Goal: Task Accomplishment & Management: Use online tool/utility

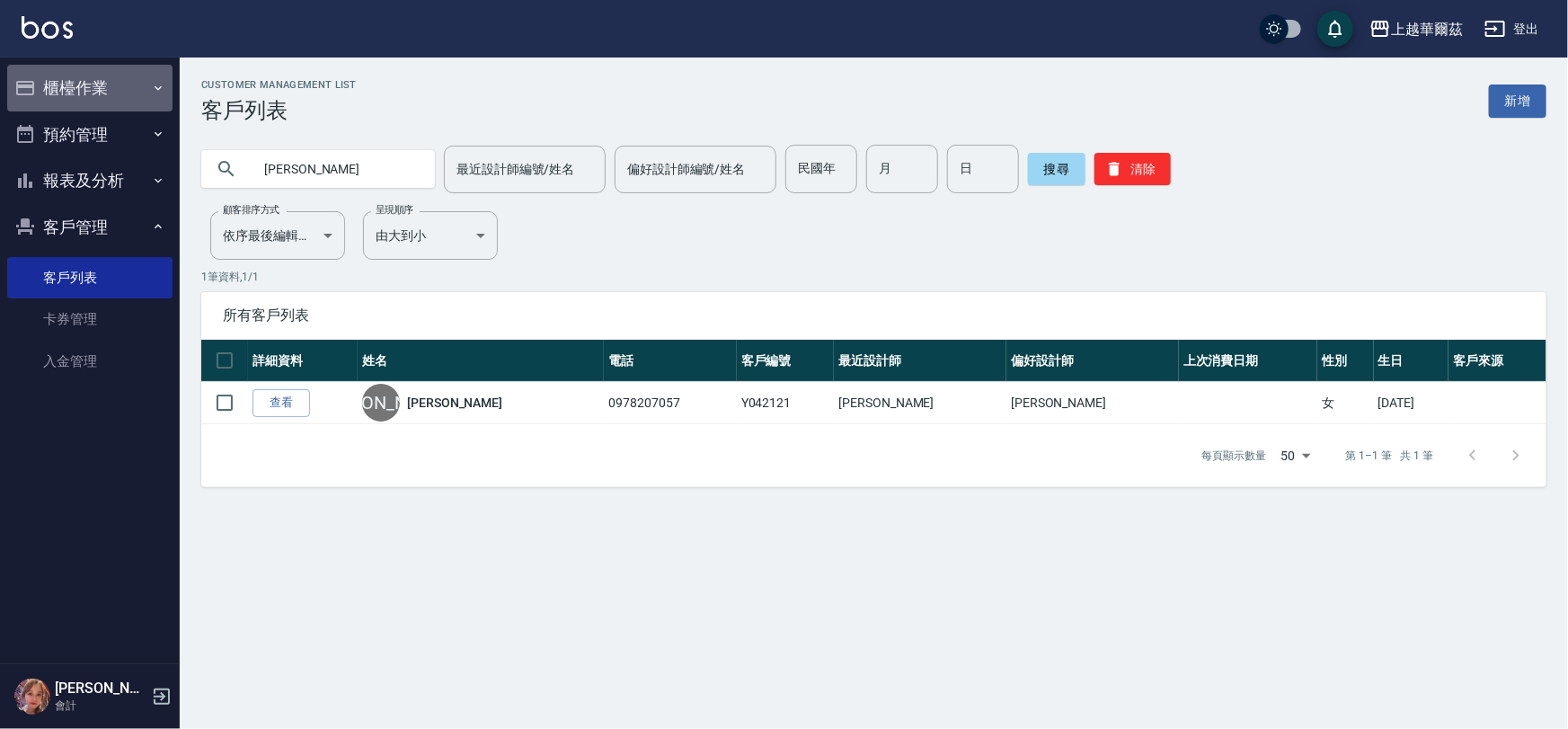
click at [113, 91] on button "櫃檯作業" at bounding box center [89, 88] width 166 height 47
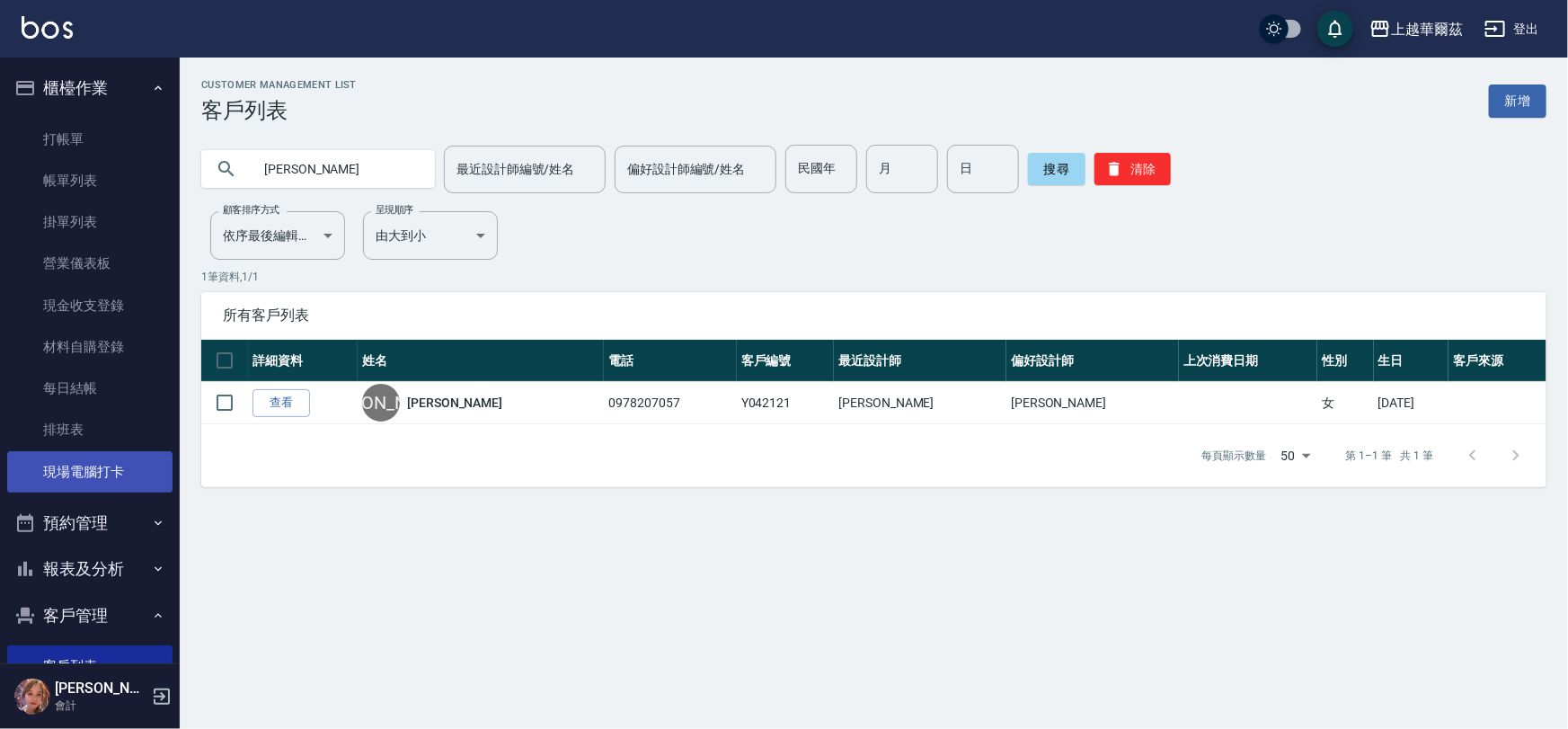
click at [98, 466] on link "現場電腦打卡" at bounding box center [89, 472] width 166 height 41
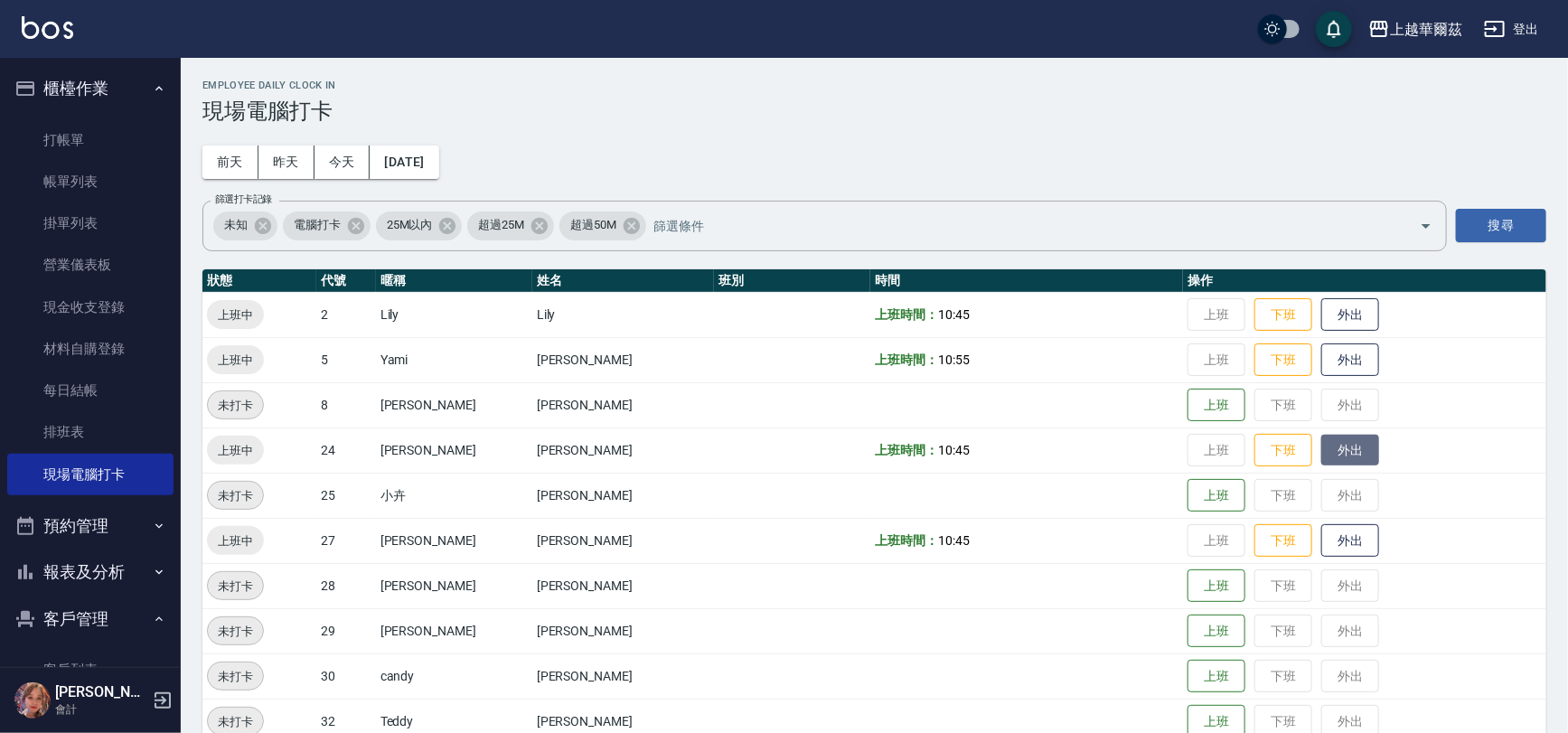
click at [1344, 449] on button "外出" at bounding box center [1350, 450] width 58 height 32
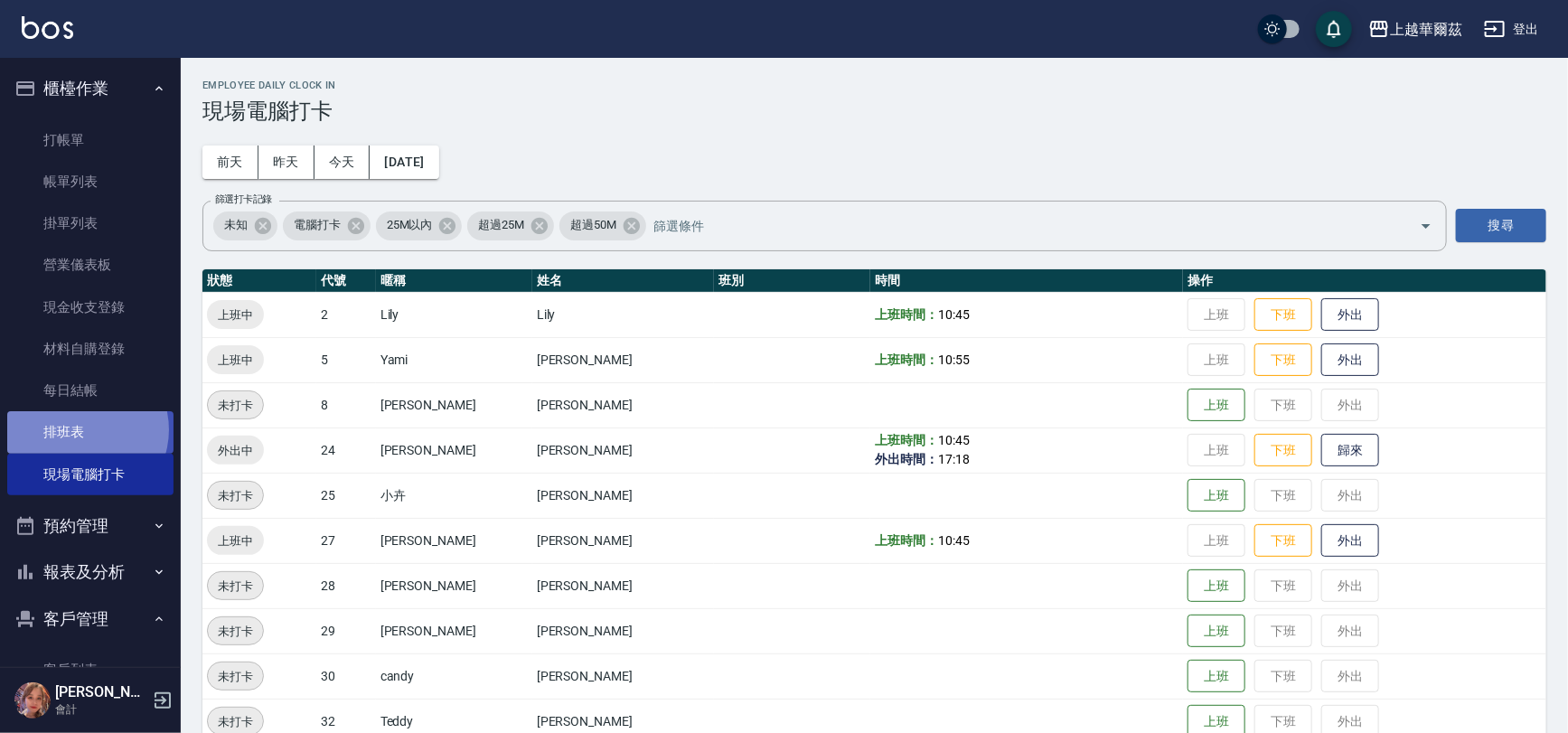
click at [80, 430] on link "排班表" at bounding box center [90, 433] width 166 height 41
click at [72, 432] on link "排班表" at bounding box center [90, 433] width 166 height 41
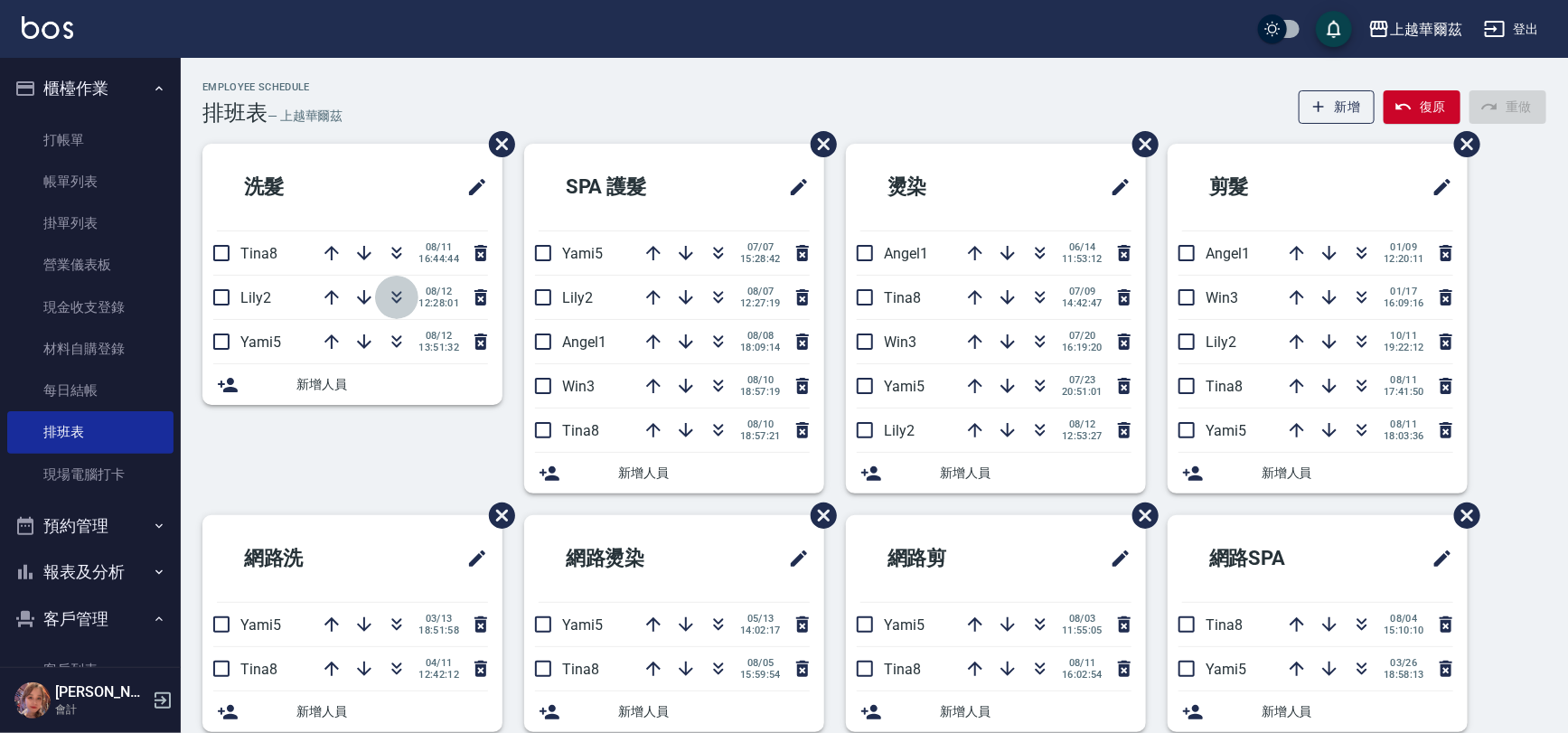
click at [400, 307] on icon "button" at bounding box center [397, 298] width 22 height 22
click at [112, 121] on link "打帳單" at bounding box center [90, 140] width 166 height 41
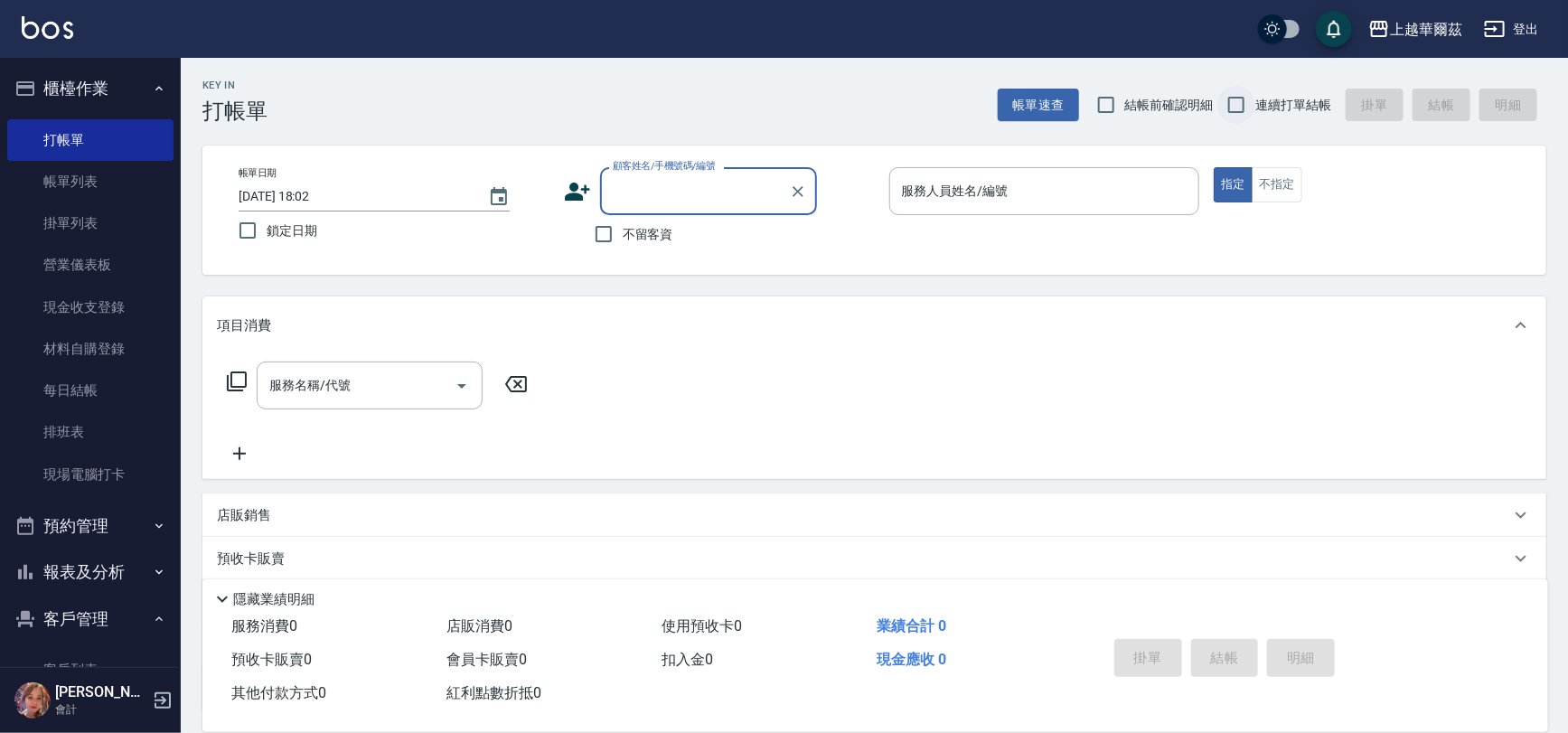
click at [1246, 99] on input "連續打單結帳" at bounding box center [1236, 104] width 38 height 38
checkbox input "true"
click at [600, 239] on input "不留客資" at bounding box center [604, 233] width 38 height 38
checkbox input "true"
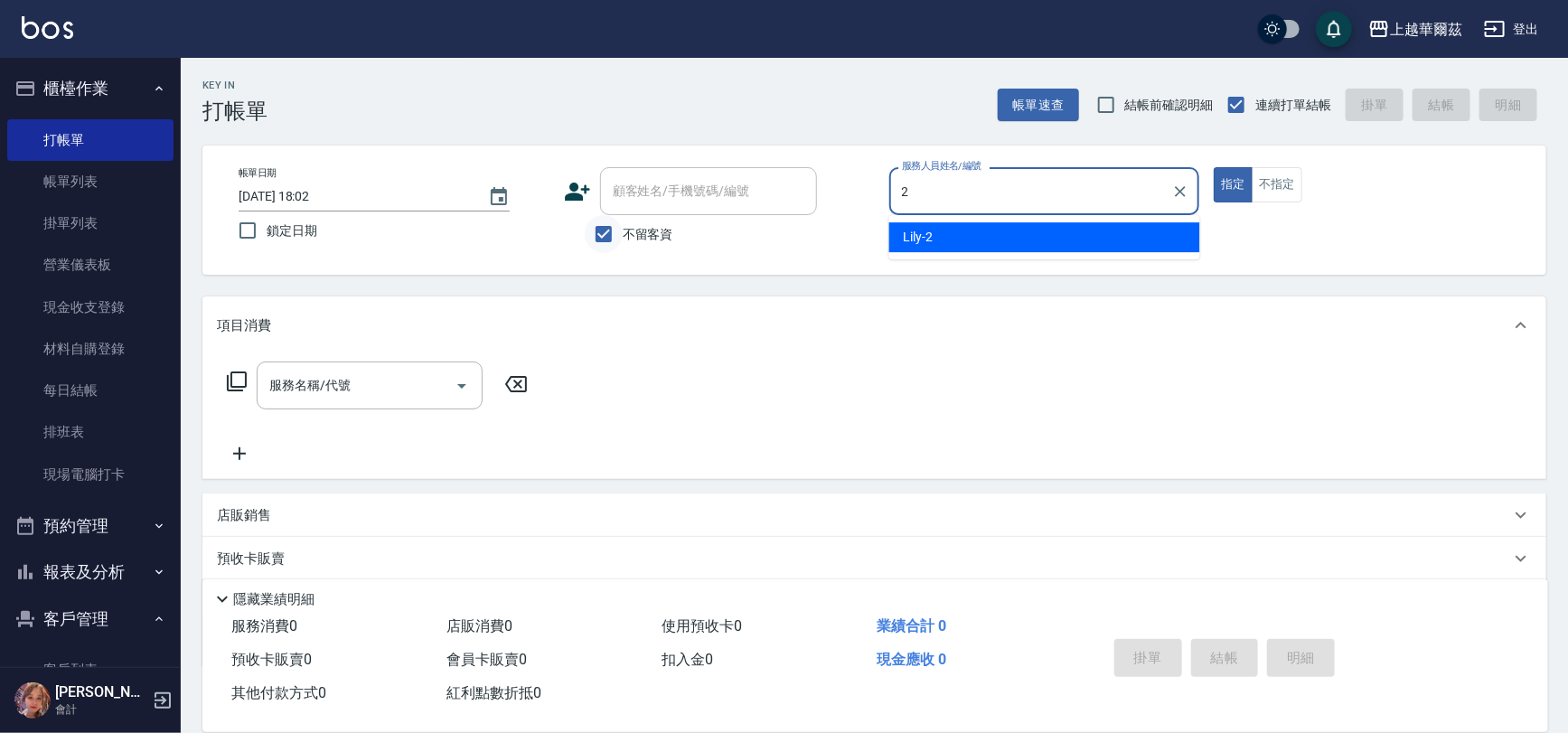
type input "Lily-2"
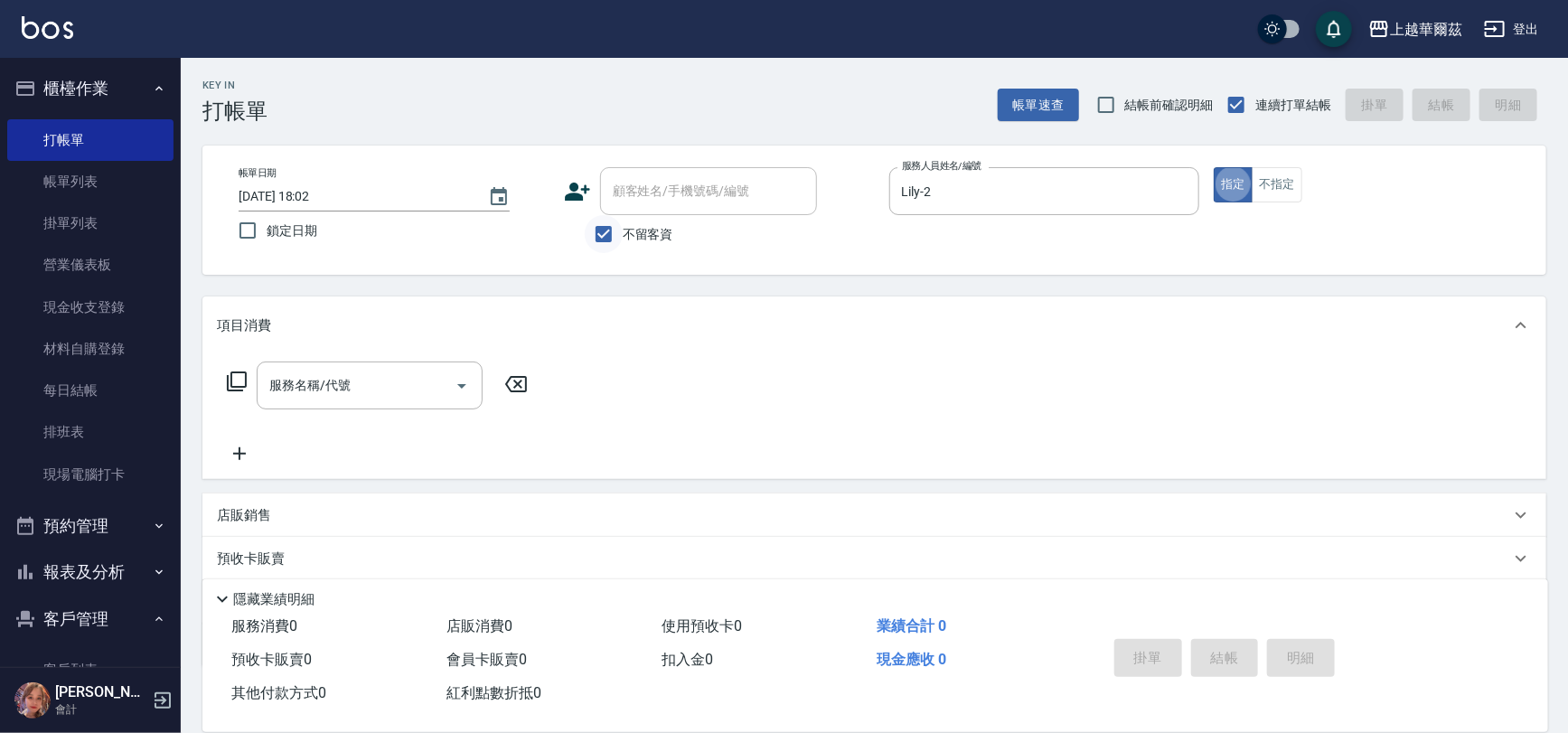
type button "true"
type input "洗髮300(101)"
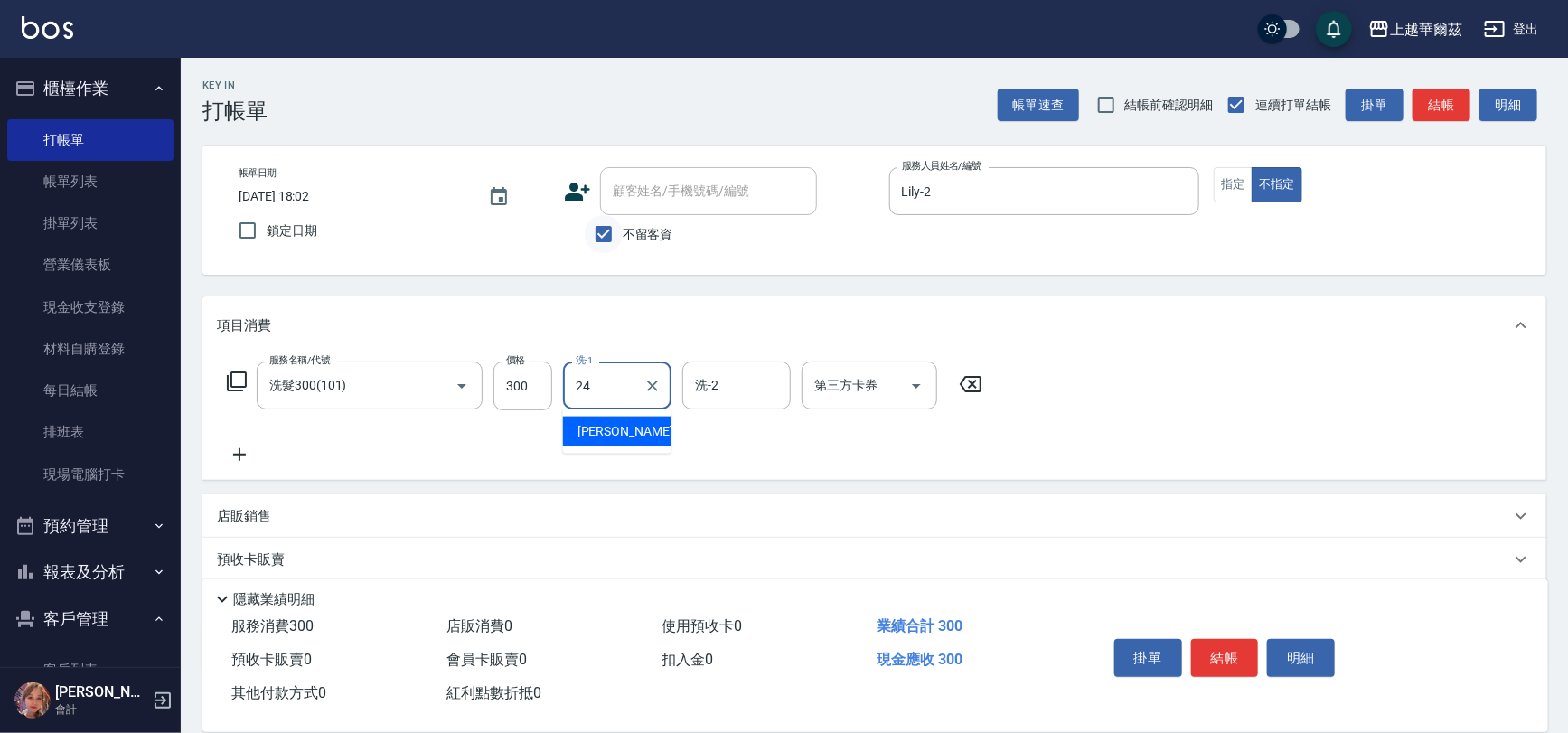
type input "[PERSON_NAME]-24"
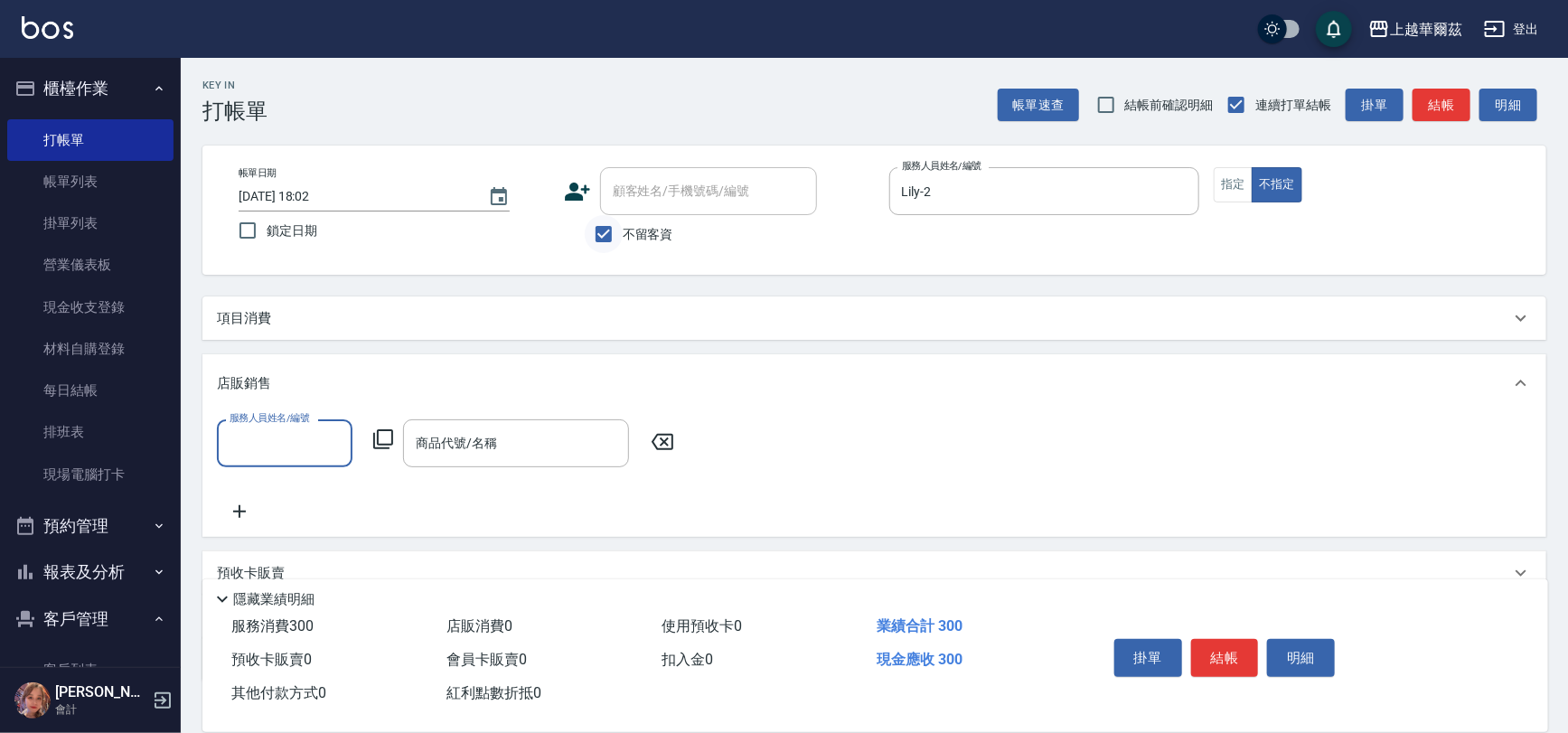
type input "B"
type input "[PERSON_NAME]-24"
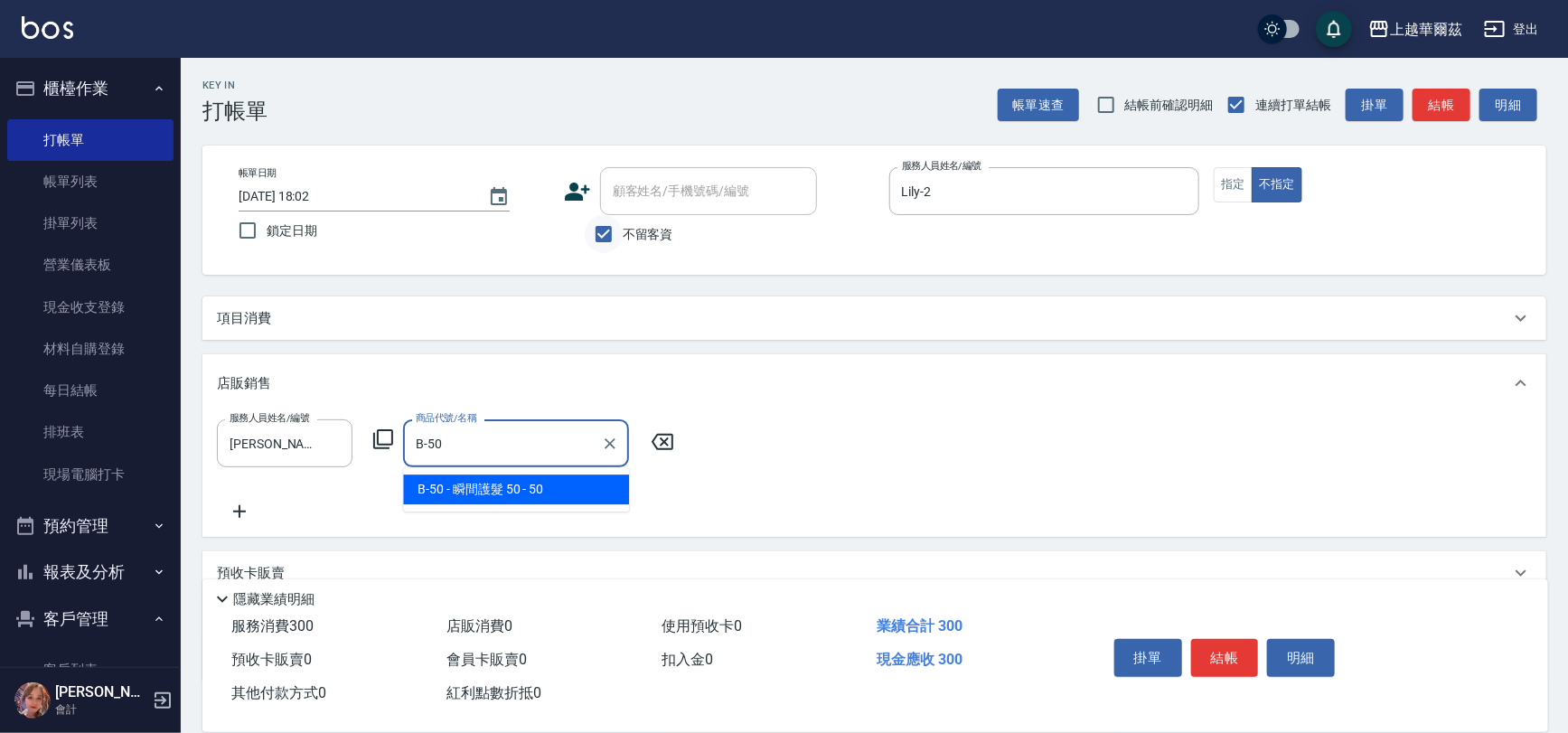
type input "瞬間護髮 50"
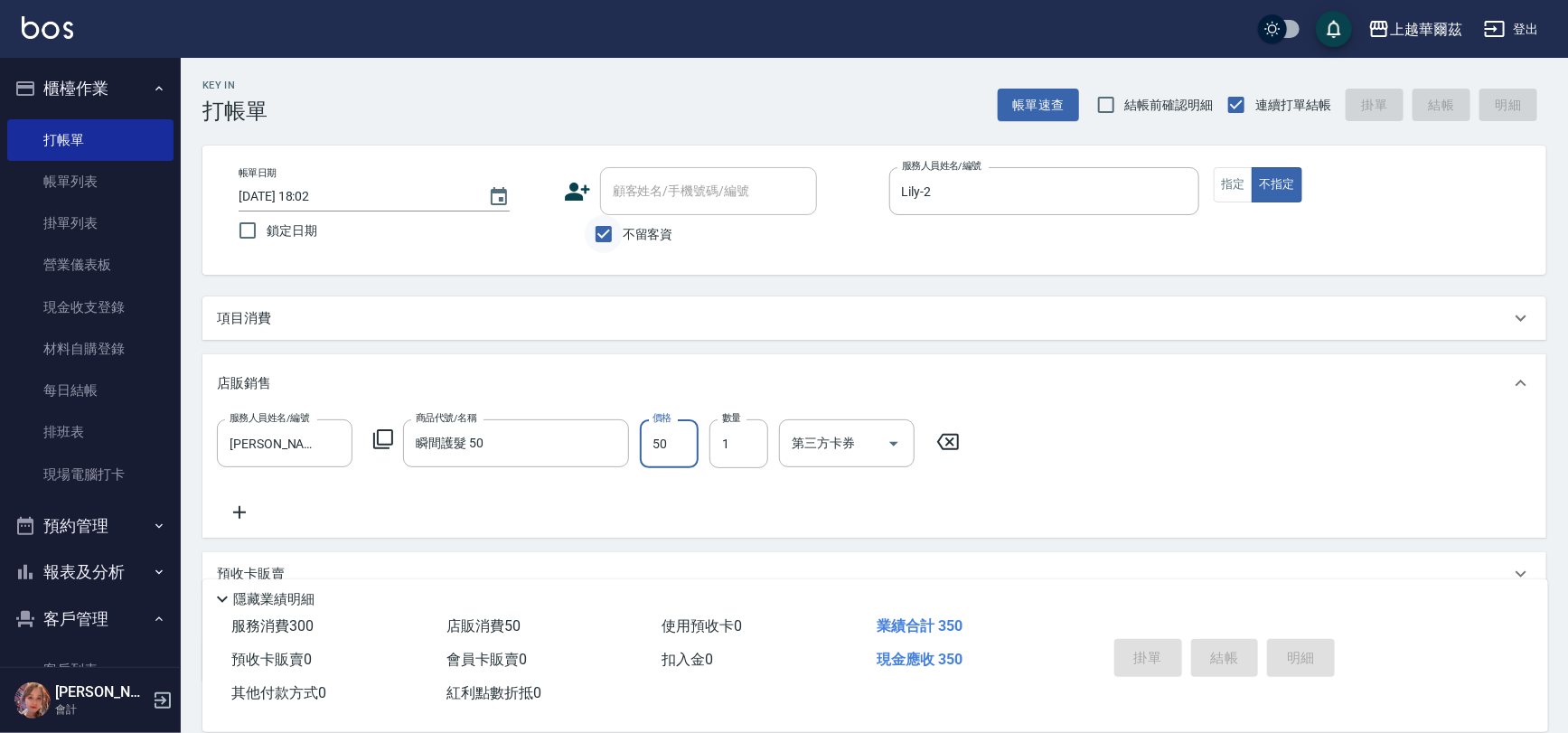
type input "[DATE] 18:04"
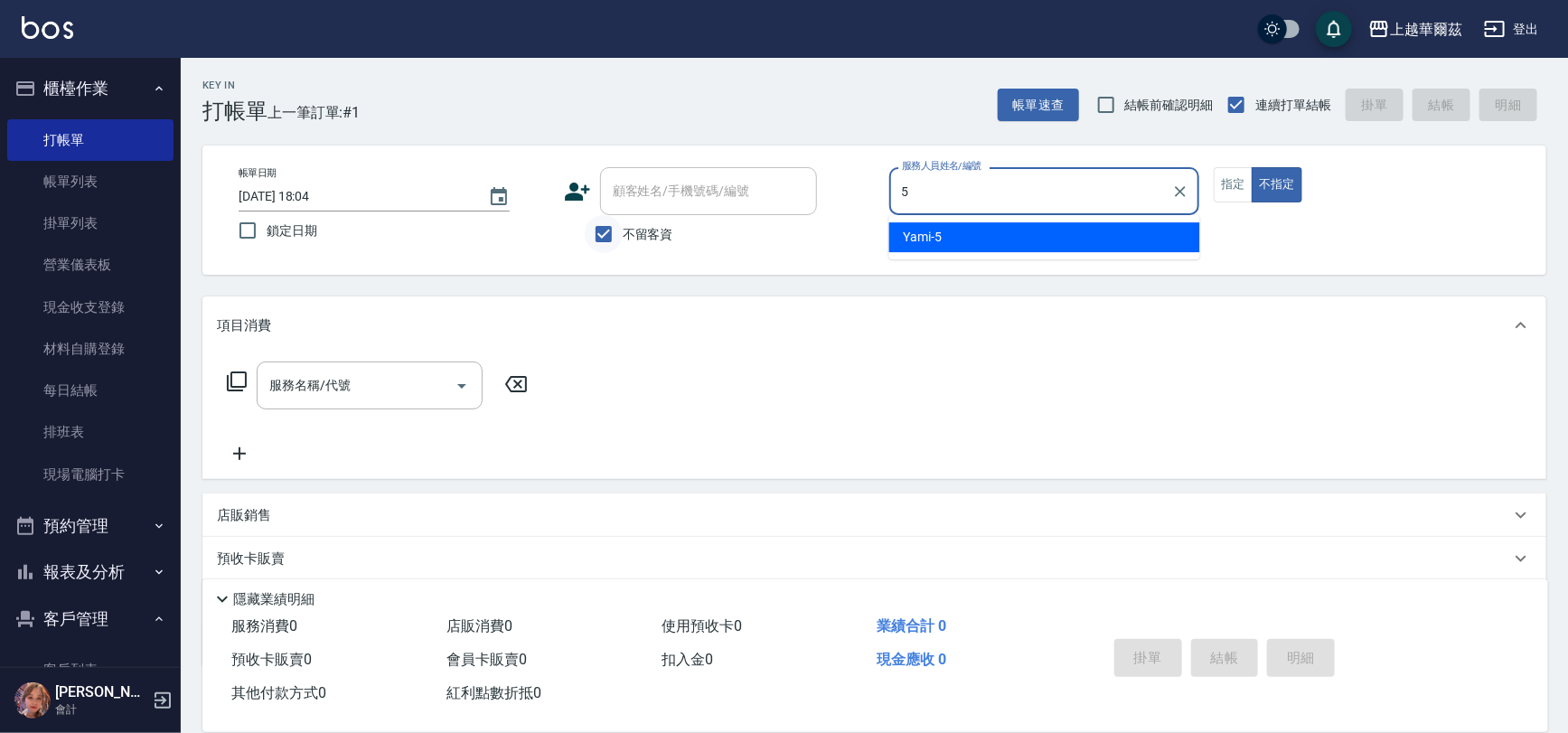
type input "5"
type button "false"
type input "Yami-5"
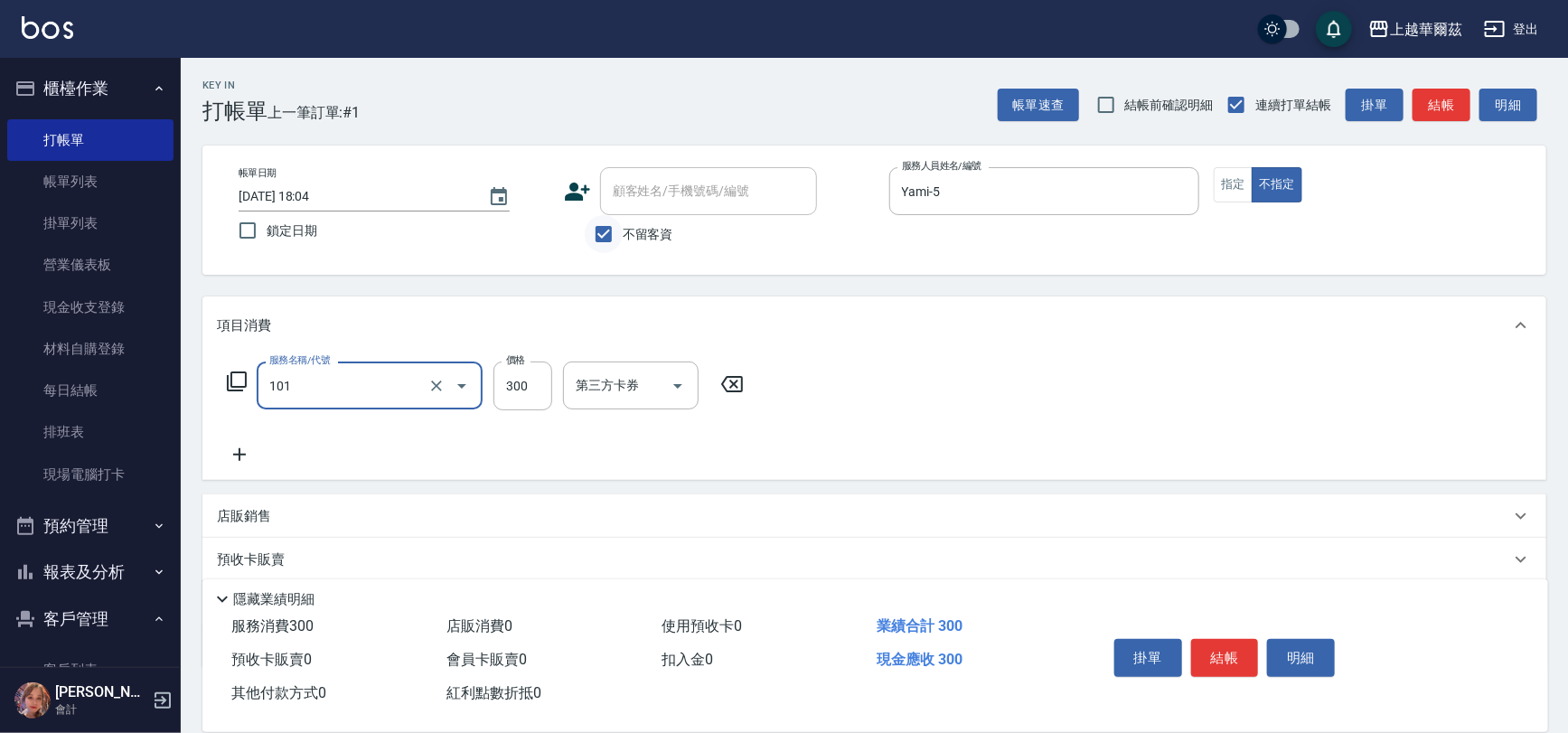
type input "洗髮300(101)"
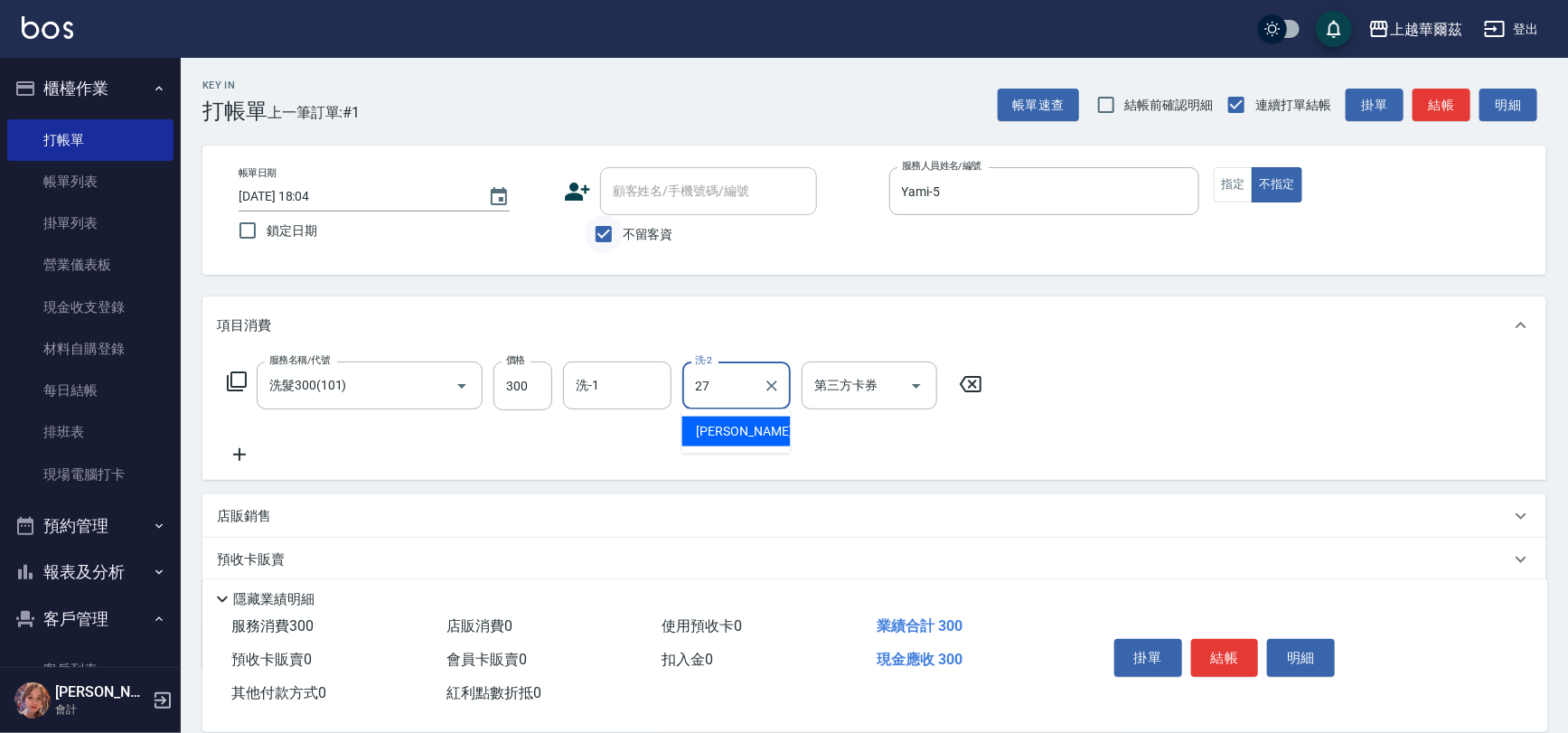
type input "Sandy-27"
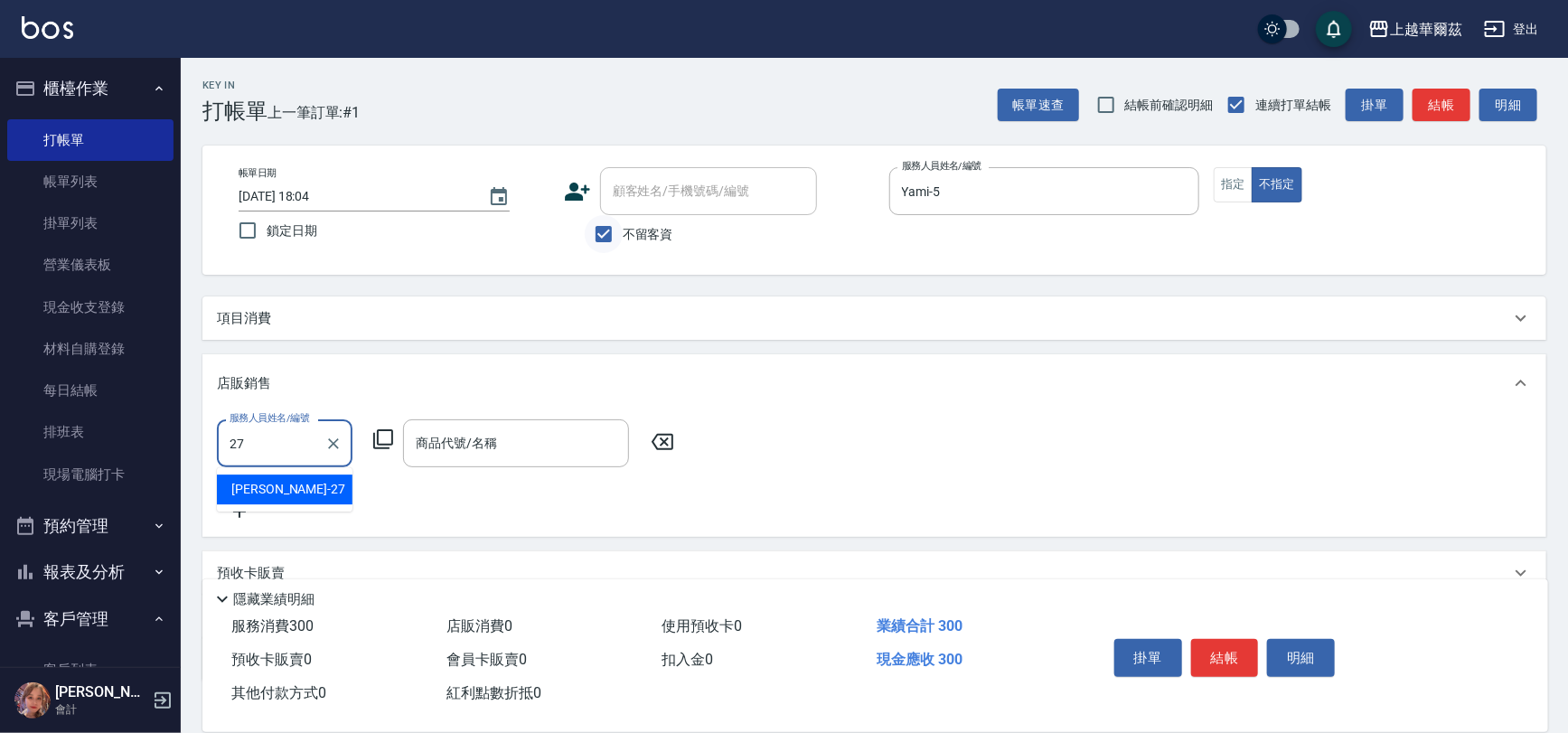
type input "Sandy-27"
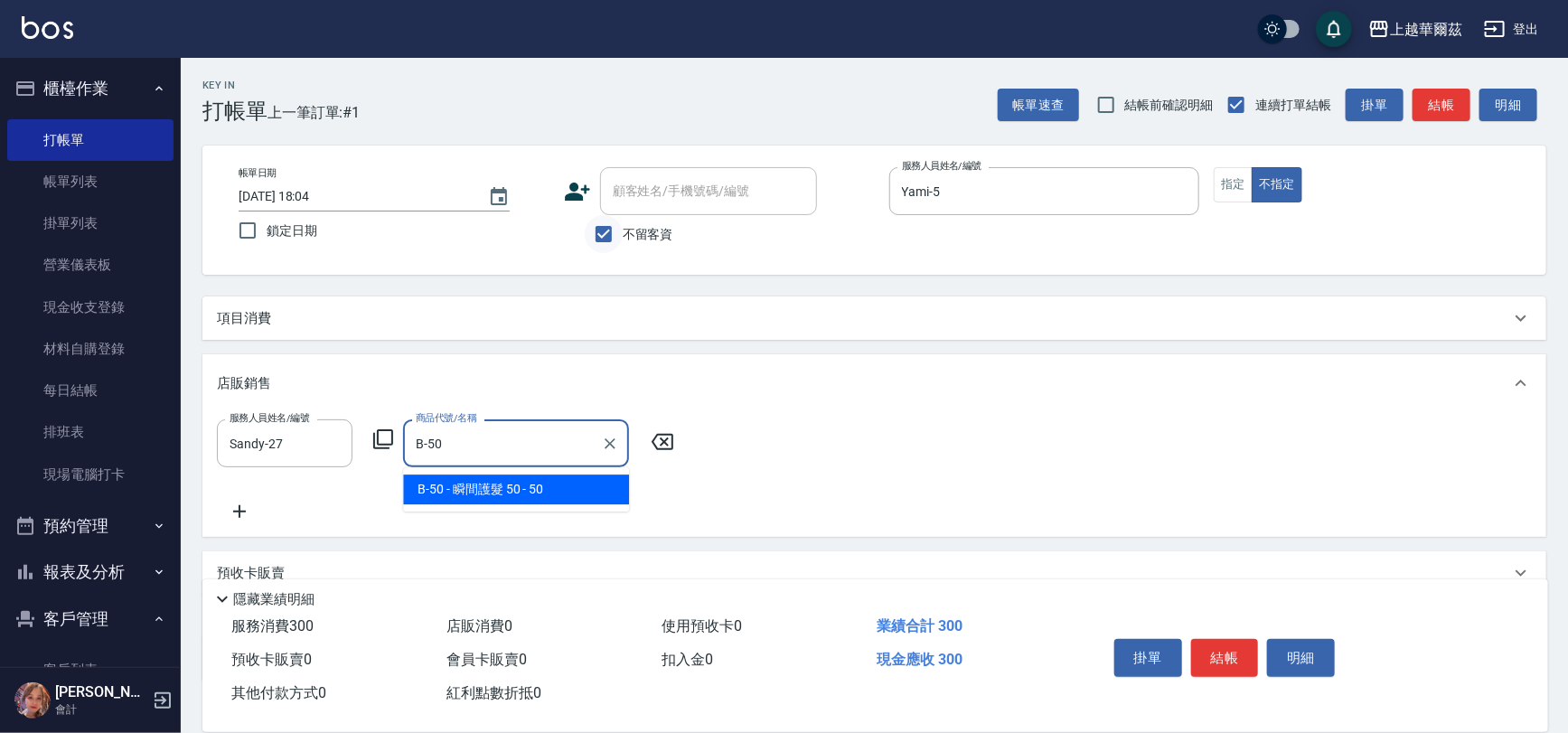
type input "瞬間護髮 50"
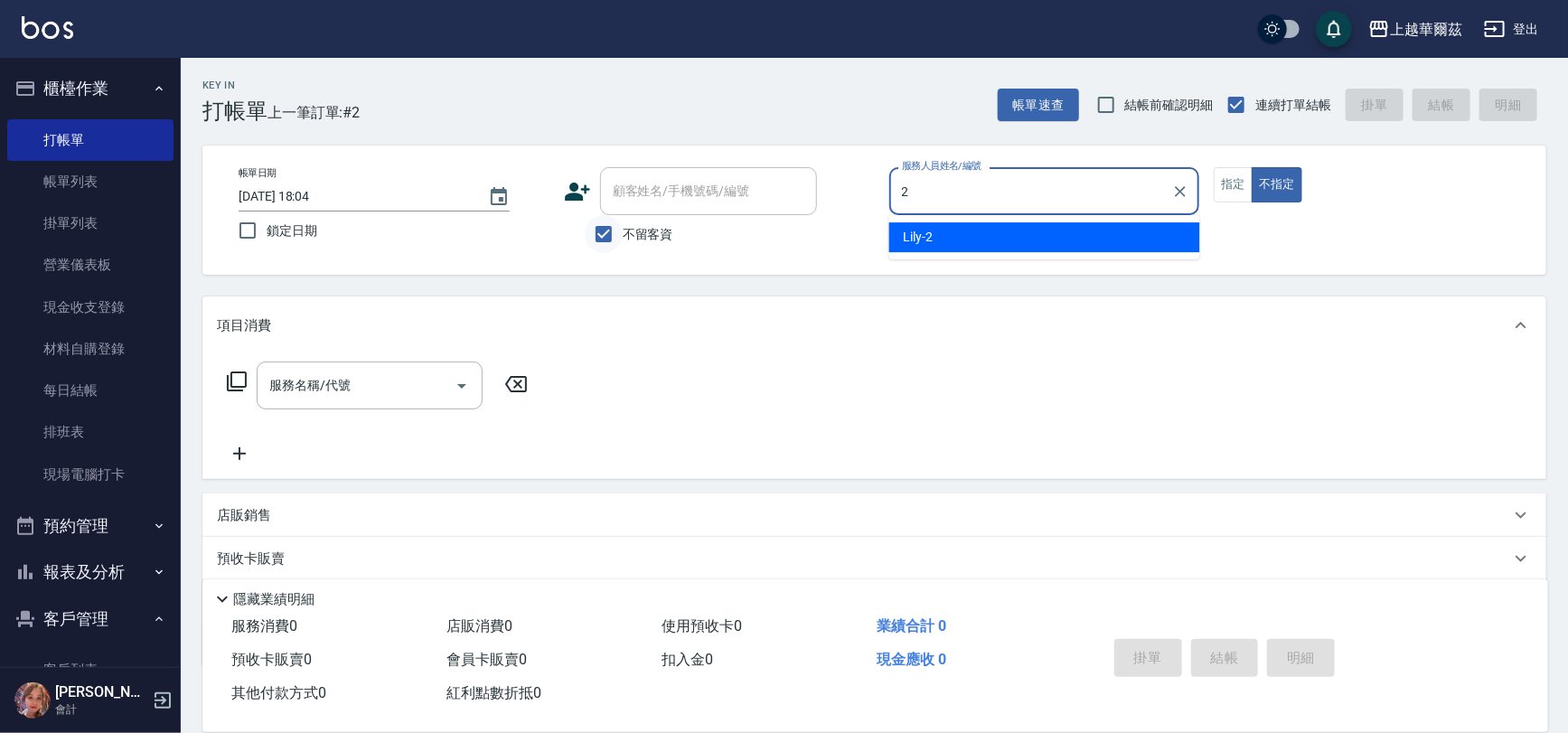
type input "Lily-2"
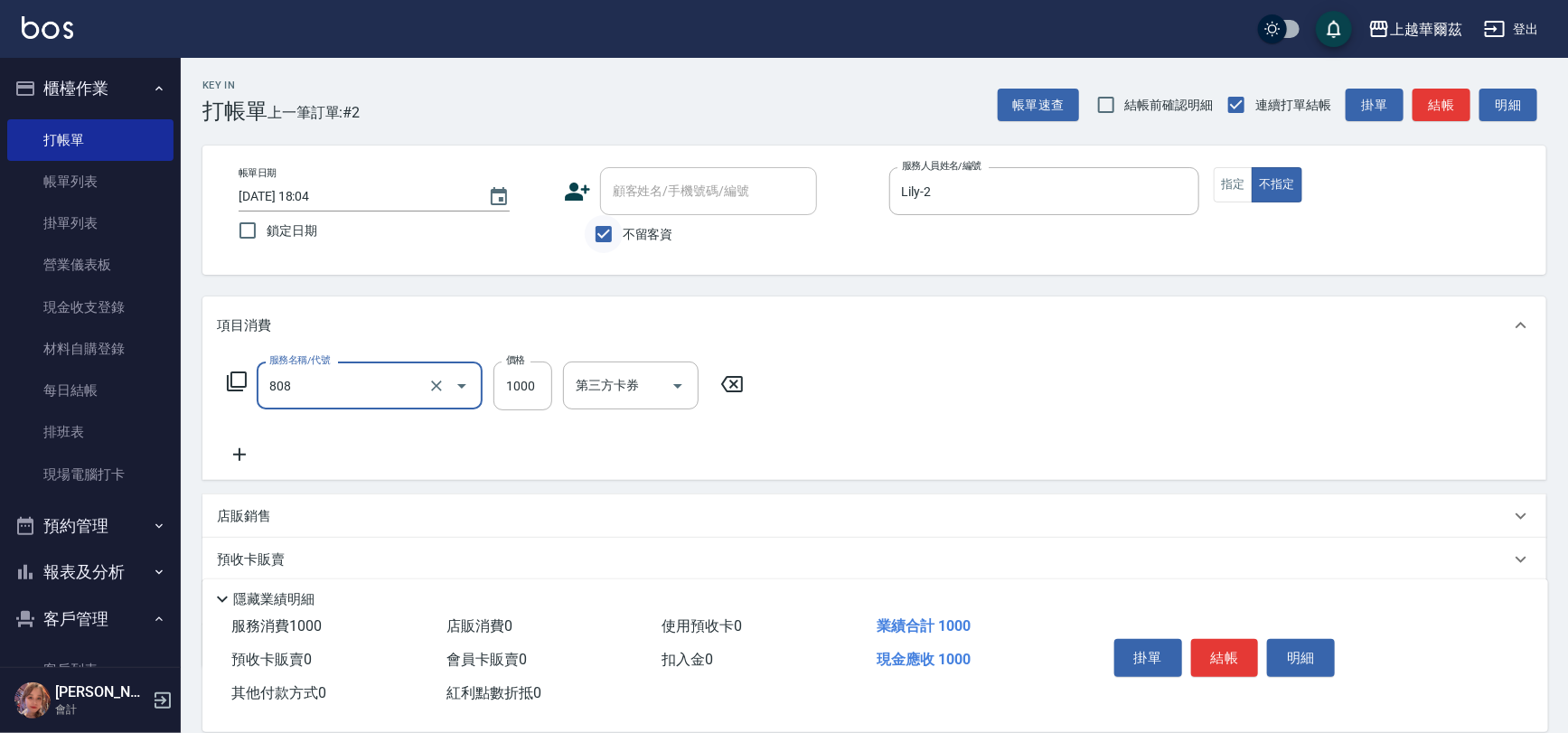
type input "髮原素頭皮1000(808)"
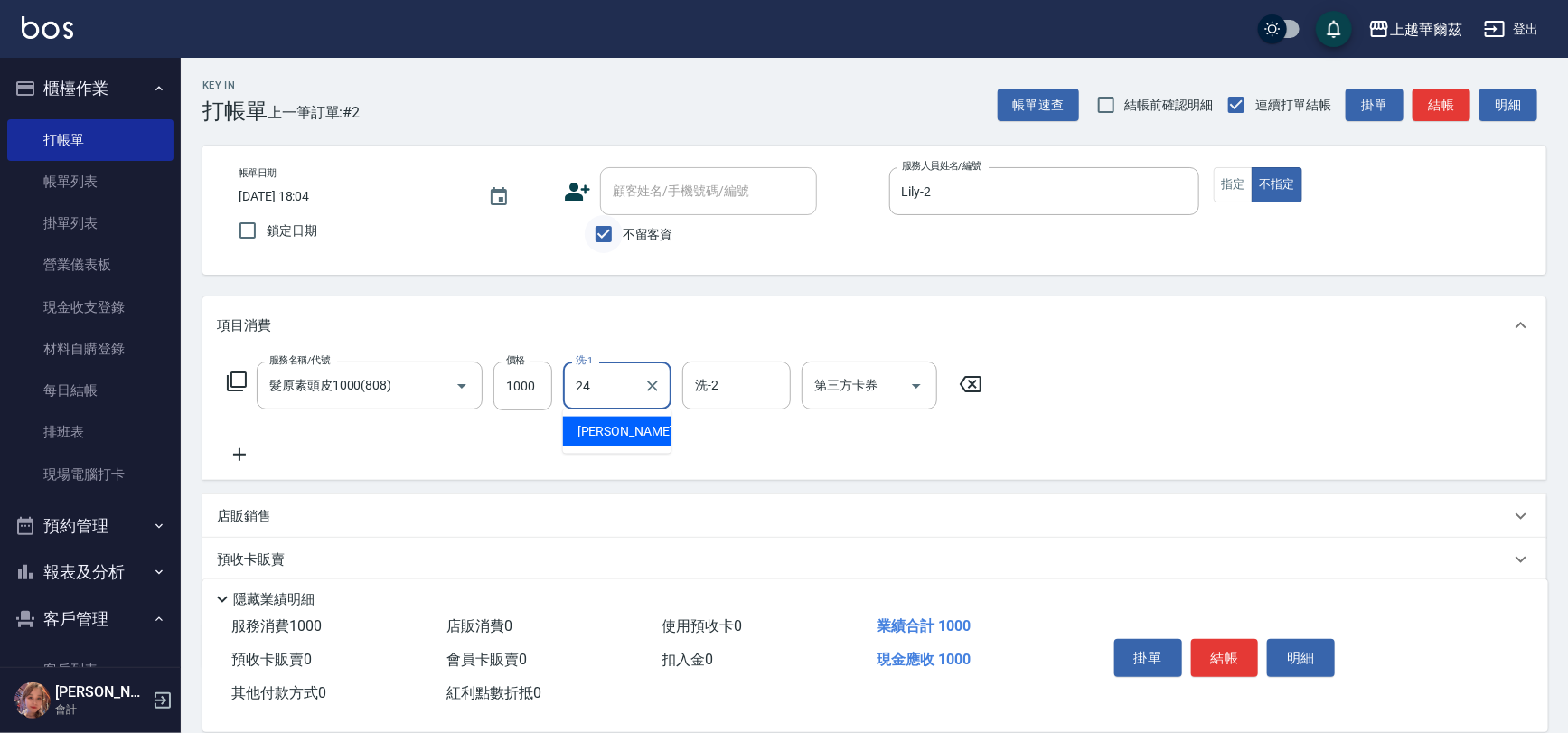
type input "[PERSON_NAME]-24"
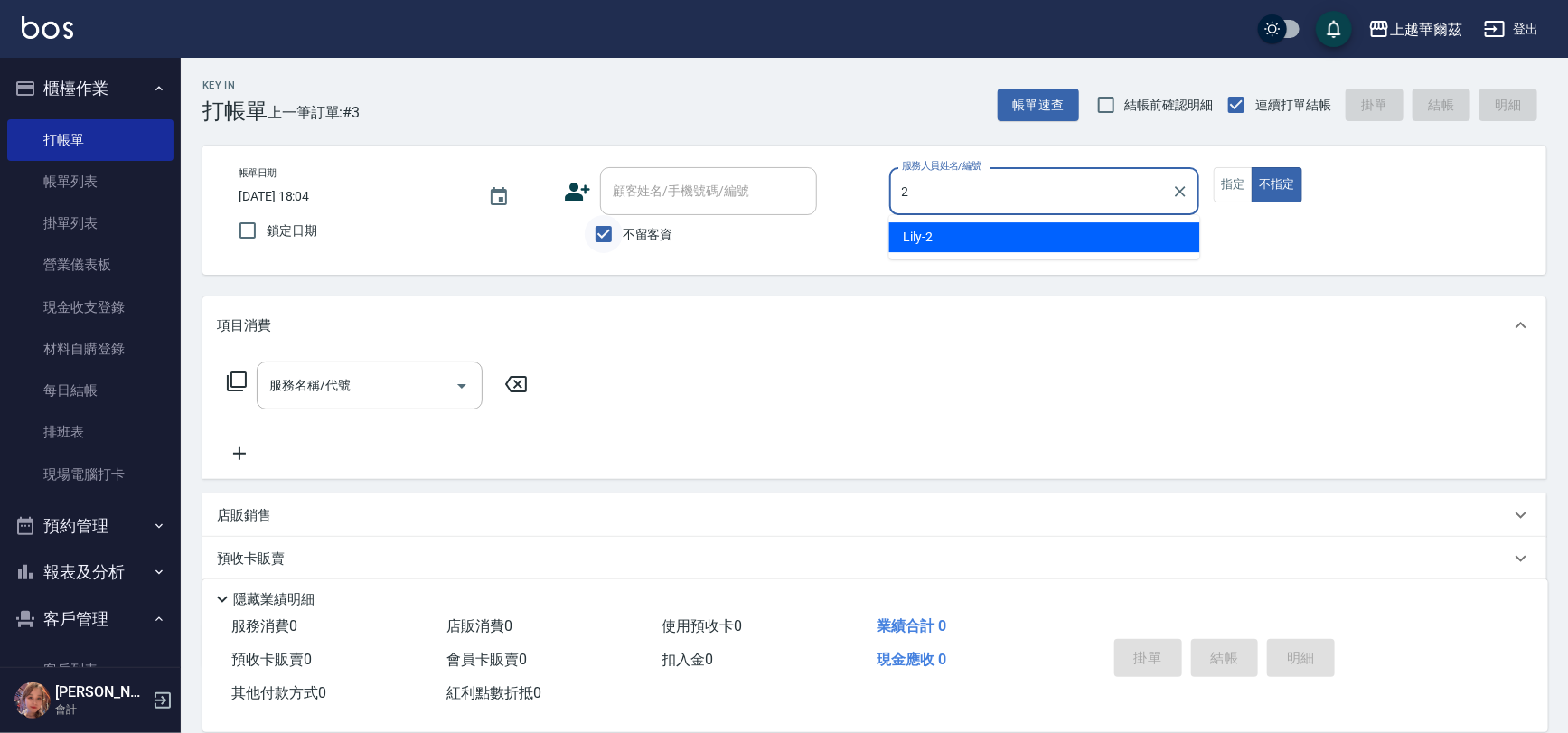
type input "Lily-2"
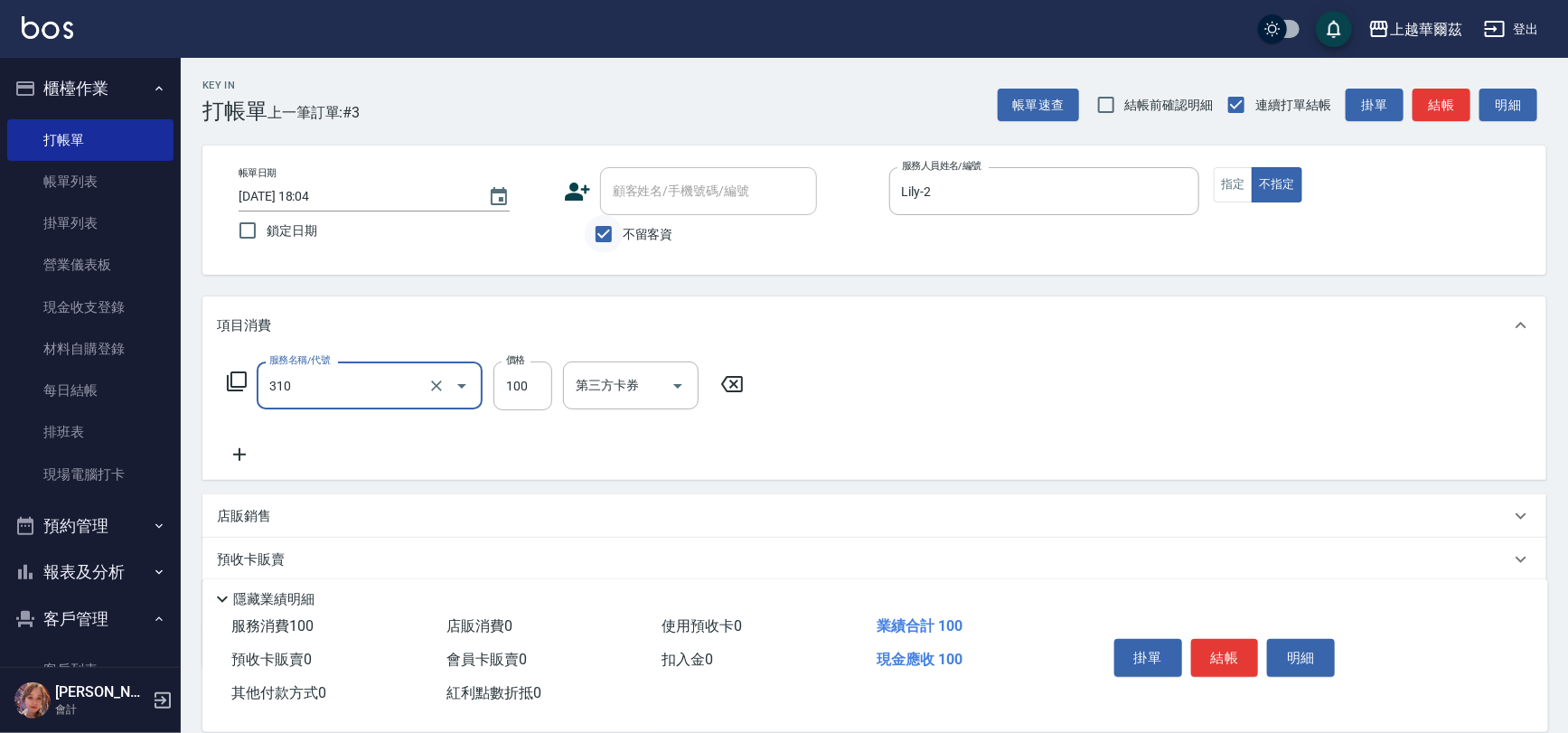
type input "瀏海100(310)"
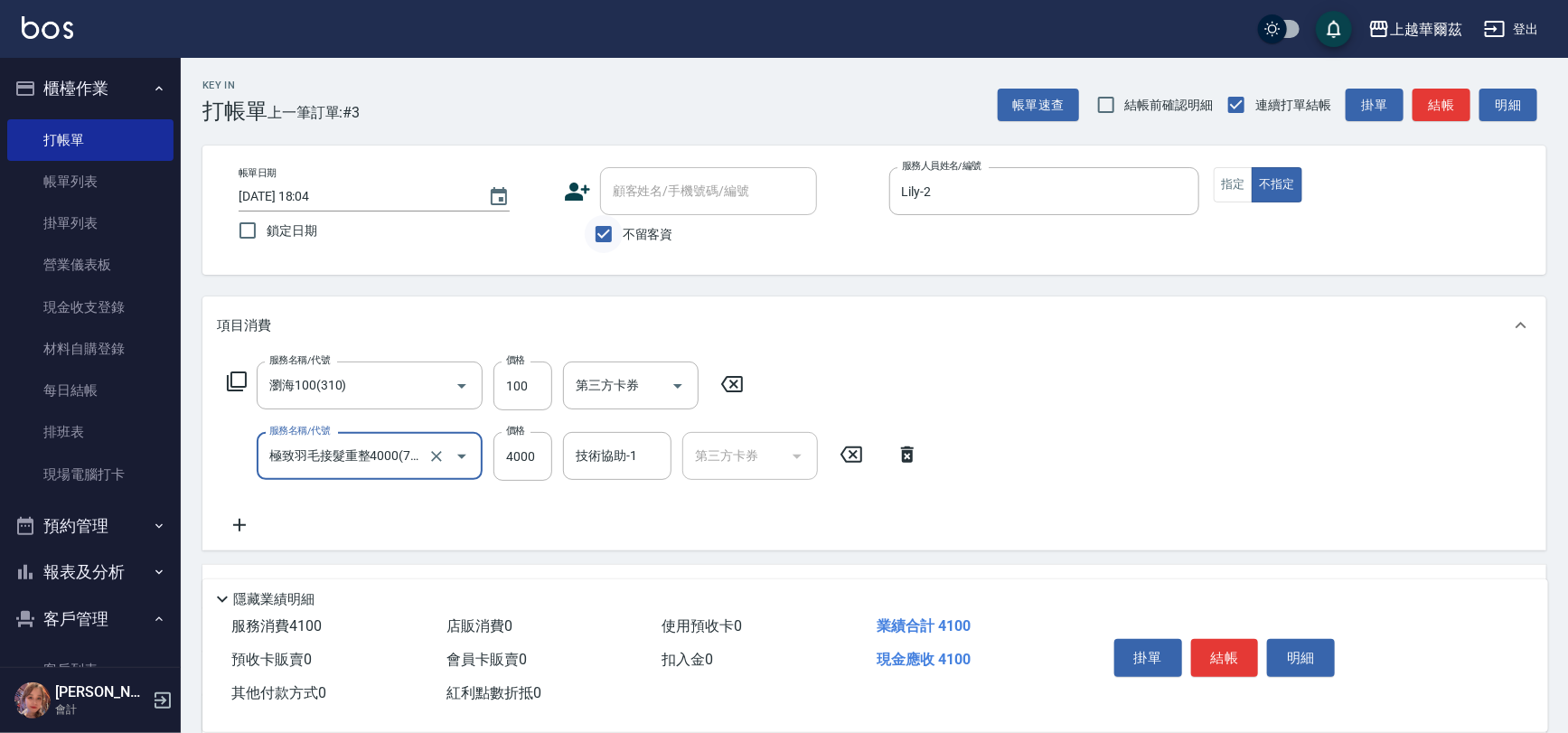
type input "極致羽毛接髮重整4000(714)"
type input "3000"
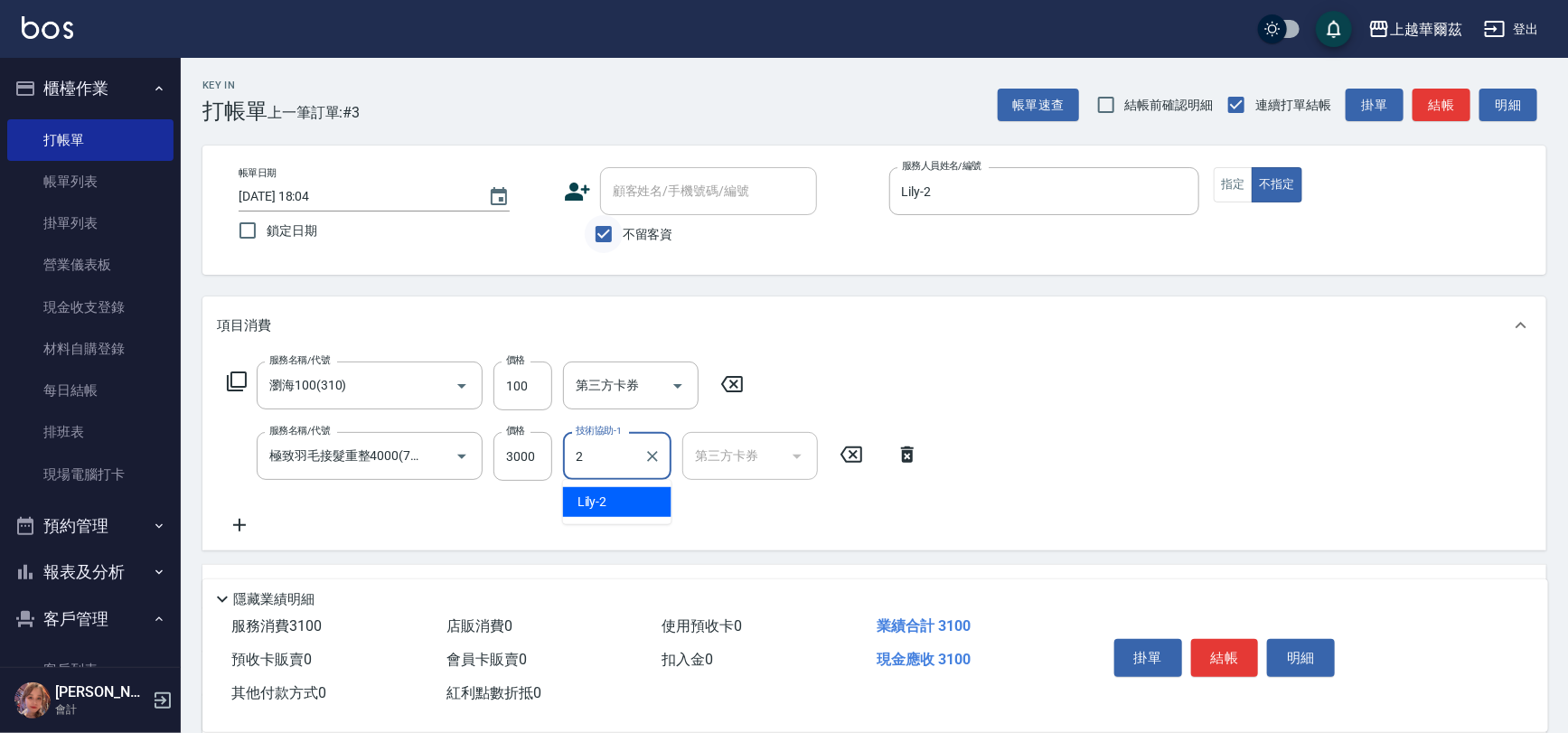
type input "24"
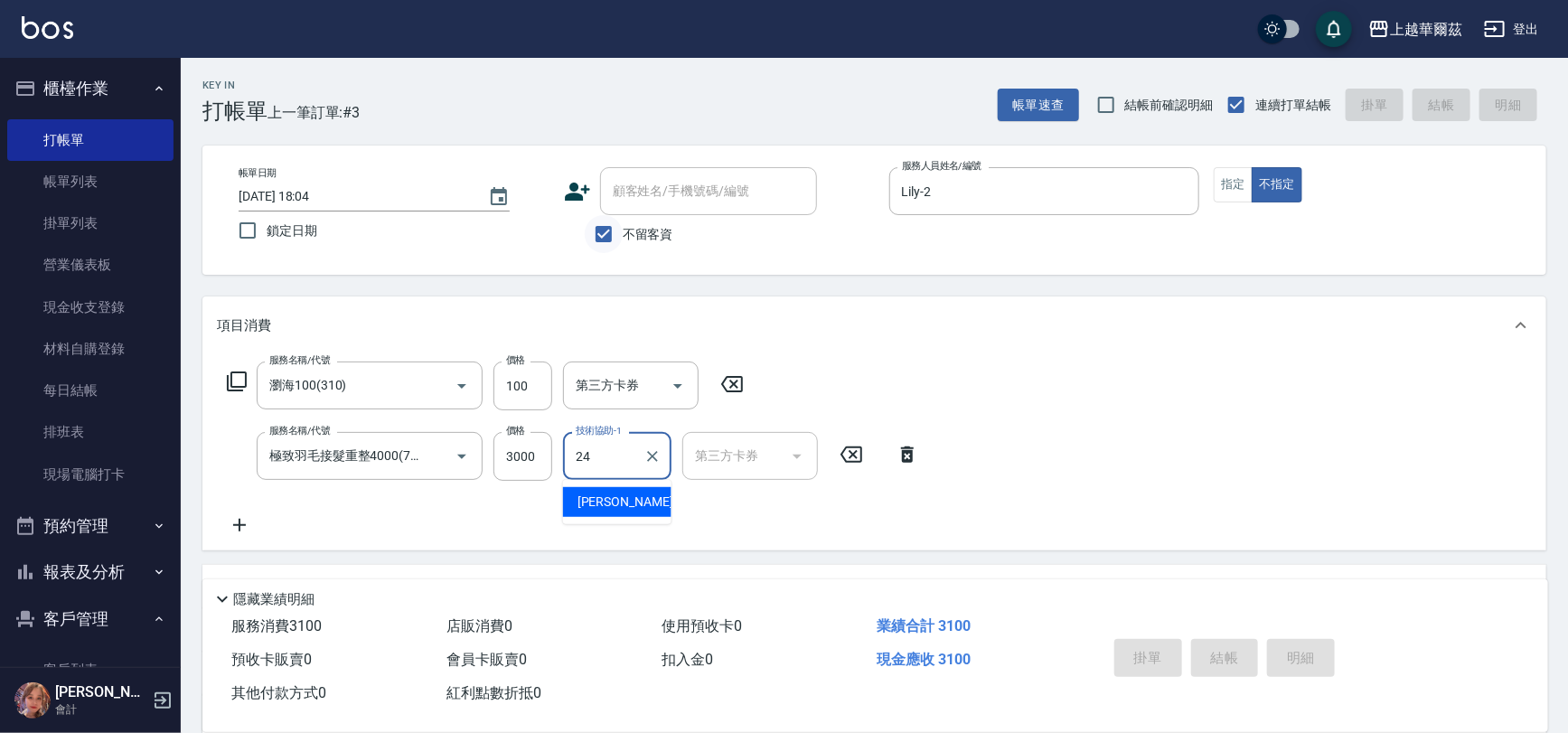
type input "[DATE] 18:05"
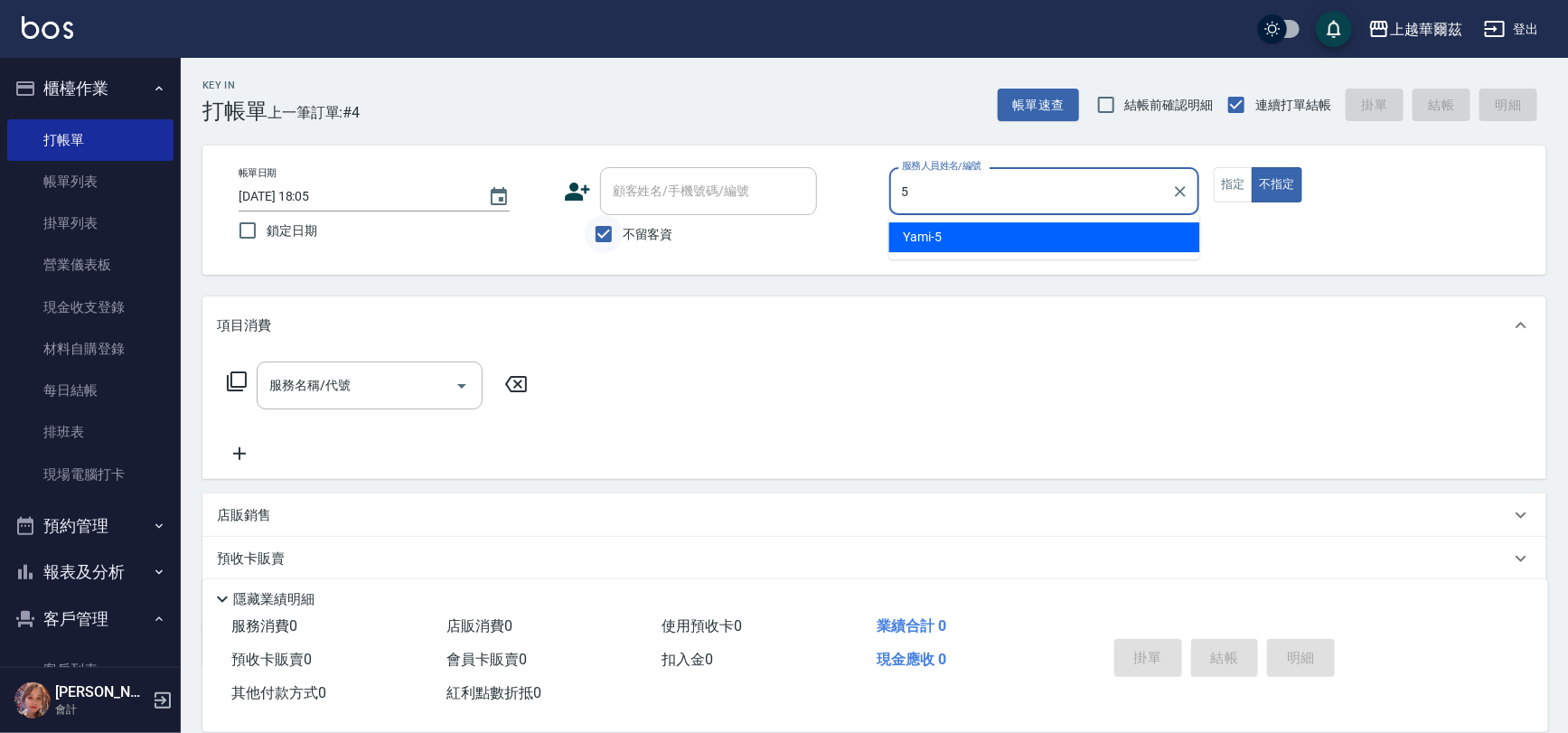
type input "Yami-5"
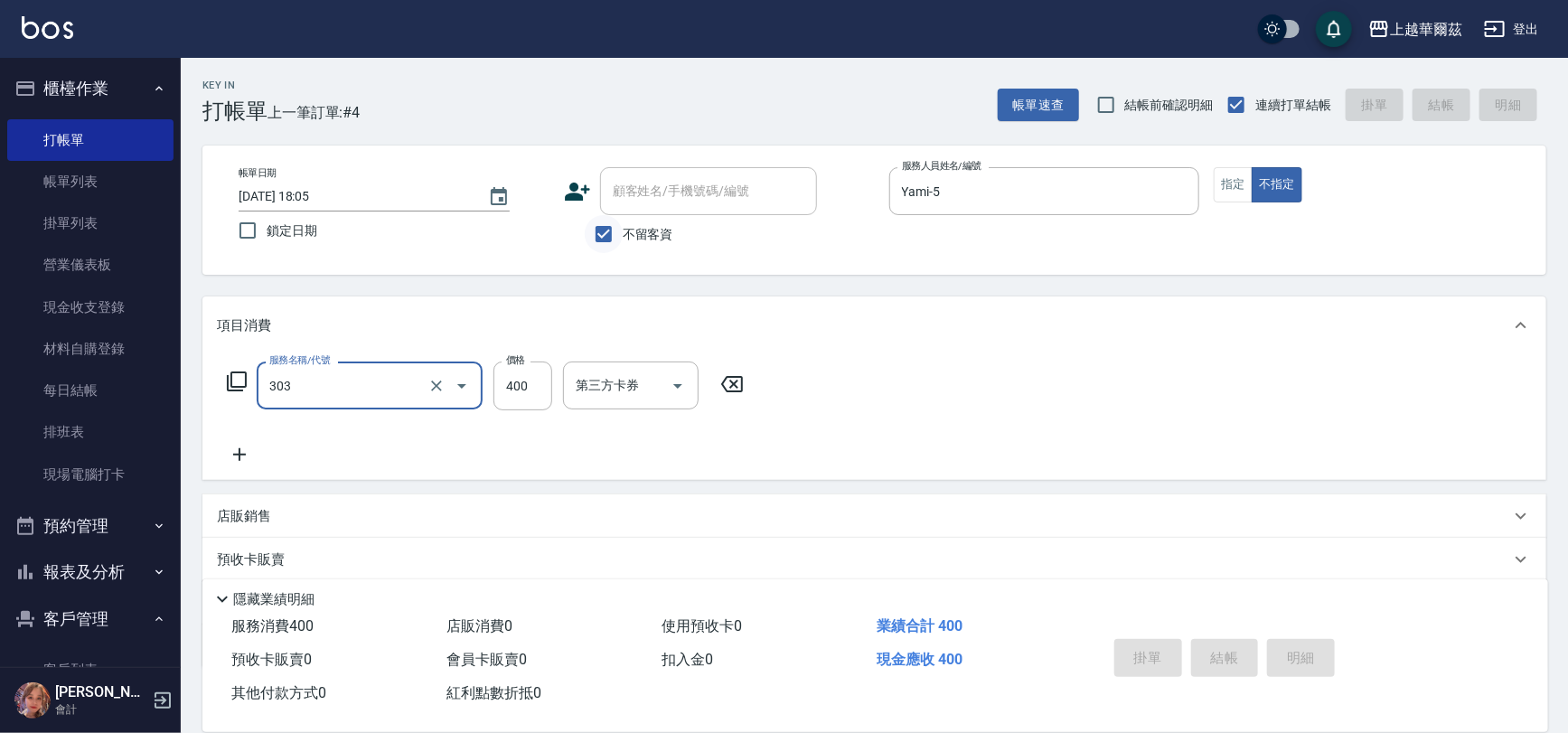
type input "303"
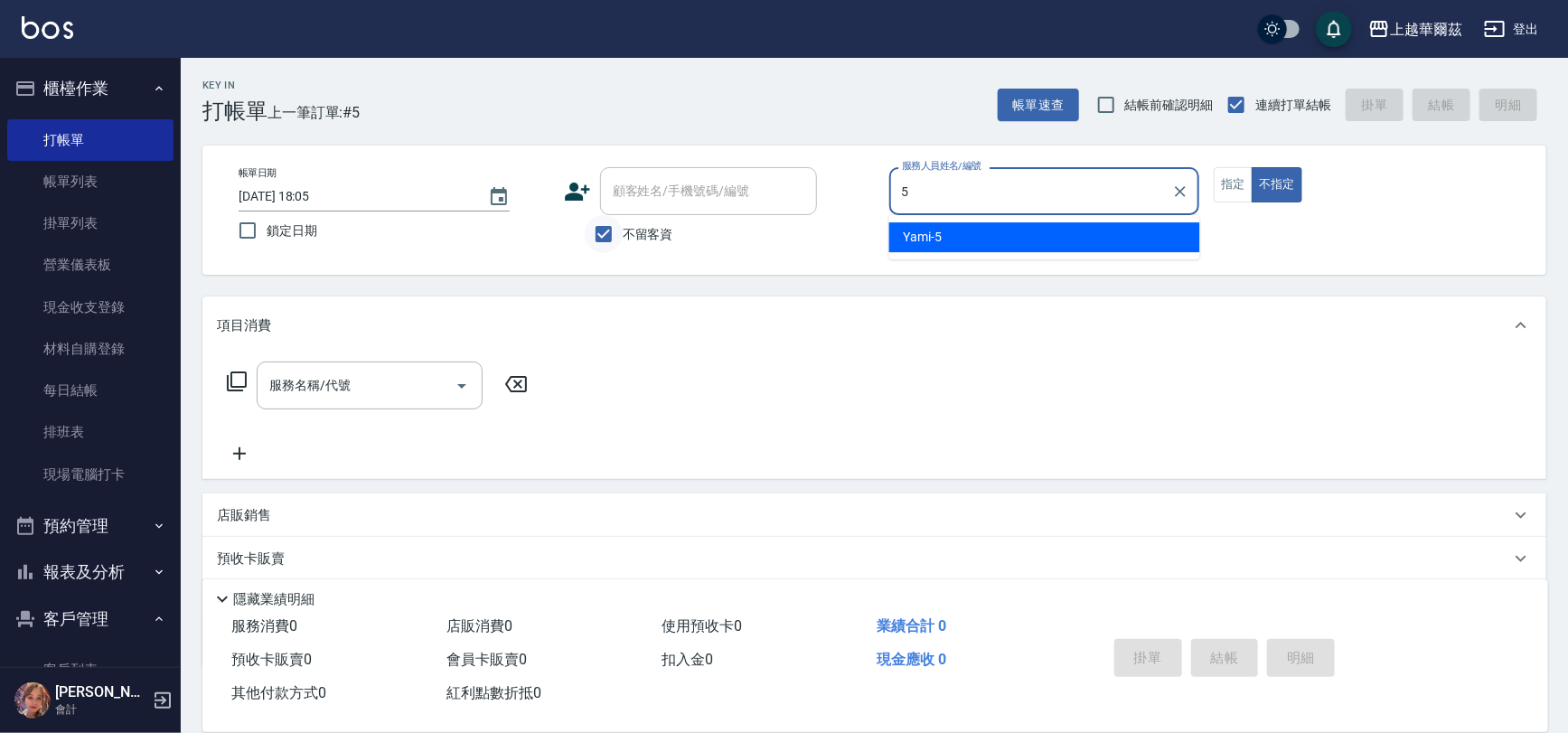
type input "Yami-5"
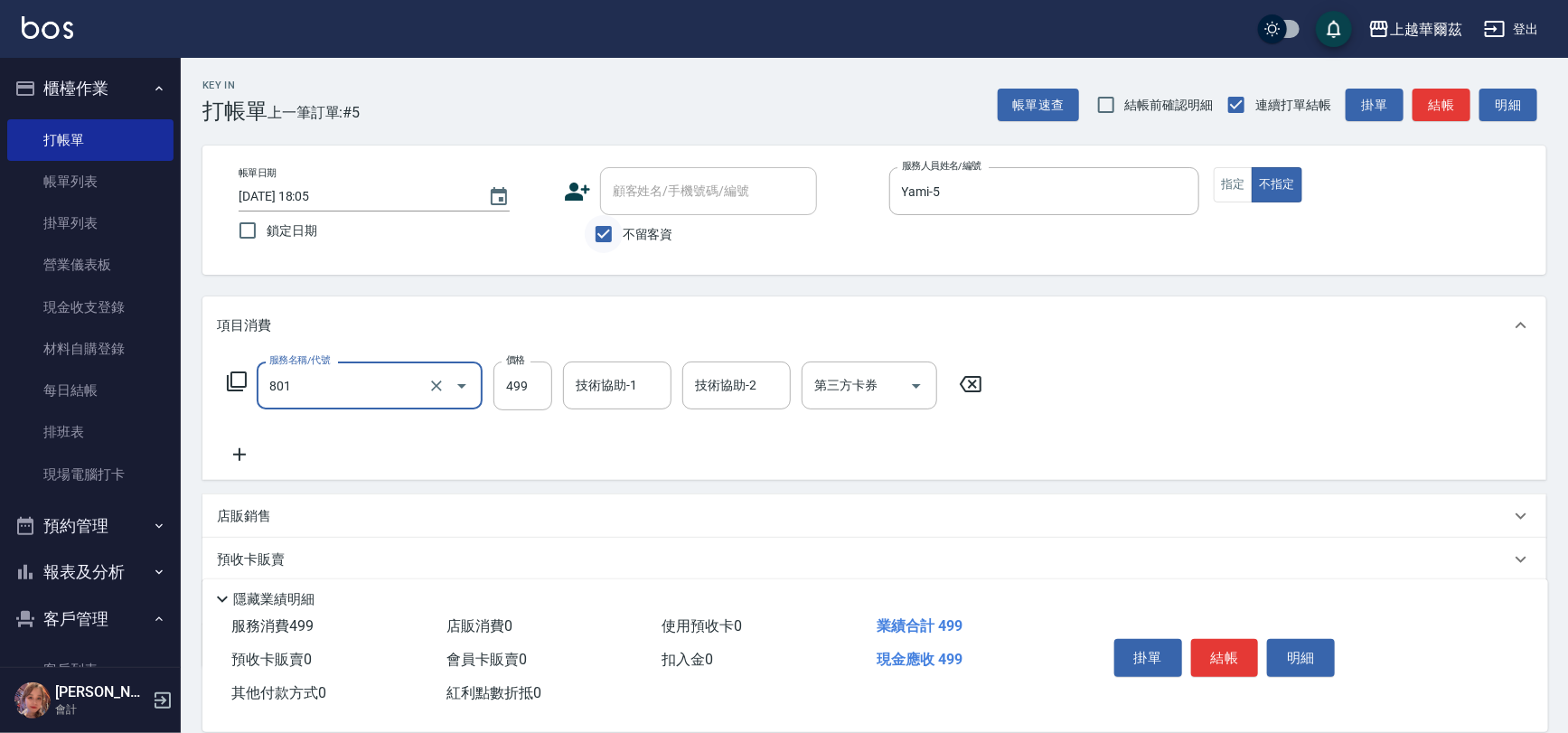
type input "舒壓洗499(801)"
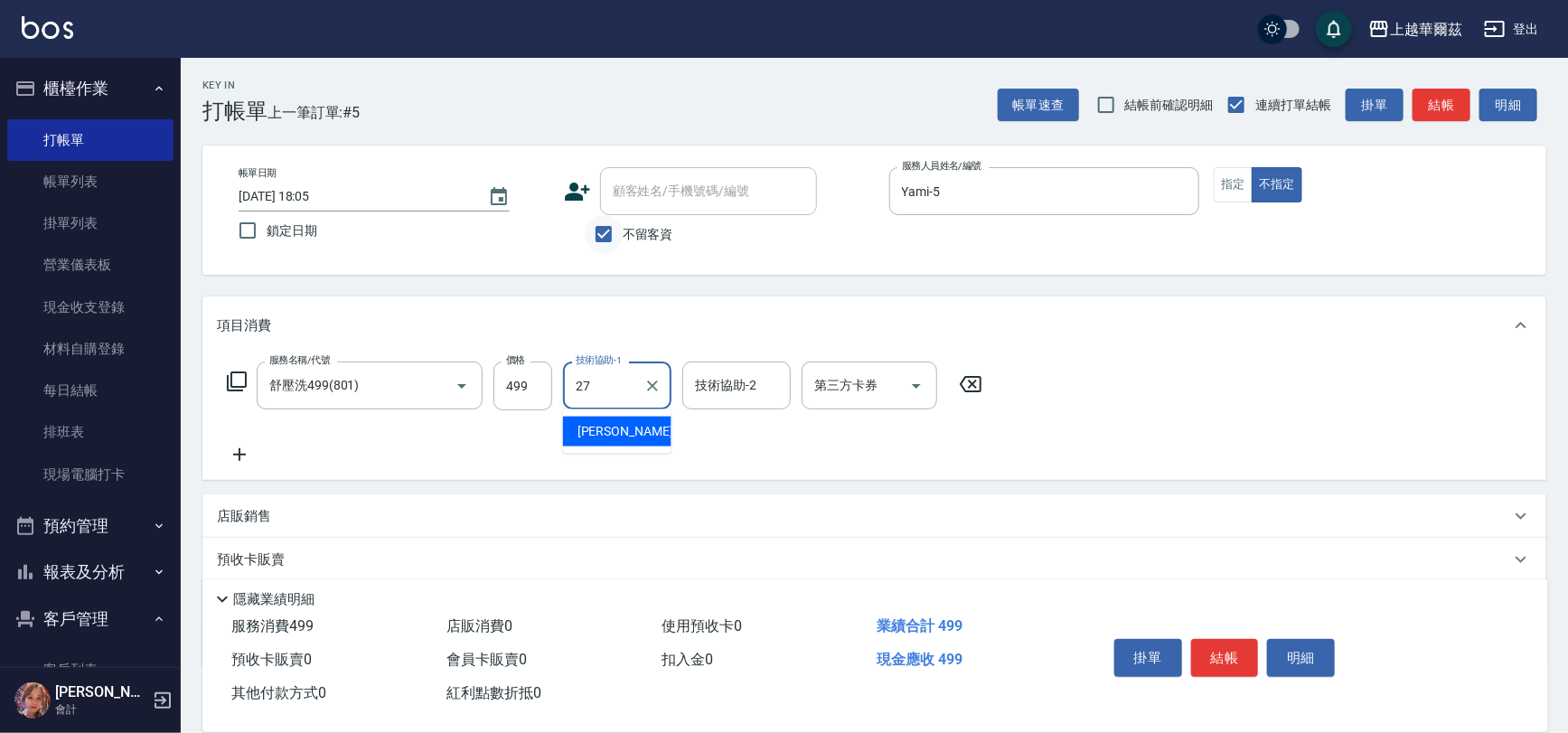
type input "Sandy-27"
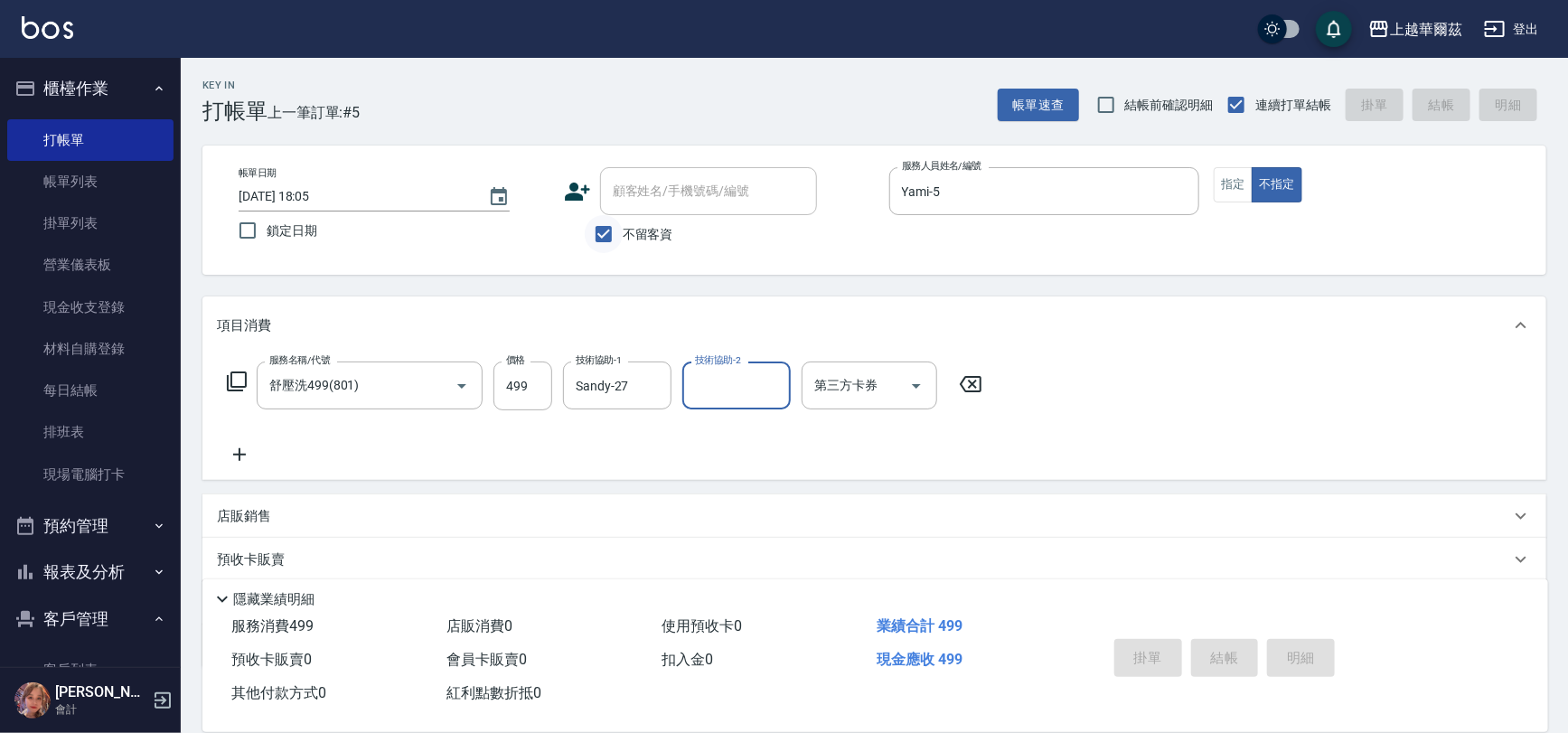
type input "[DATE] 18:06"
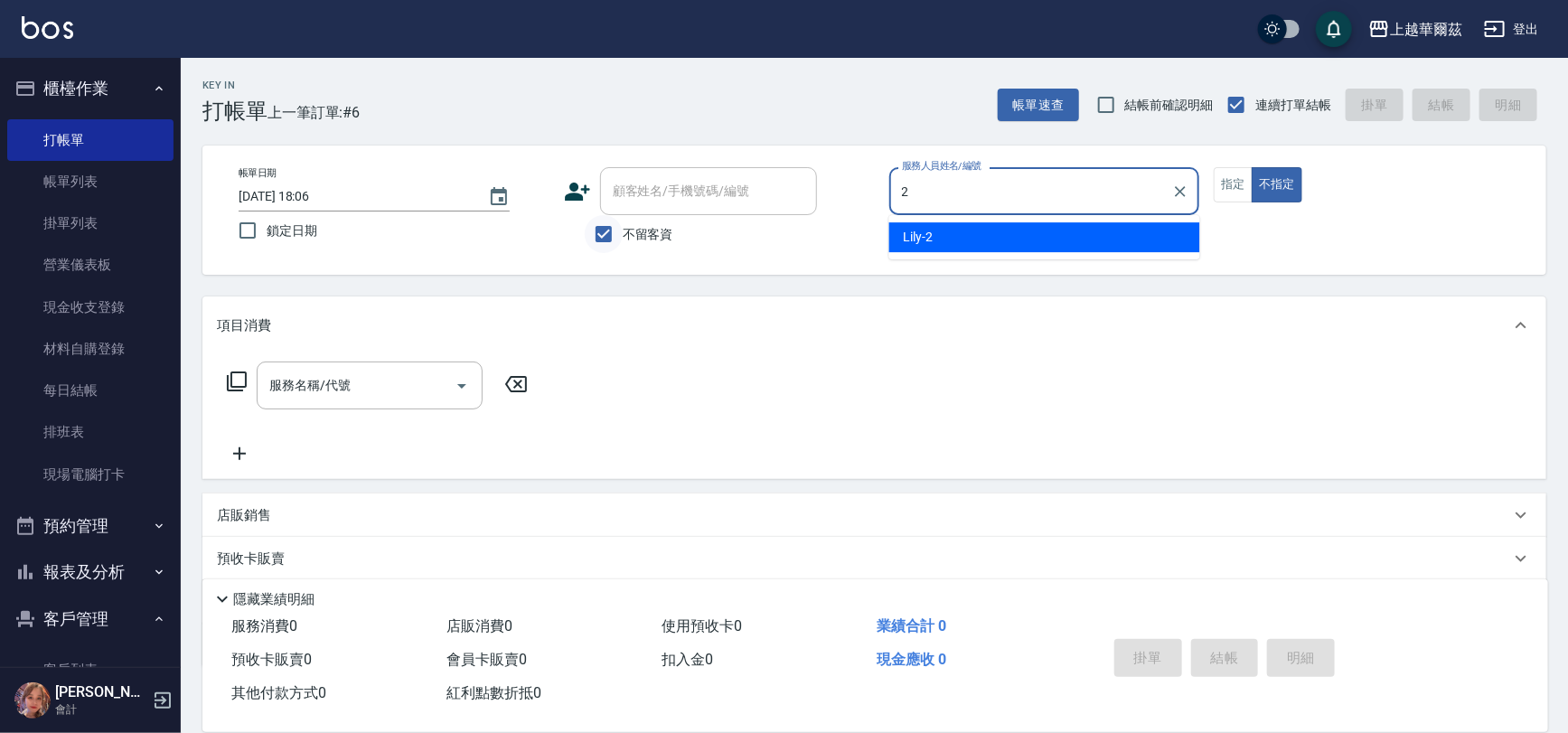
type input "Lily-2"
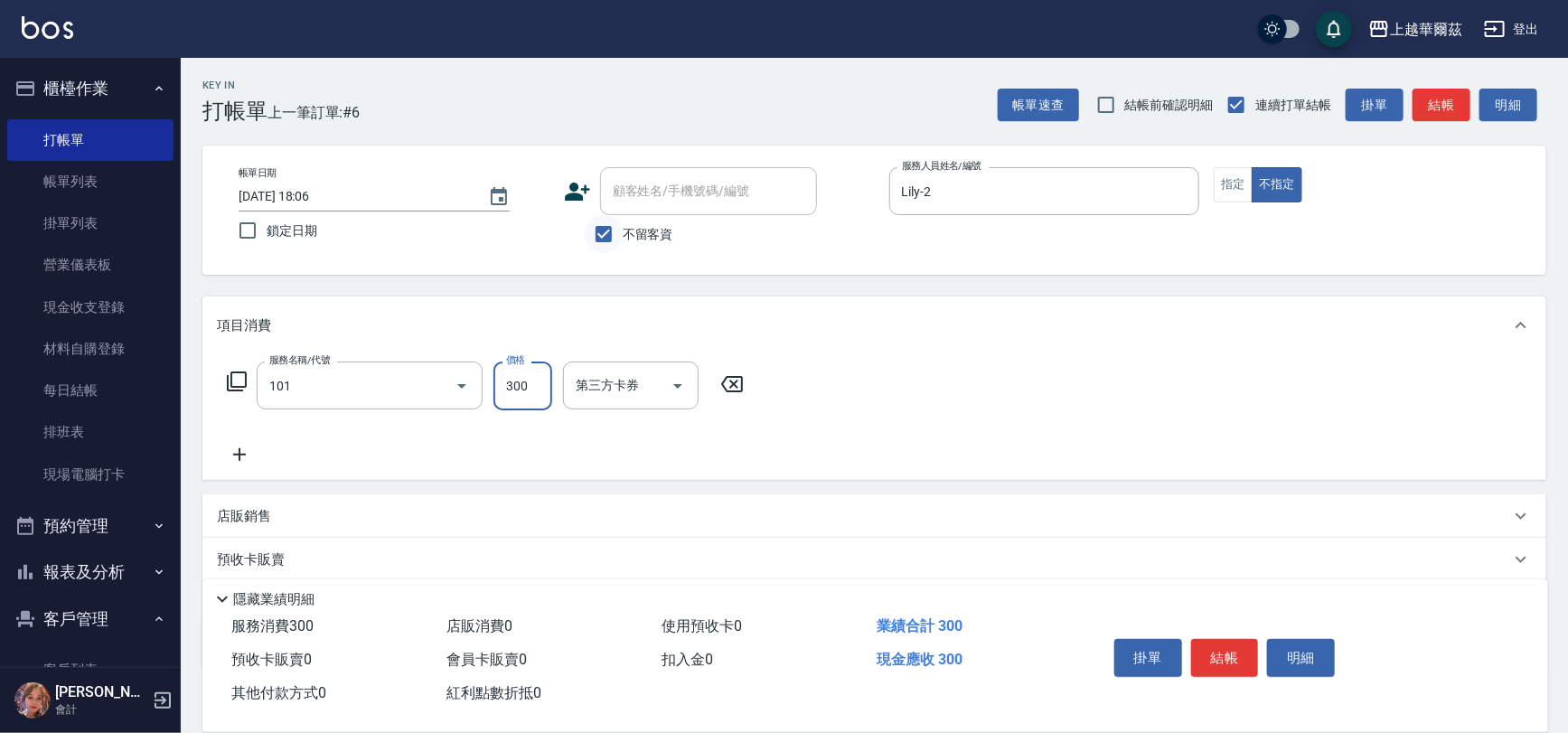
type input "洗髮300(101)"
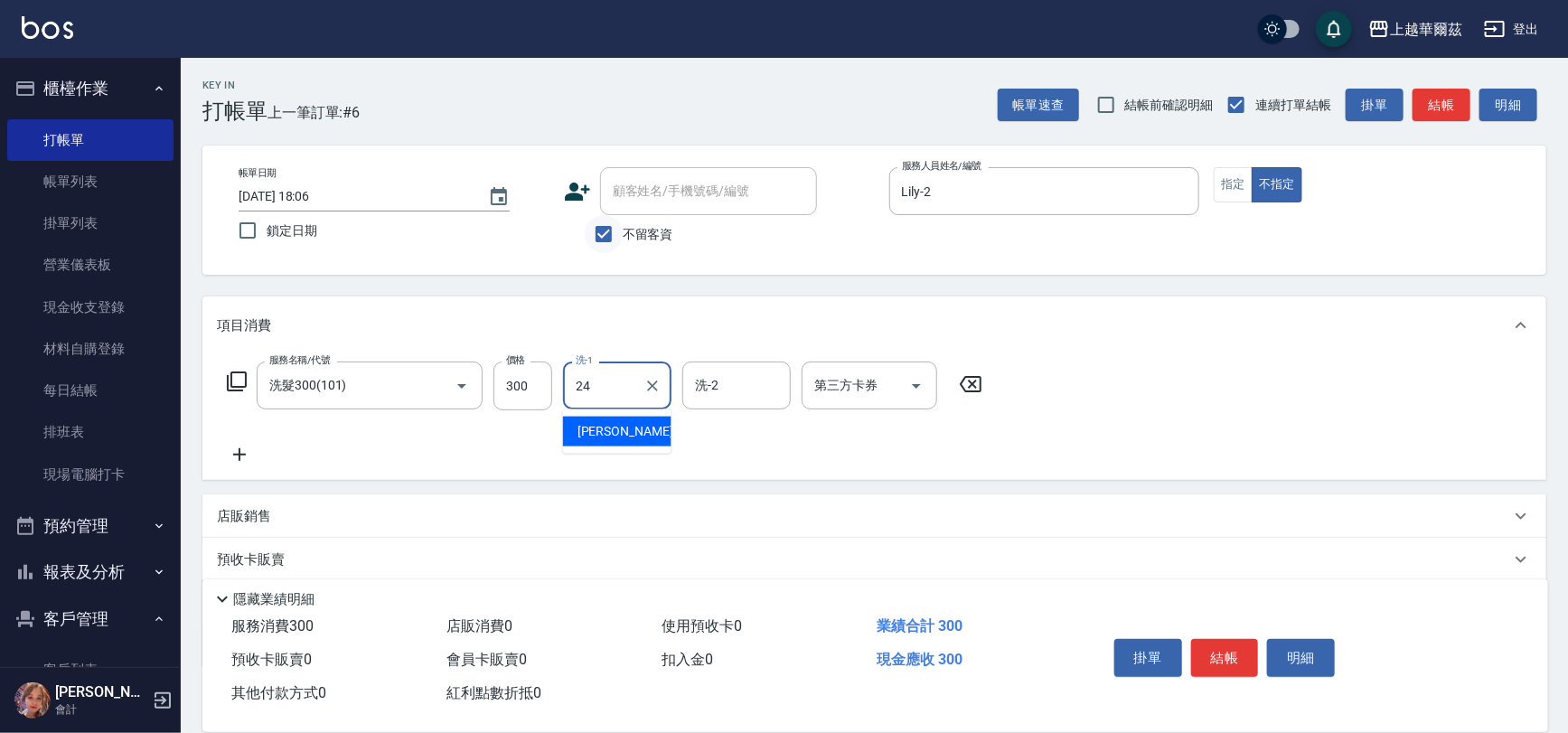
type input "[PERSON_NAME]-24"
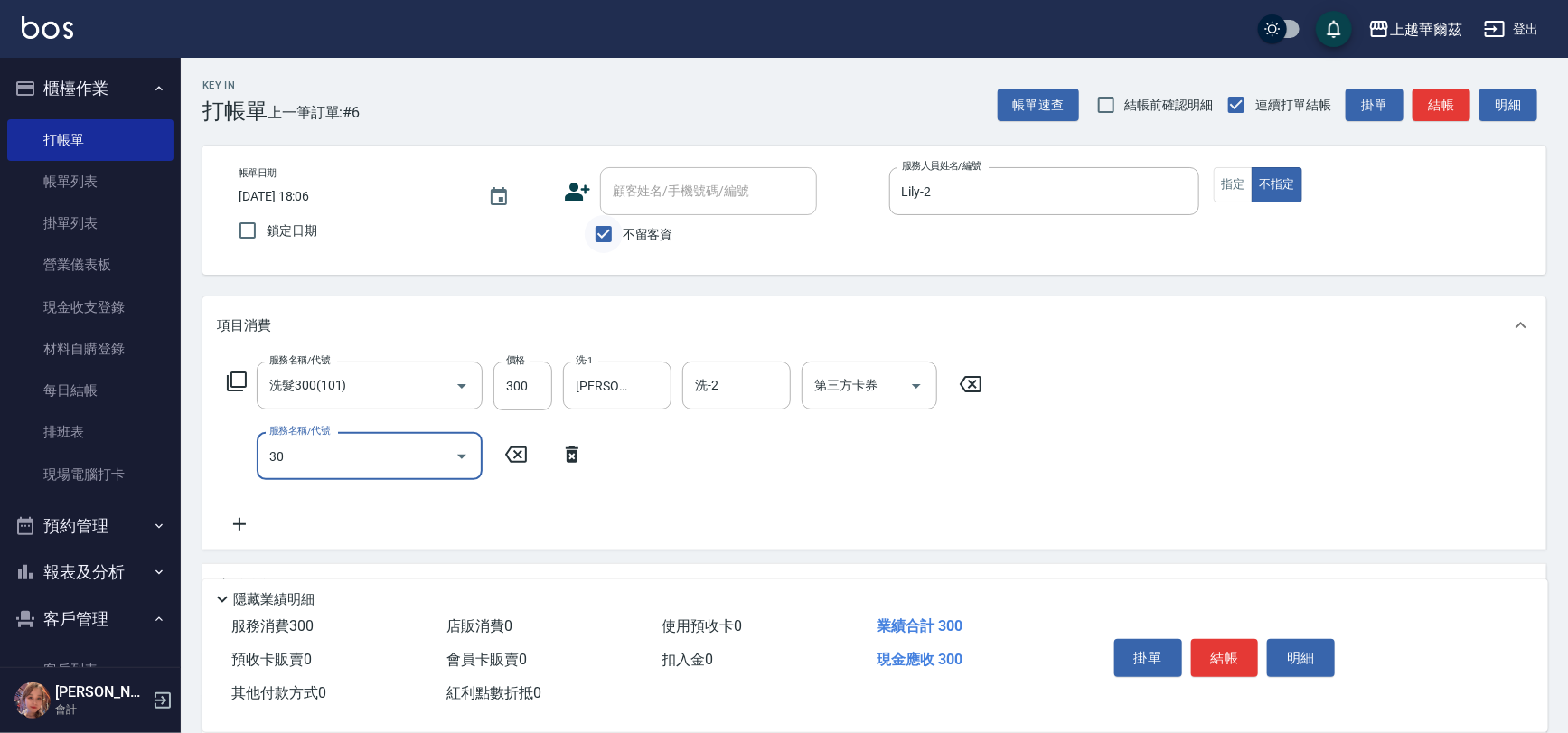
type input "306"
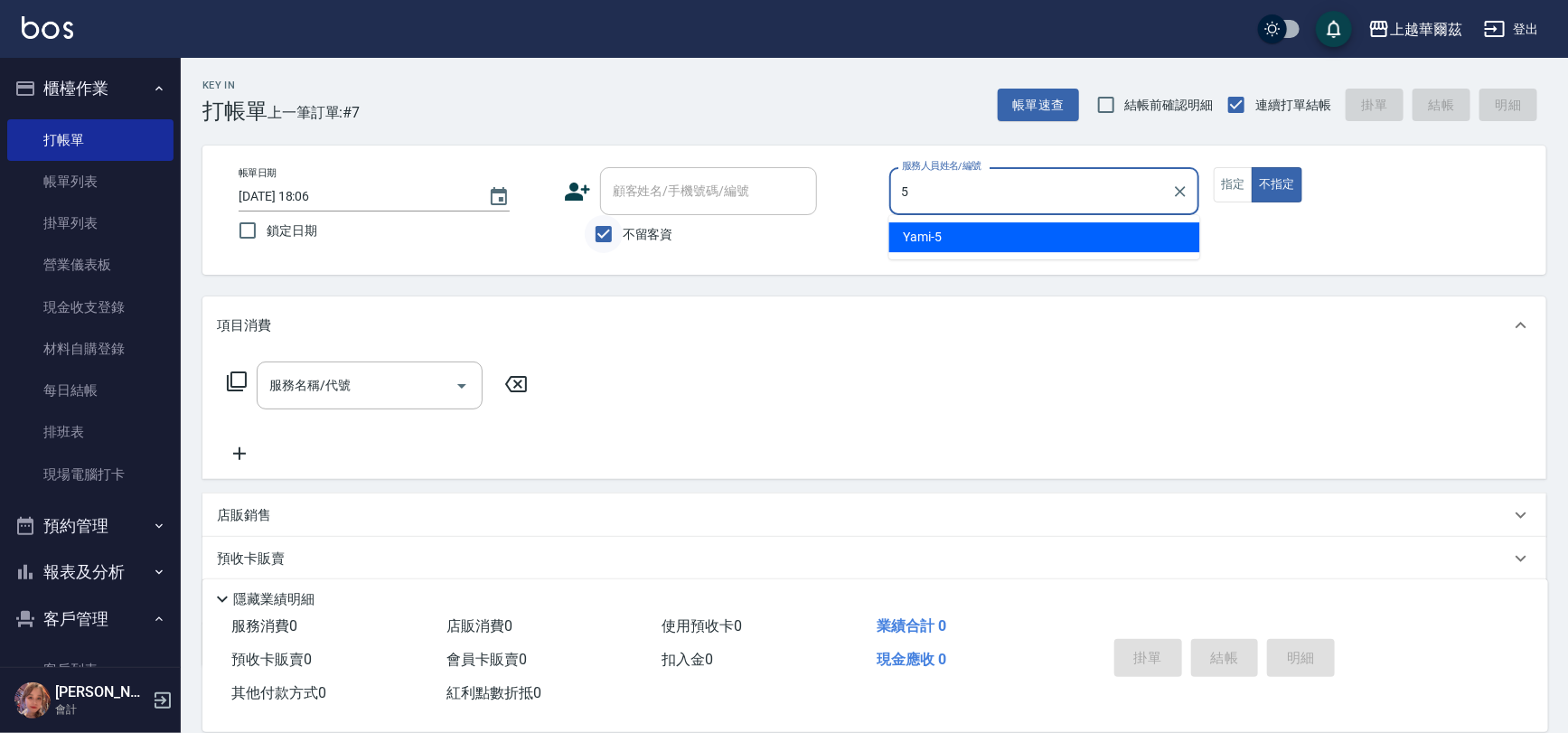
type input "Yami-5"
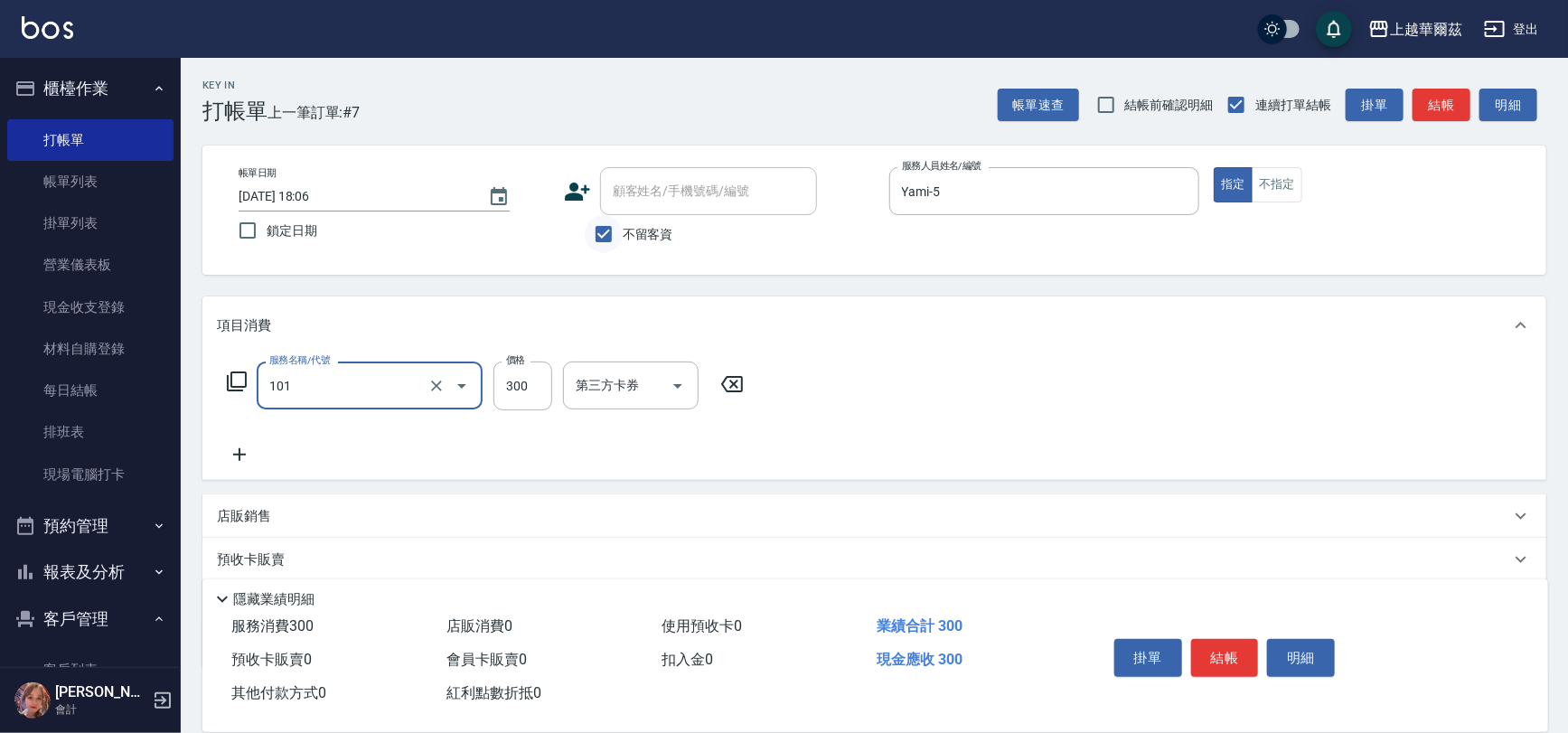
type input "洗髮300(101)"
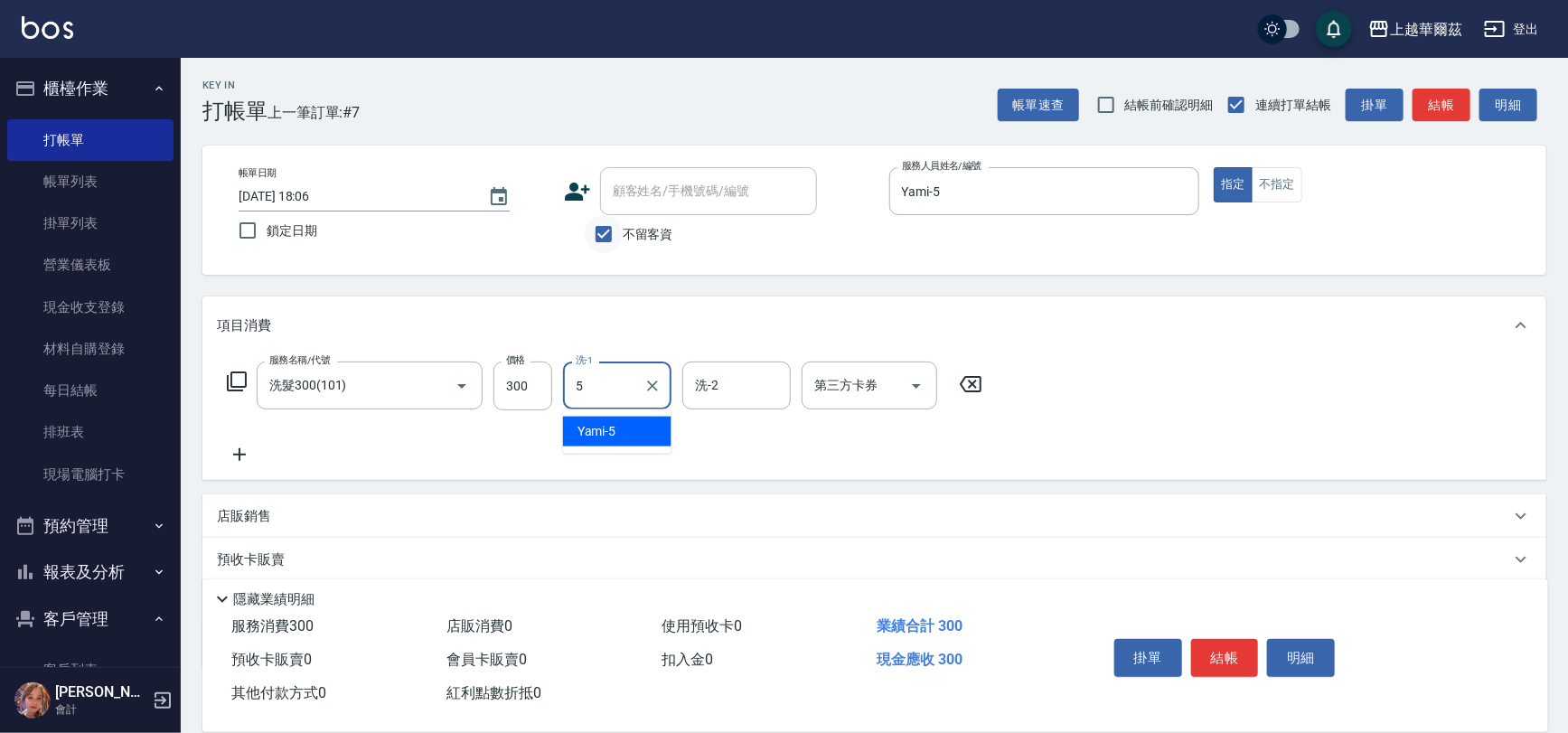
type input "Yami-5"
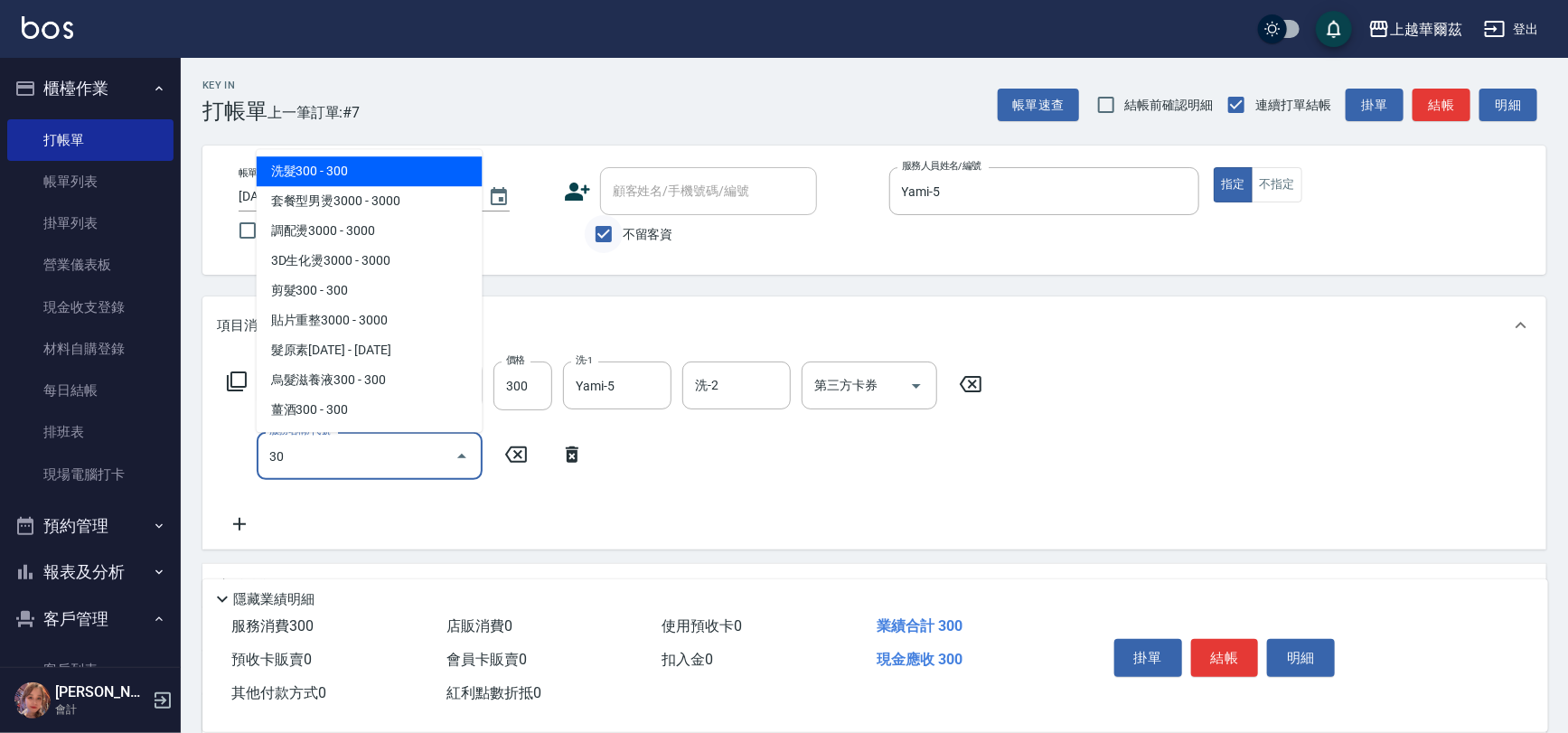
type input "304"
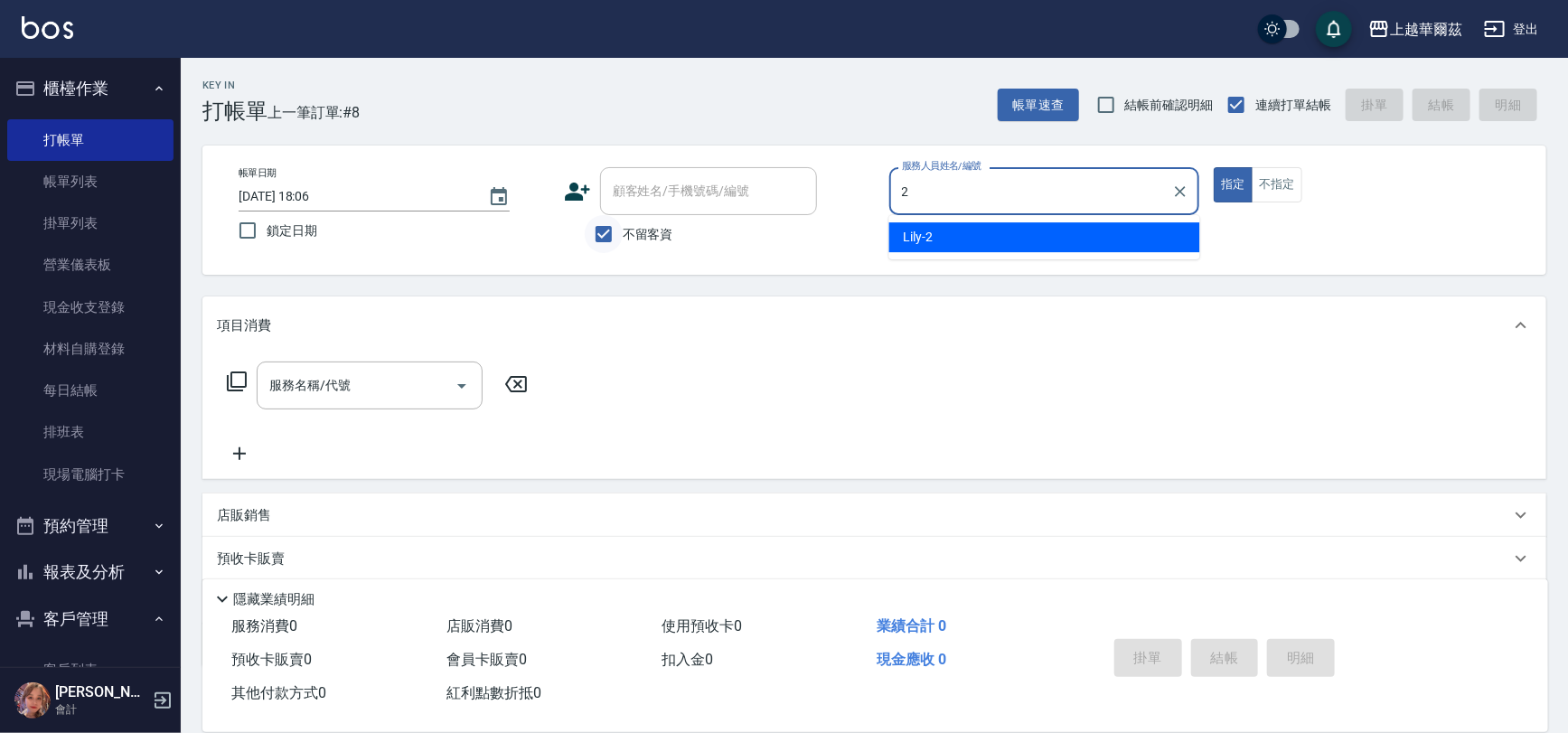
type input "Lily-2"
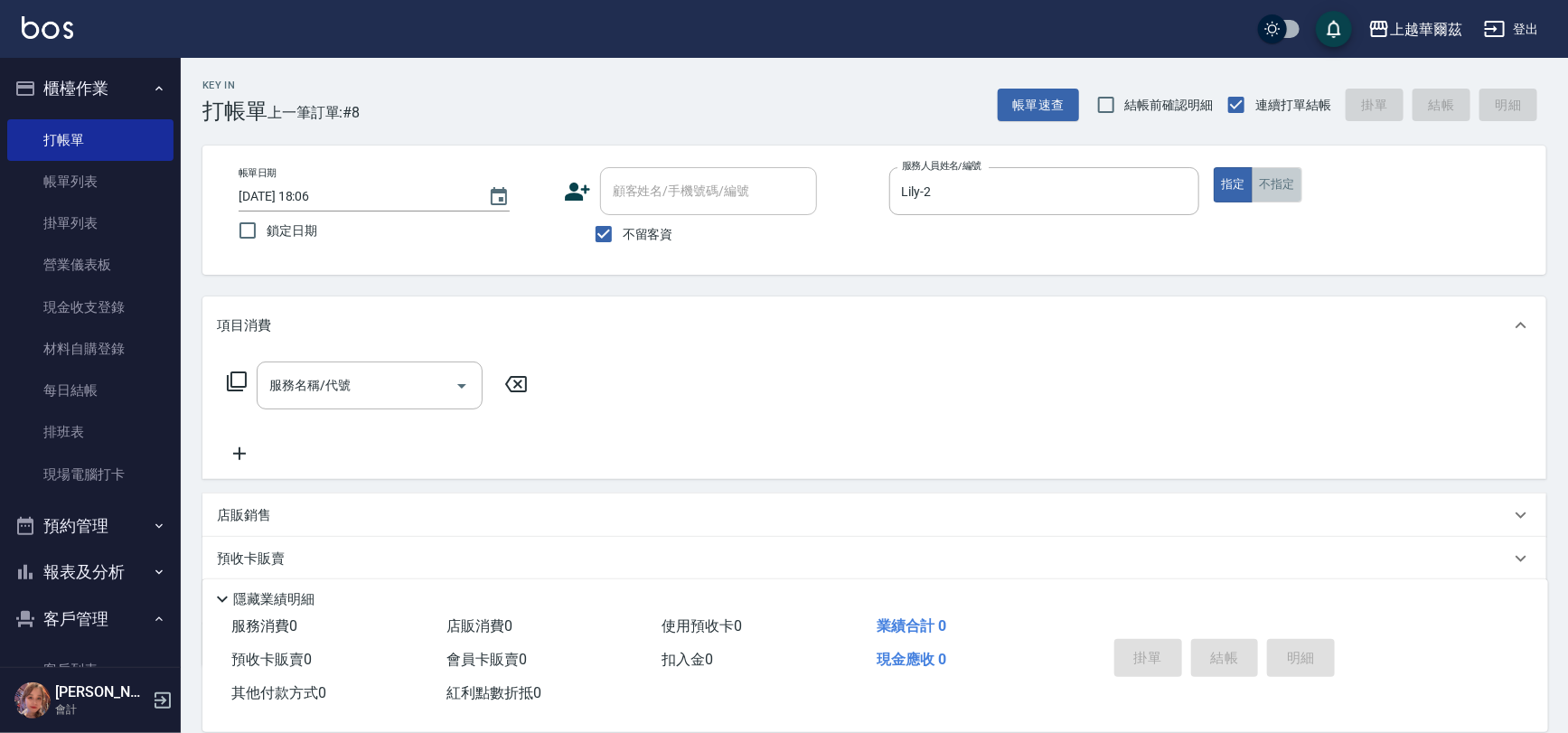
click at [1258, 182] on button "不指定" at bounding box center [1276, 185] width 50 height 35
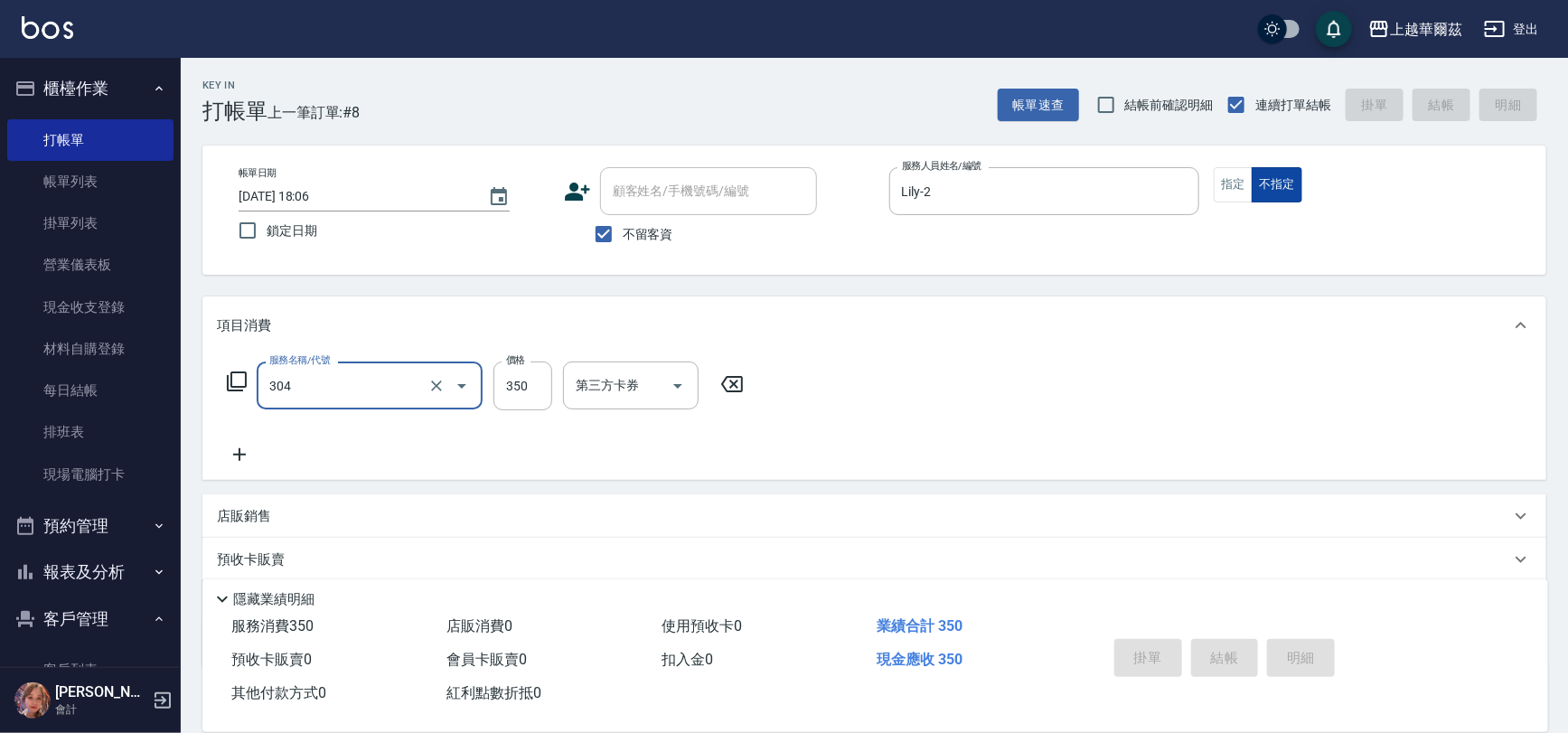
type input "304"
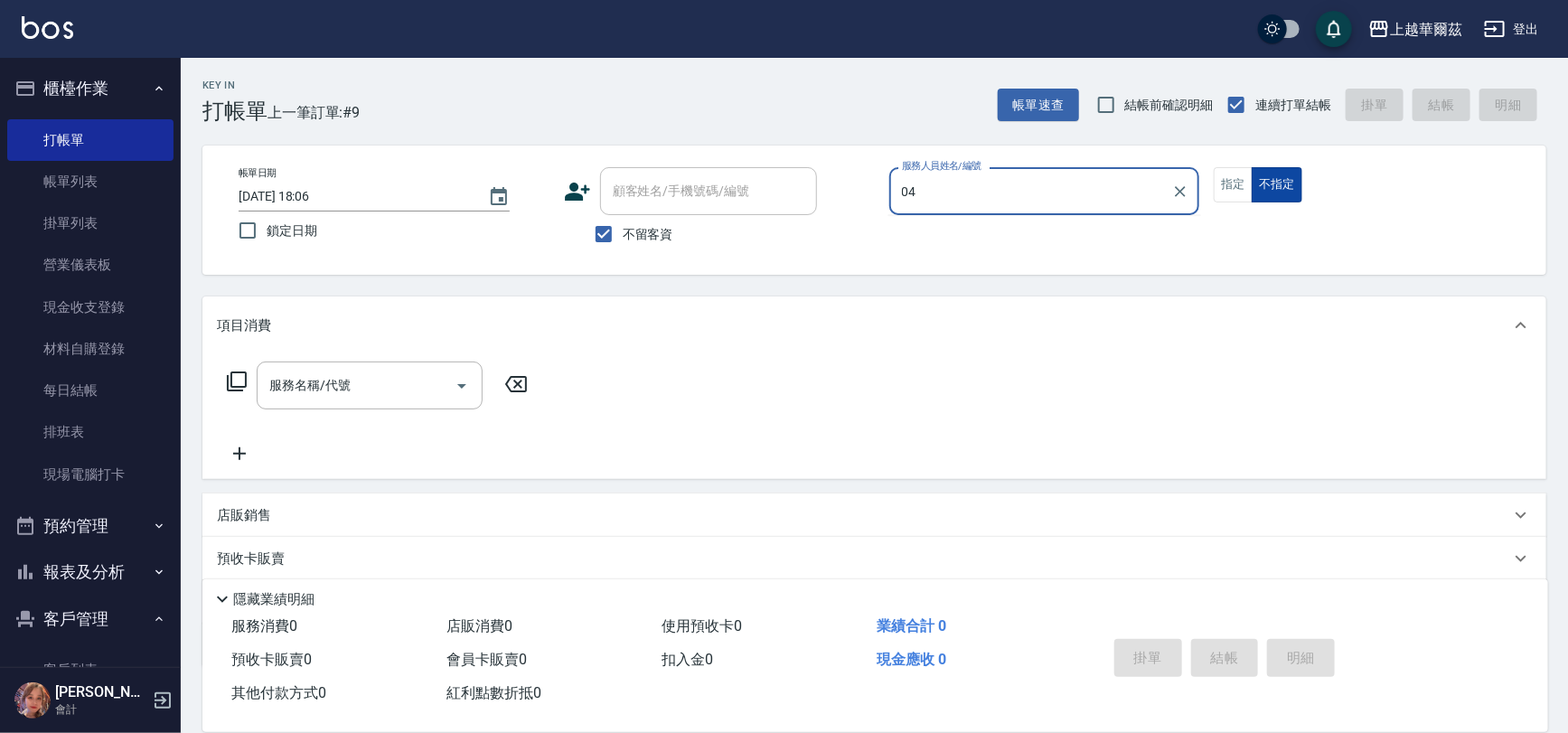
type input "0"
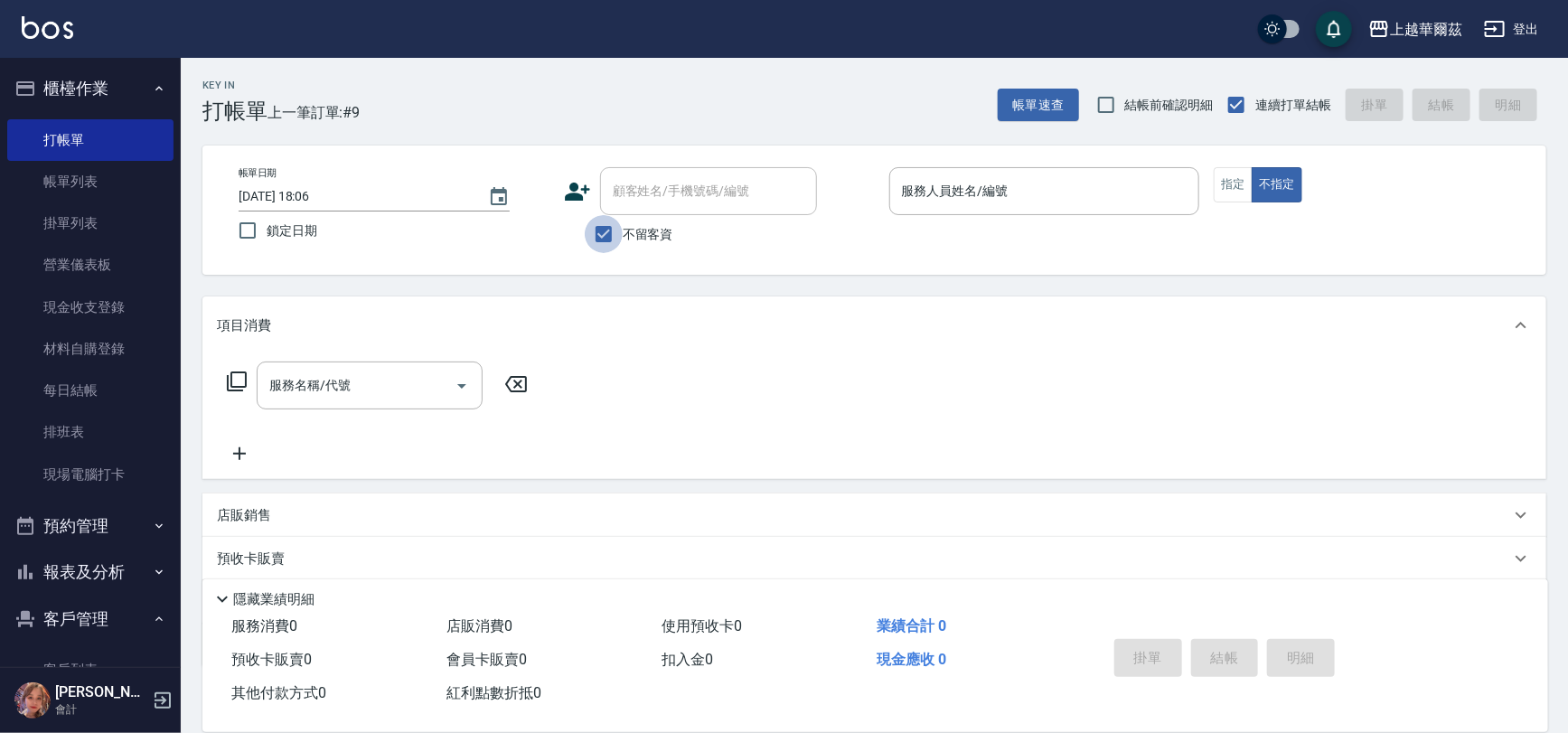
drag, startPoint x: 591, startPoint y: 241, endPoint x: 615, endPoint y: 201, distance: 46.6
click at [592, 241] on input "不留客資" at bounding box center [604, 233] width 38 height 38
checkbox input "false"
click at [615, 201] on input "顧客姓名/手機號碼/編號" at bounding box center [695, 191] width 173 height 32
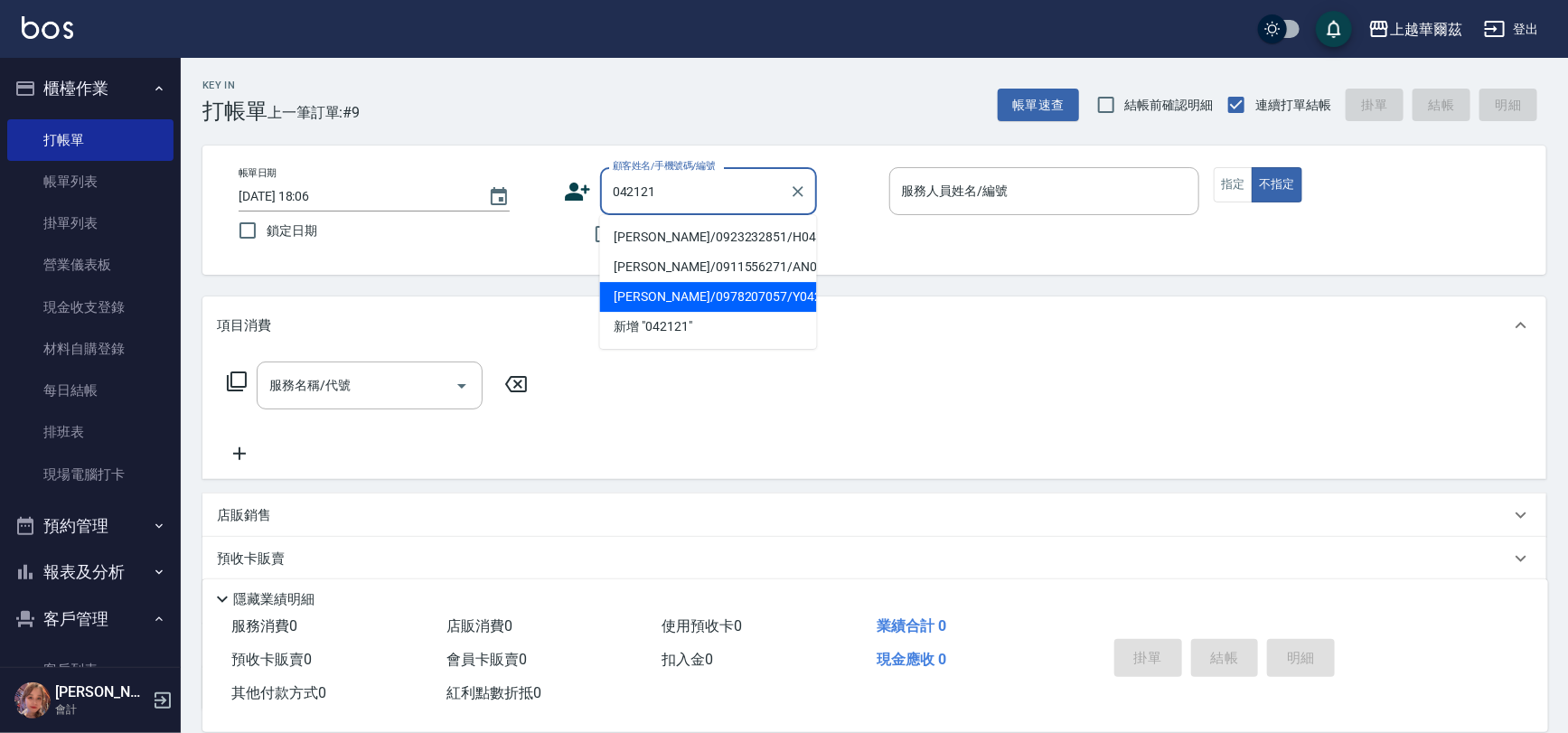
type input "[PERSON_NAME]/0978207057/Y042121"
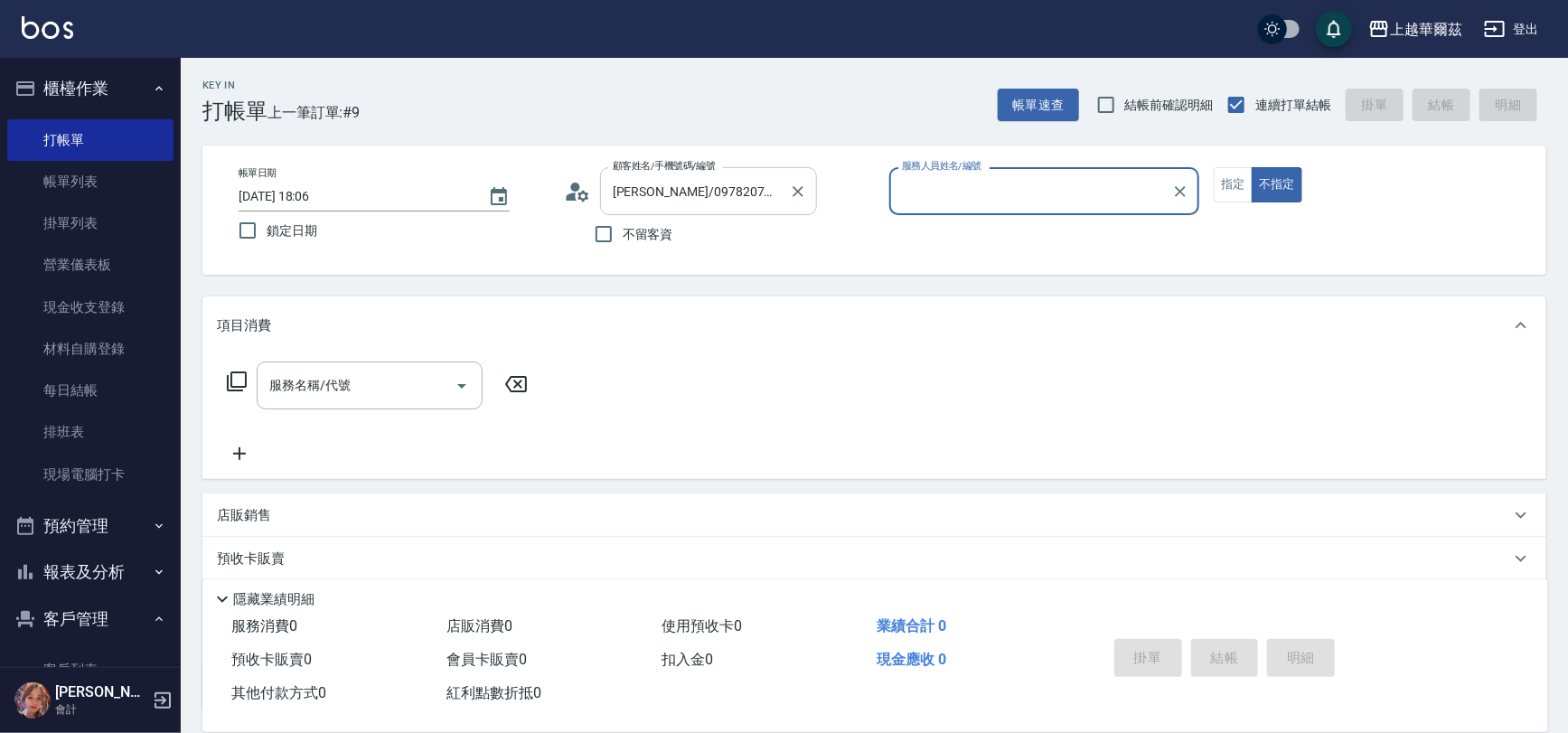
type input "Yami-5"
click at [1252, 167] on button "不指定" at bounding box center [1276, 185] width 50 height 35
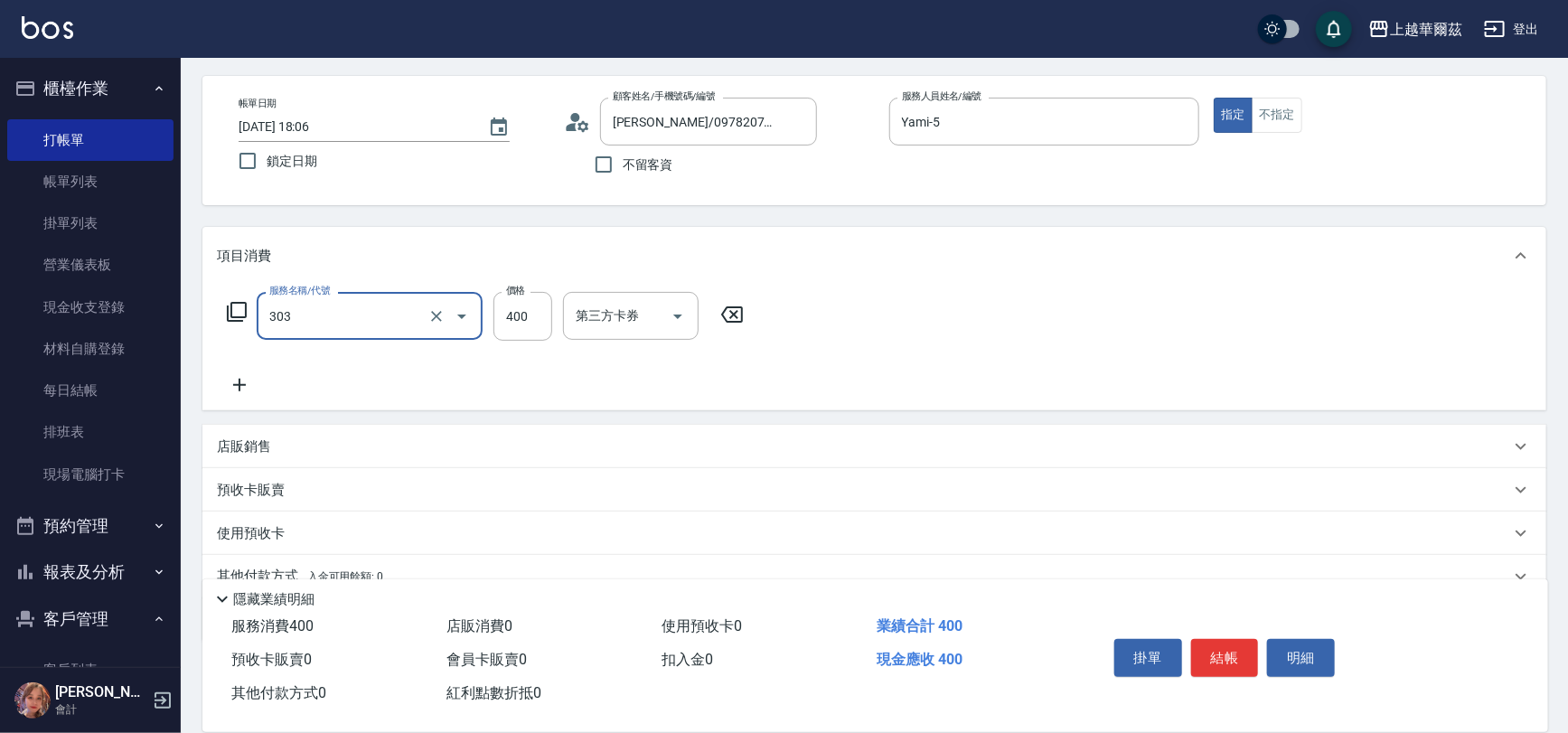
scroll to position [148, 0]
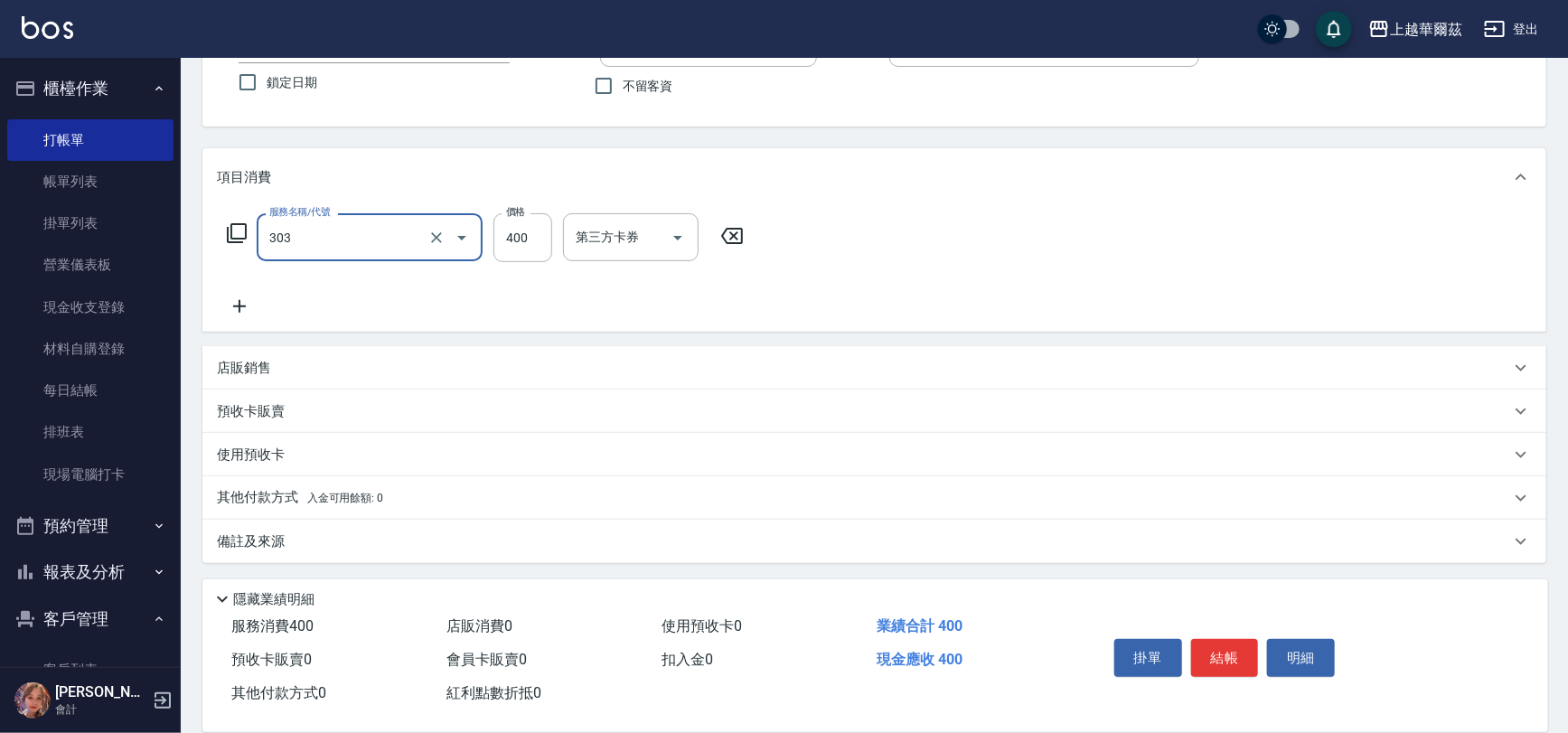
type input "剪髮400(303)"
click at [433, 506] on div "其他付款方式 入金可用餘額: 0" at bounding box center [863, 499] width 1293 height 20
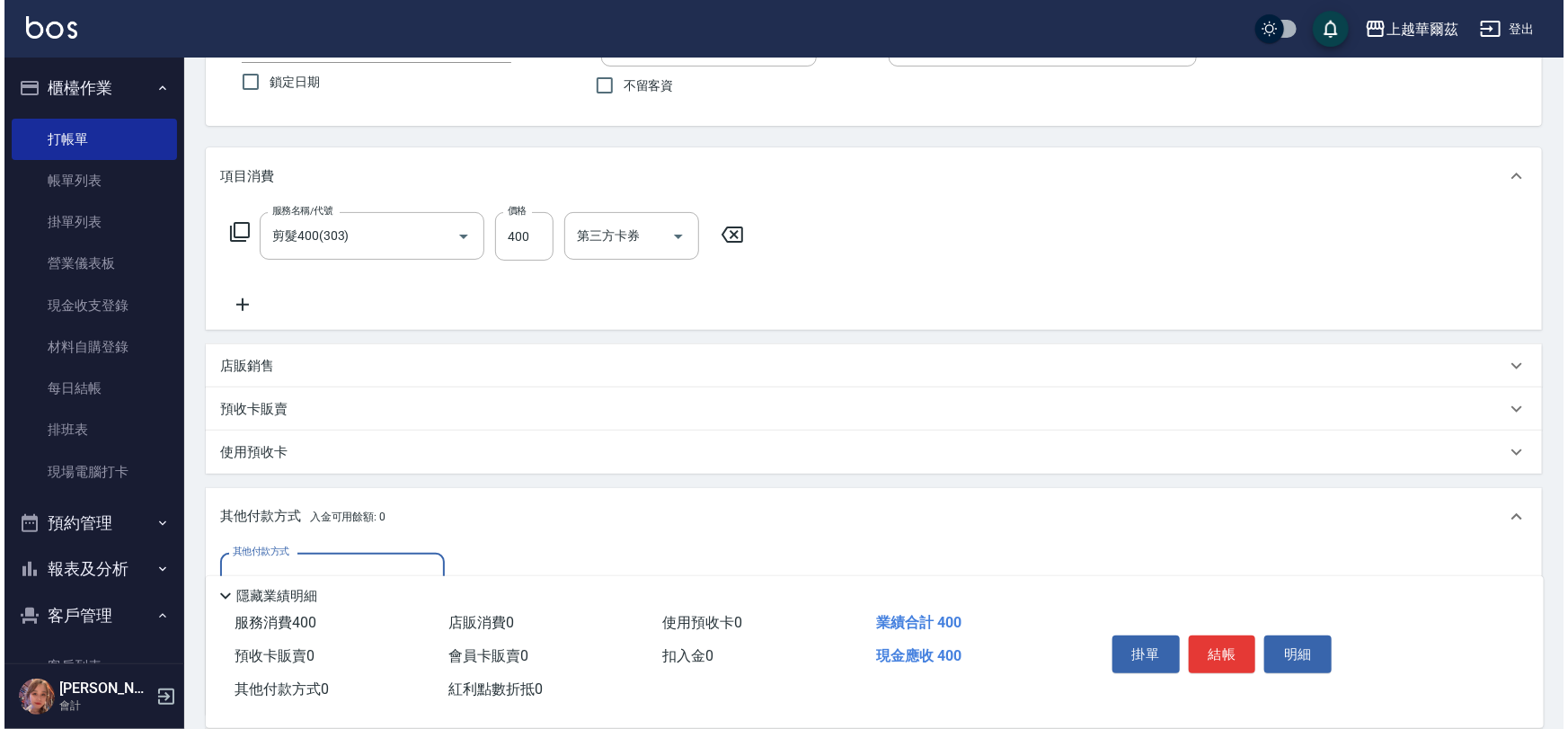
scroll to position [359, 0]
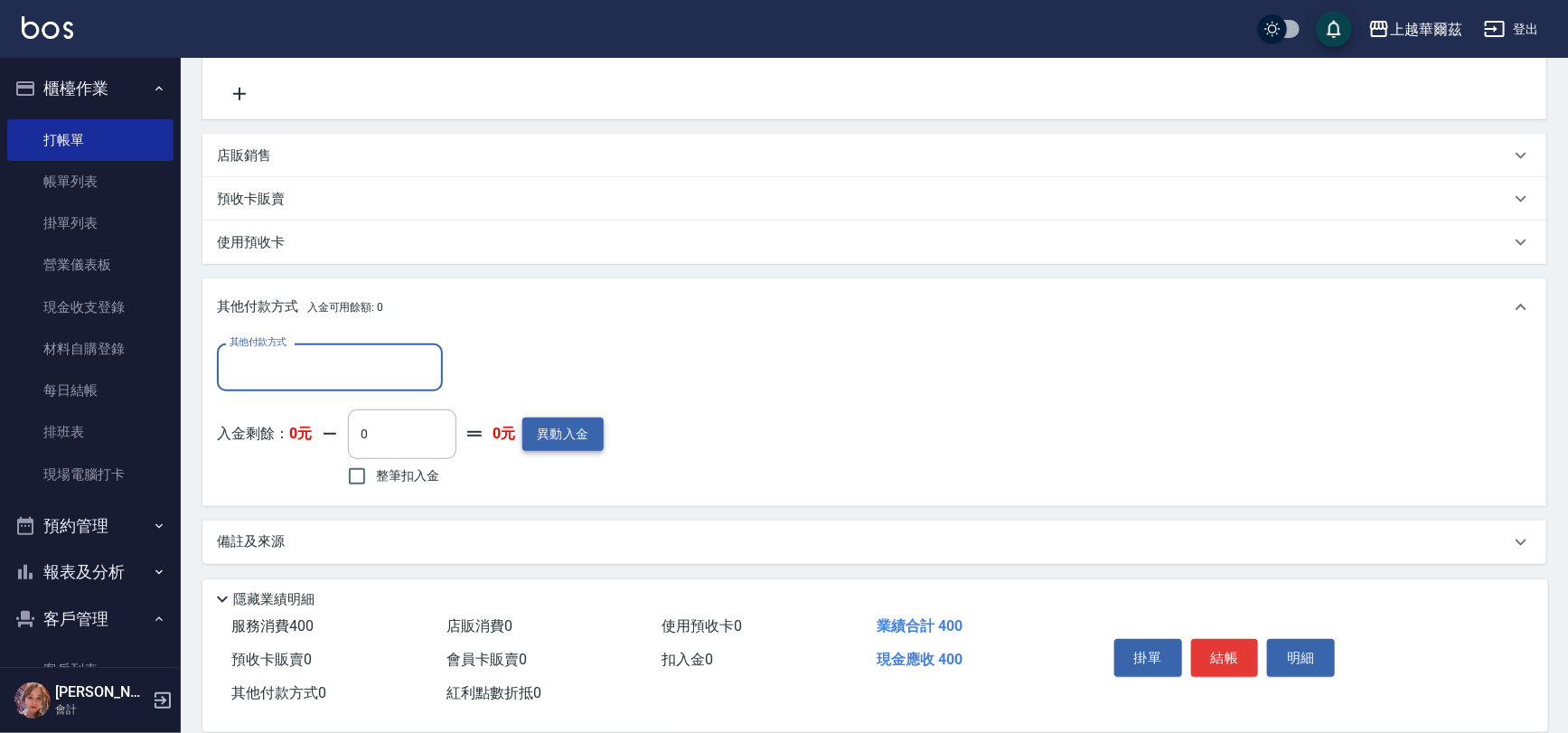
click at [548, 433] on button "異動入金" at bounding box center [562, 434] width 82 height 33
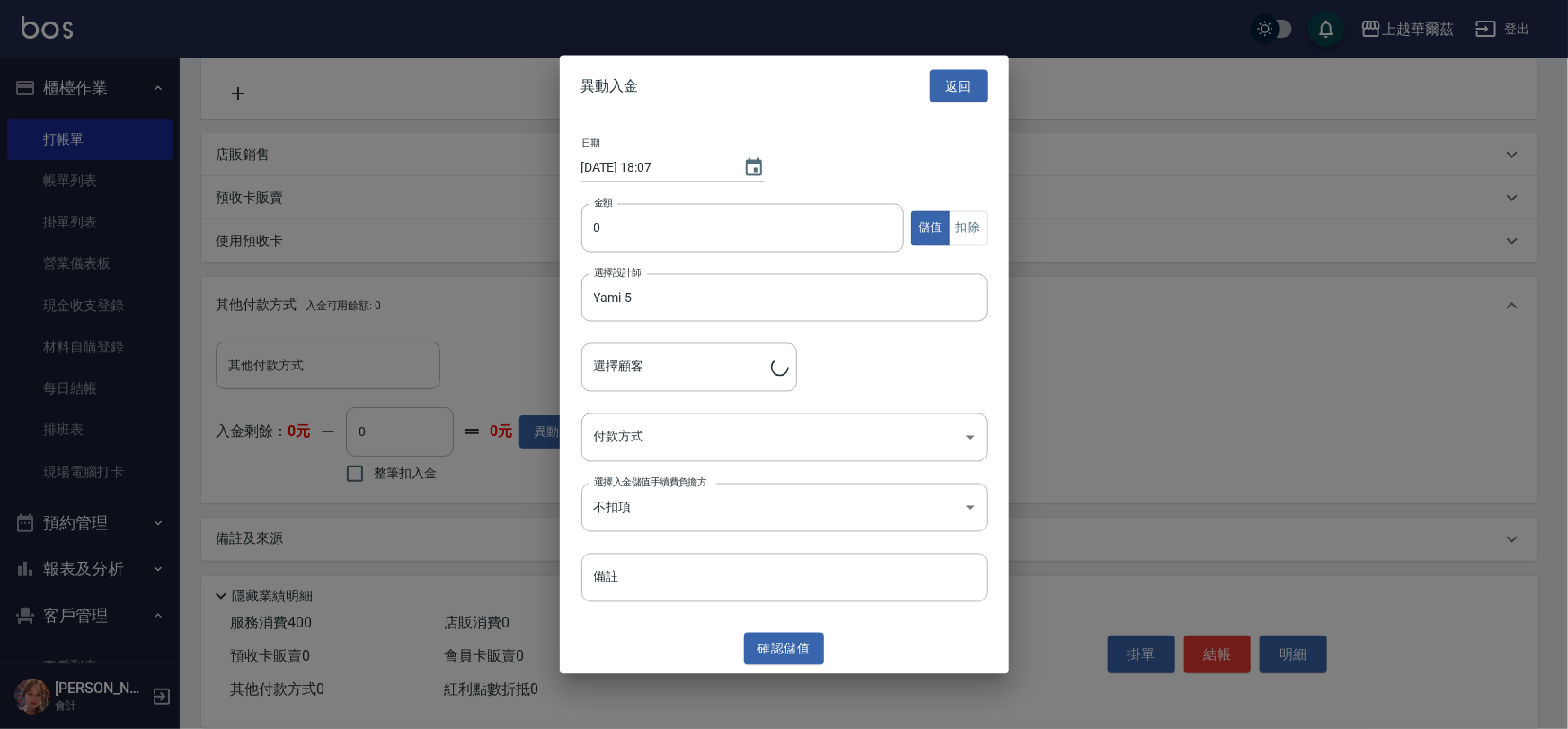
type input "[PERSON_NAME]/0978207057/Y042121"
click at [635, 230] on input "0" at bounding box center [743, 228] width 323 height 49
type input "6000"
click at [657, 433] on body "上越華爾茲 登出 櫃檯作業 打帳單 帳單列表 掛單列表 營業儀表板 現金收支登錄 材料自購登錄 每日結帳 排班表 現場電腦打卡 預約管理 預約管理 單日預約紀…" at bounding box center [784, 185] width 1568 height 1089
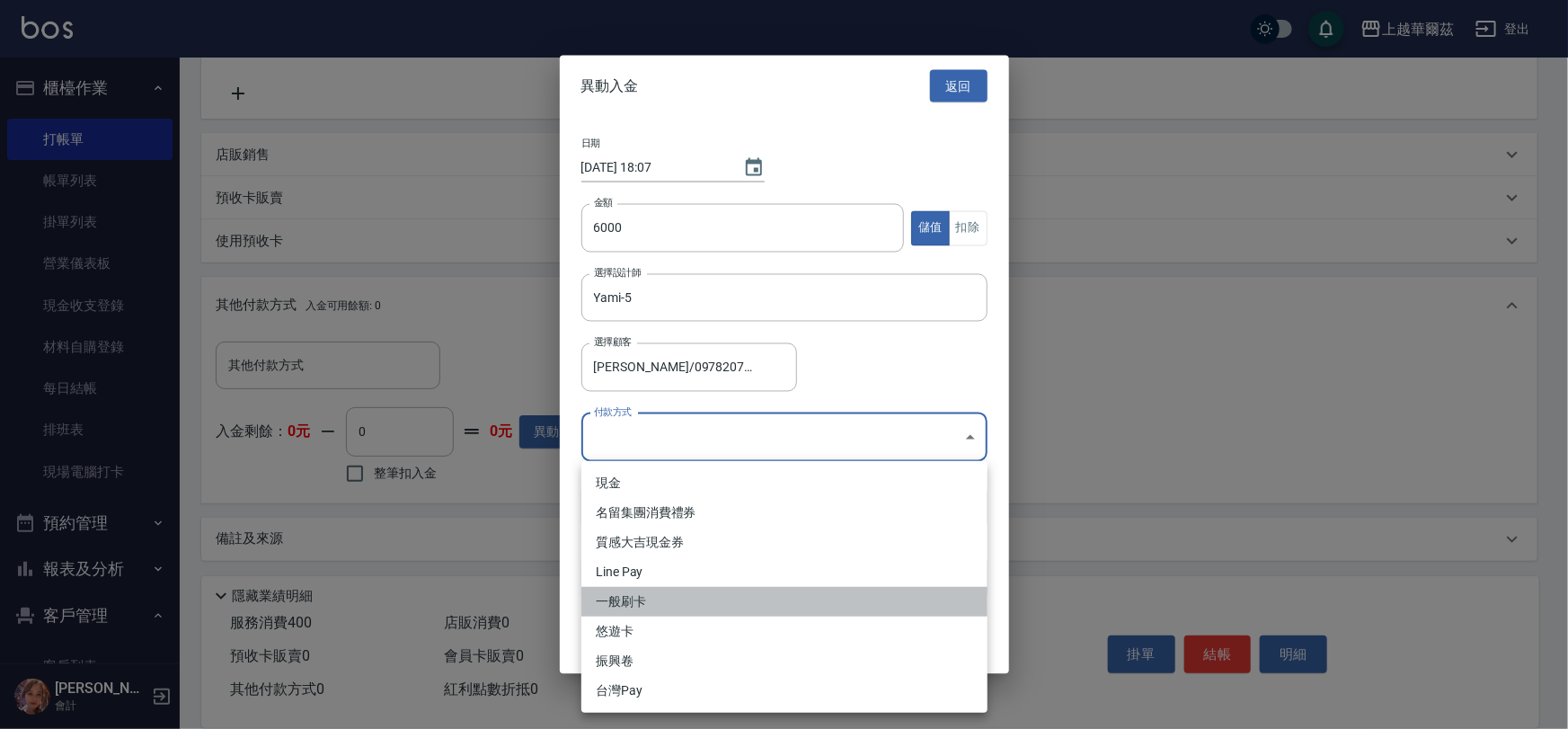
click at [679, 603] on li "一般刷卡" at bounding box center [784, 602] width 406 height 29
type input "一般刷卡"
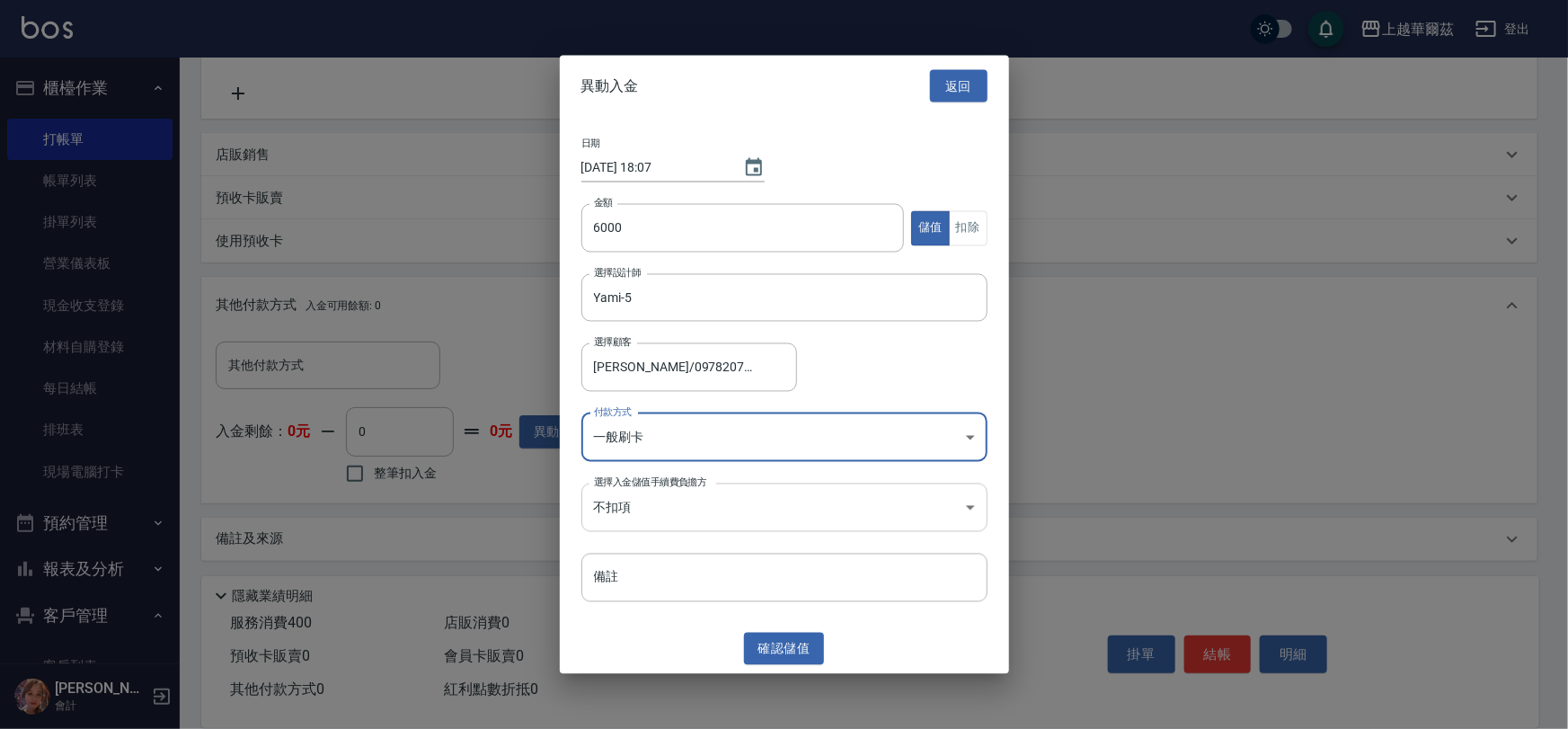
click at [660, 504] on body "上越華爾茲 登出 櫃檯作業 打帳單 帳單列表 掛單列表 營業儀表板 現金收支登錄 材料自購登錄 每日結帳 排班表 現場電腦打卡 預約管理 預約管理 單日預約紀…" at bounding box center [784, 185] width 1568 height 1089
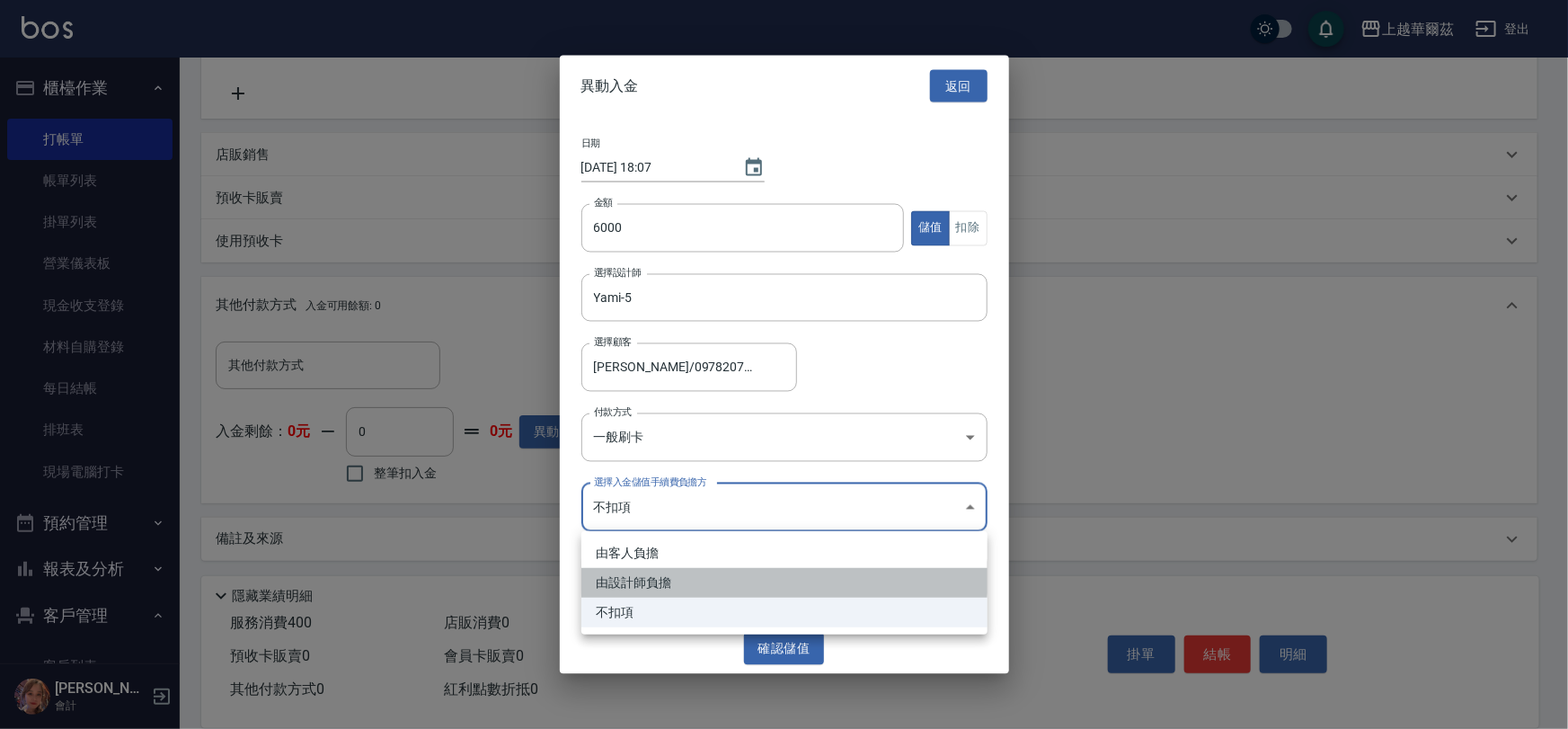
click at [679, 589] on li "由設計師負擔" at bounding box center [784, 583] width 406 height 29
type input "BYDESIGNER"
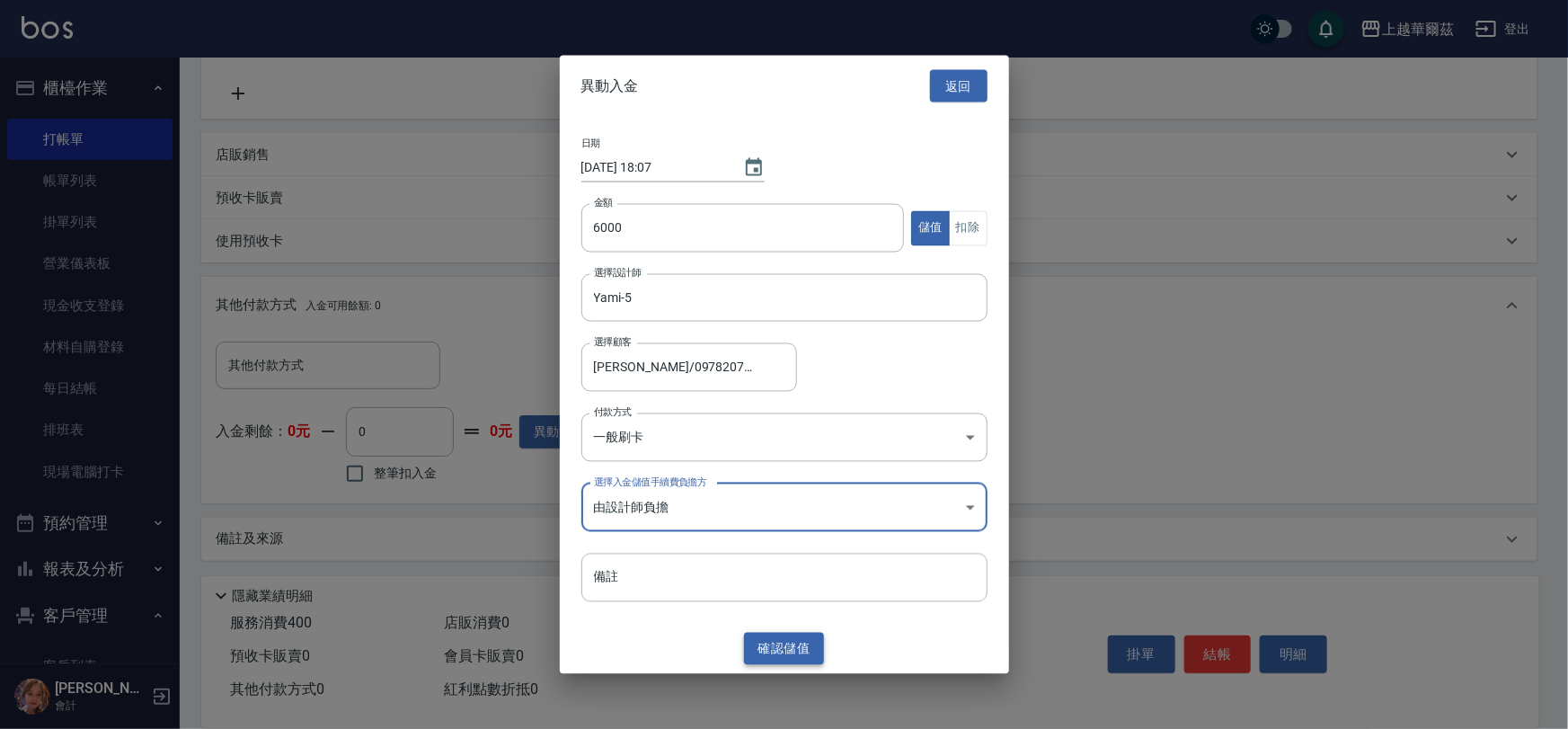
click at [794, 648] on button "確認 儲值" at bounding box center [784, 649] width 81 height 33
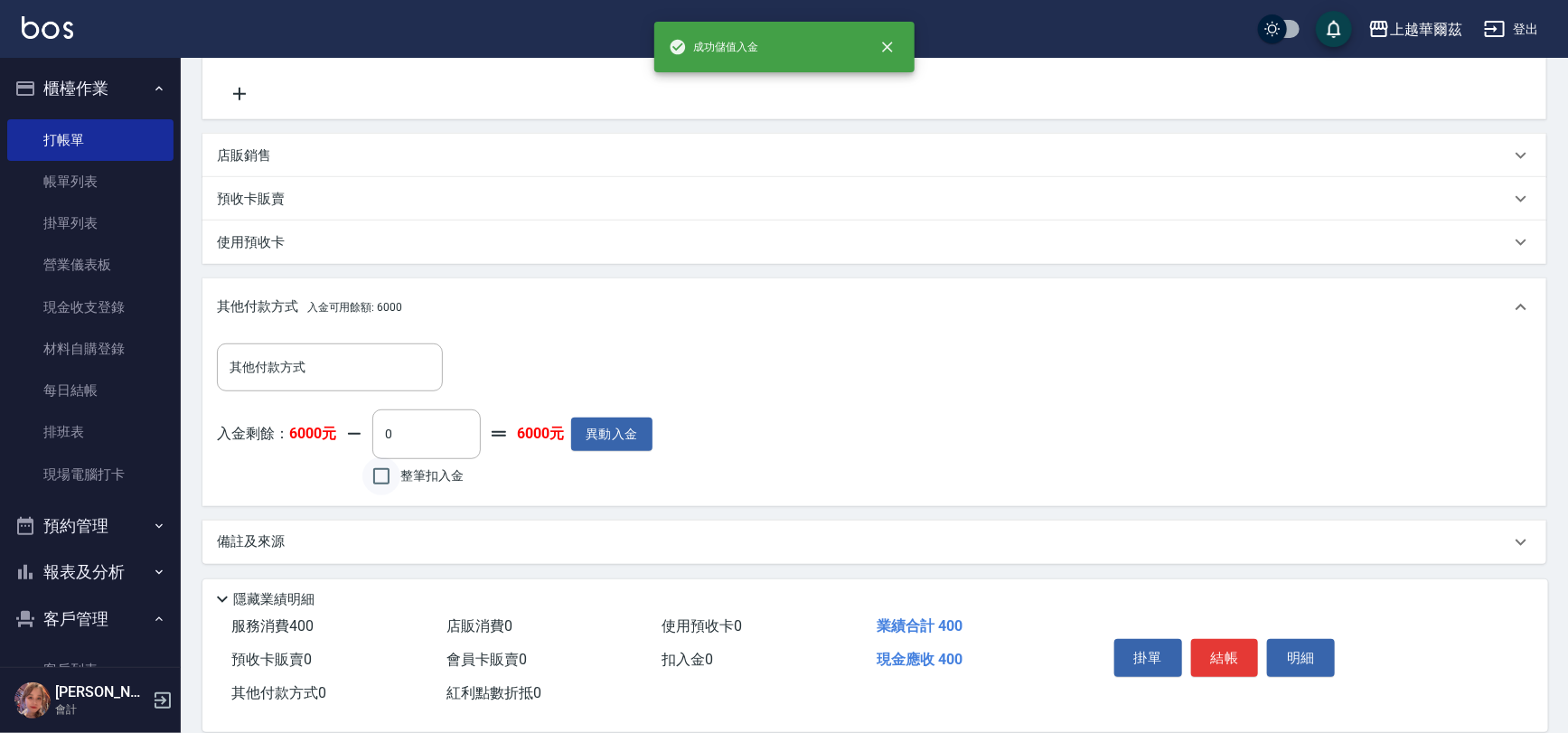
click at [379, 481] on input "整筆扣入金" at bounding box center [381, 476] width 38 height 38
checkbox input "true"
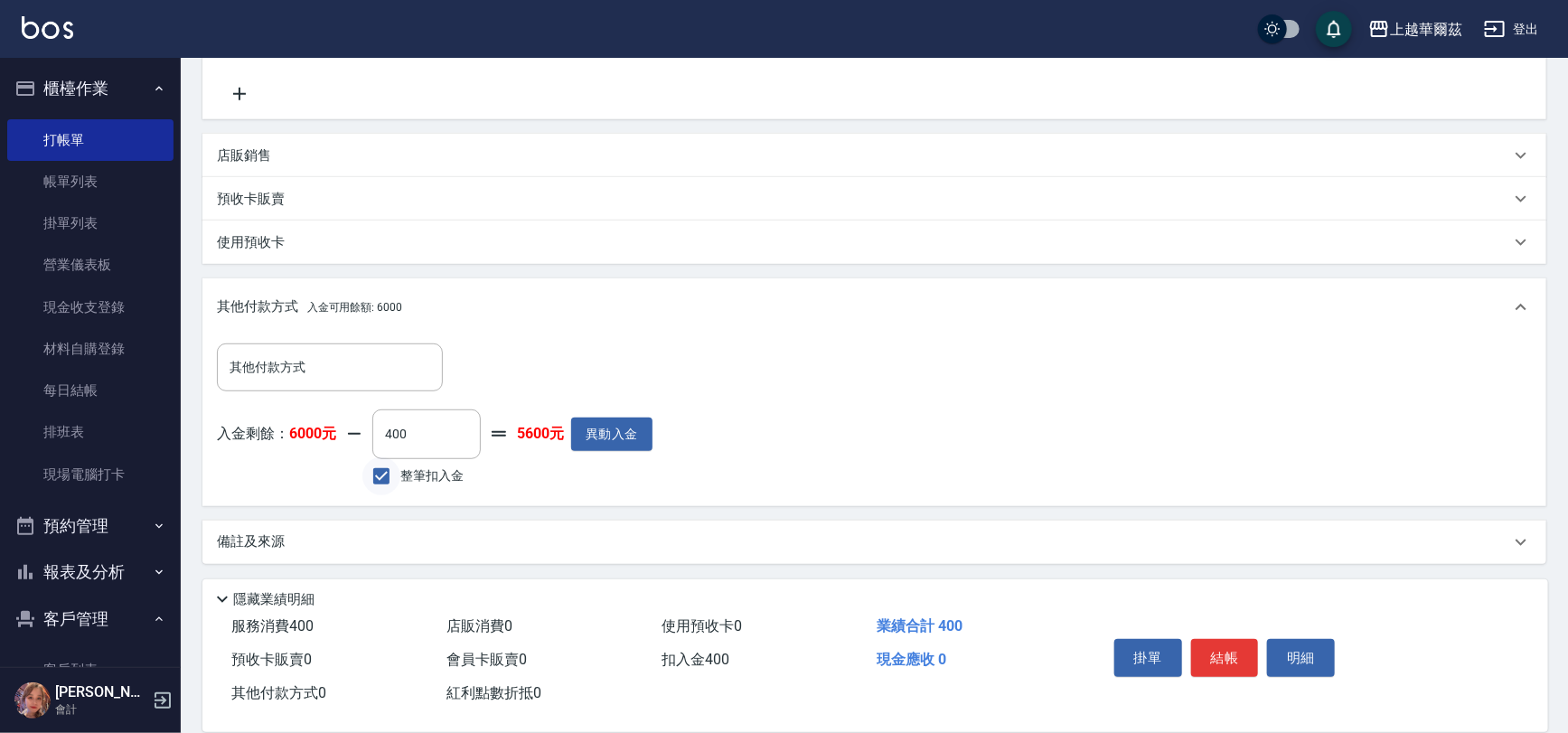
type input "400"
type input "[DATE] 18:07"
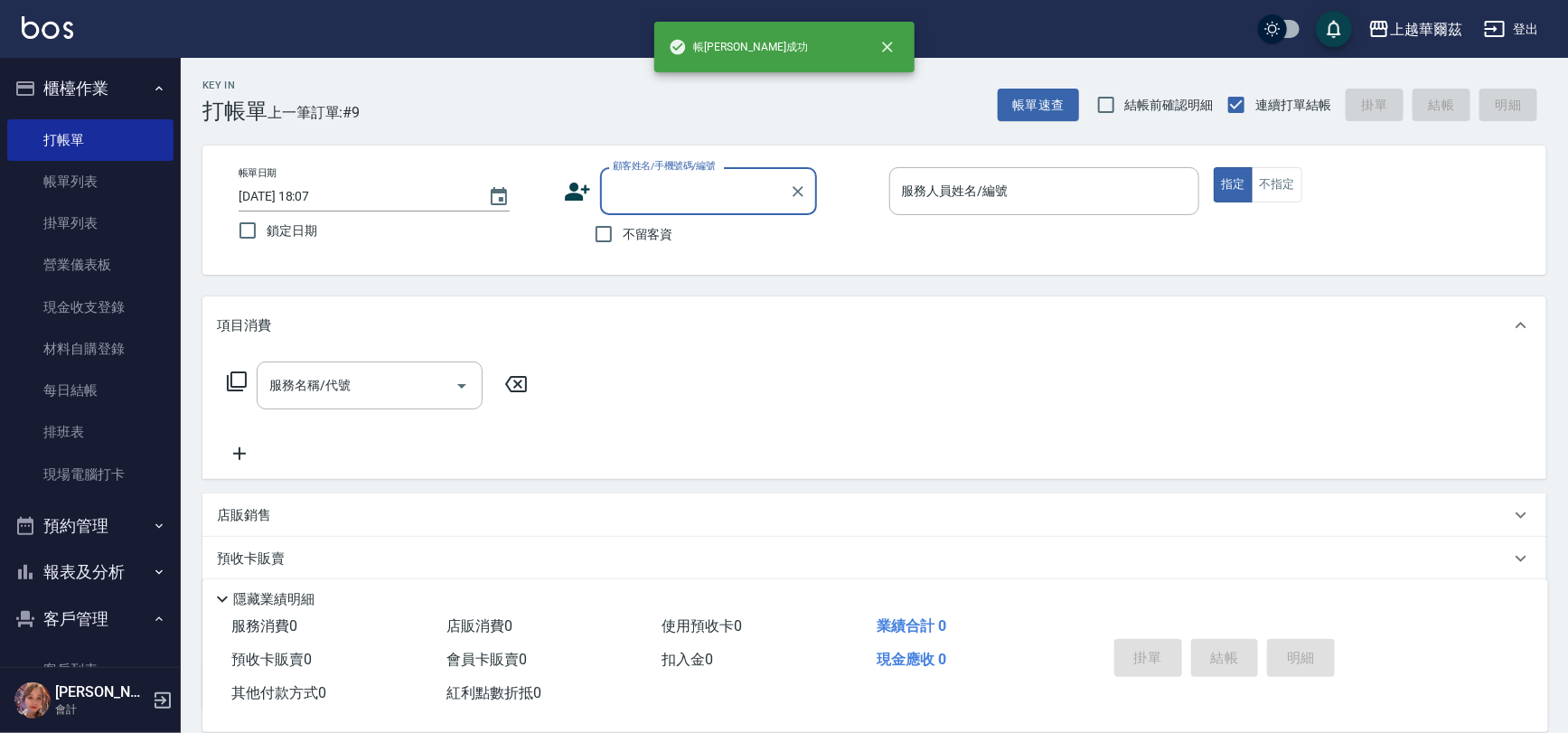
scroll to position [0, 0]
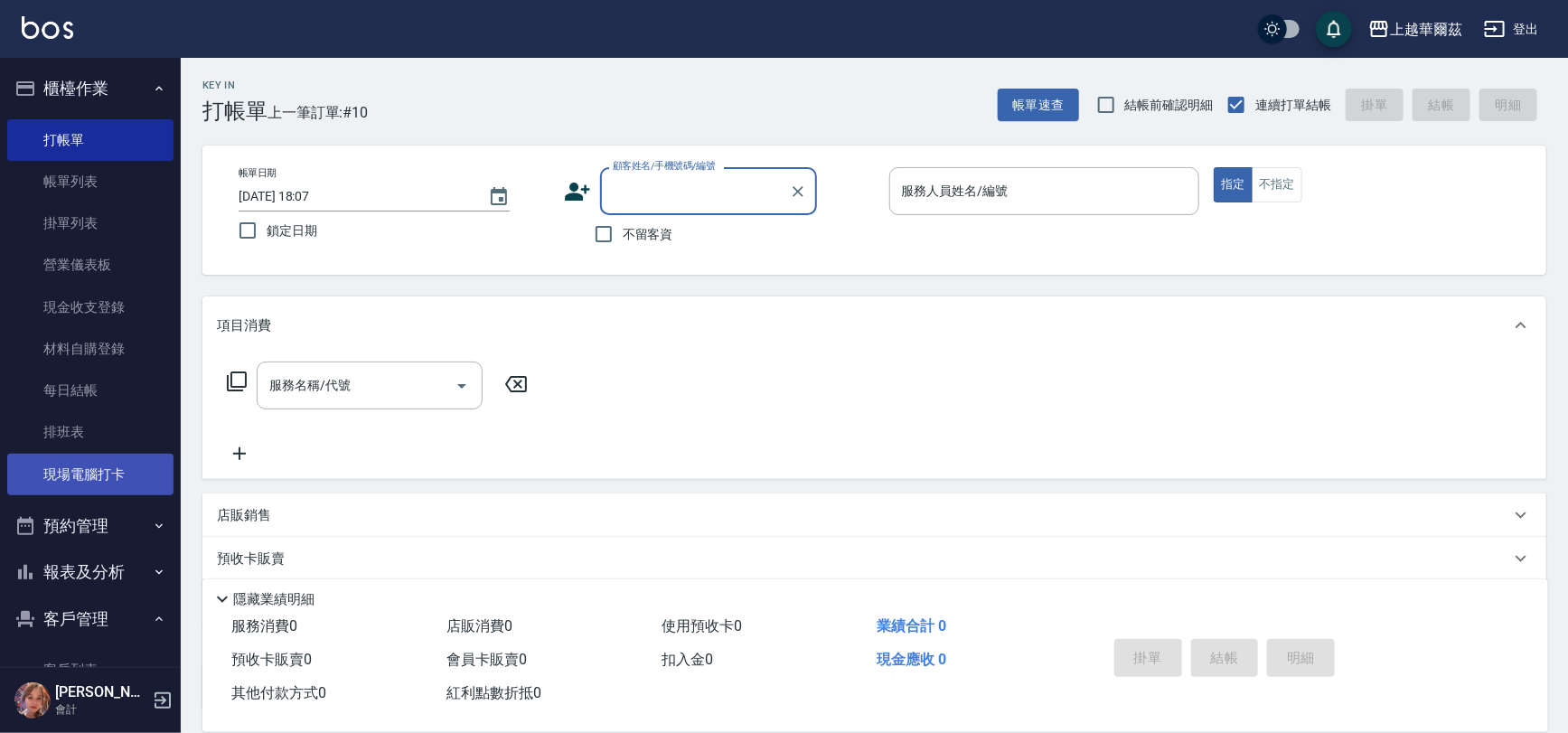
click at [78, 479] on link "現場電腦打卡" at bounding box center [90, 475] width 166 height 41
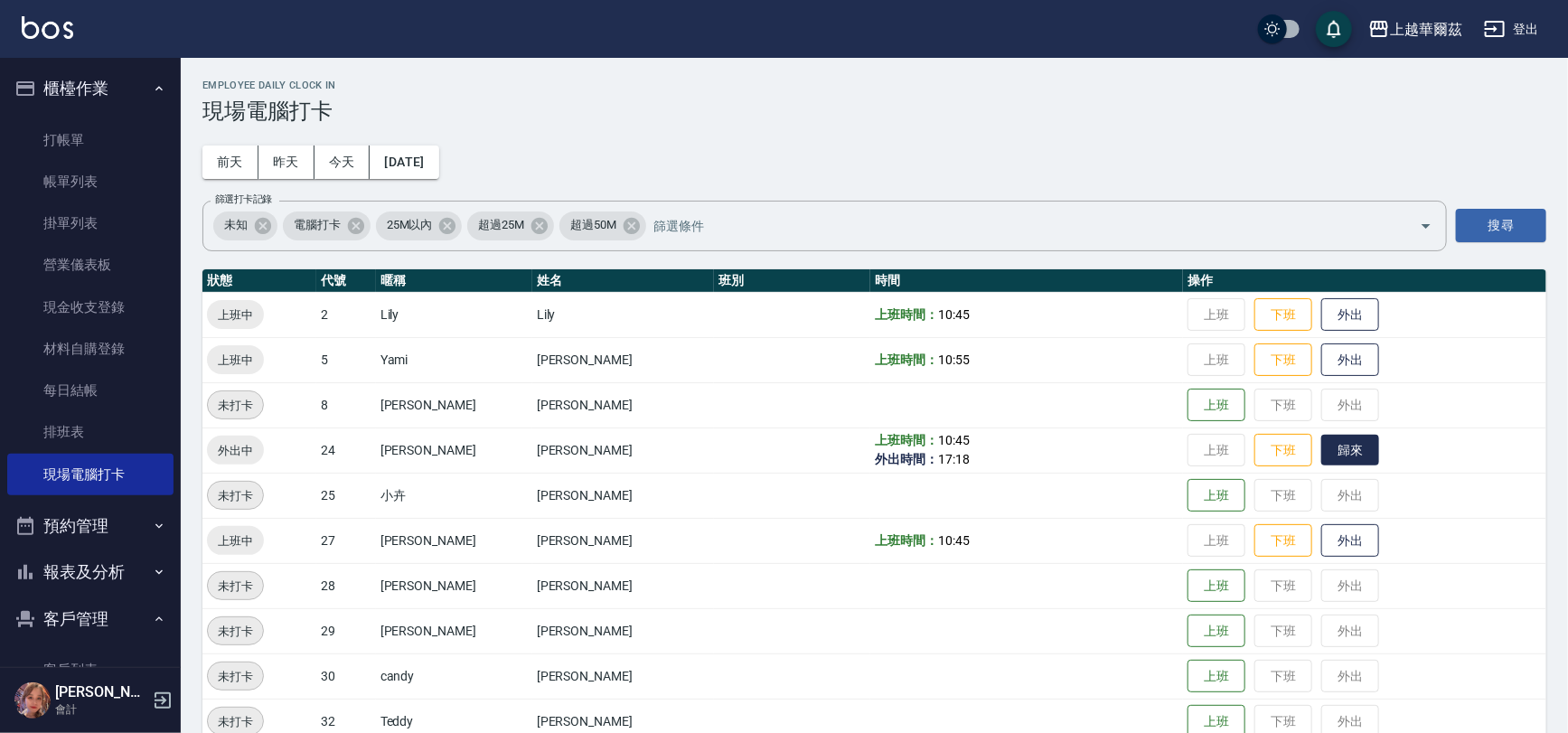
click at [1337, 442] on button "歸來" at bounding box center [1350, 450] width 58 height 32
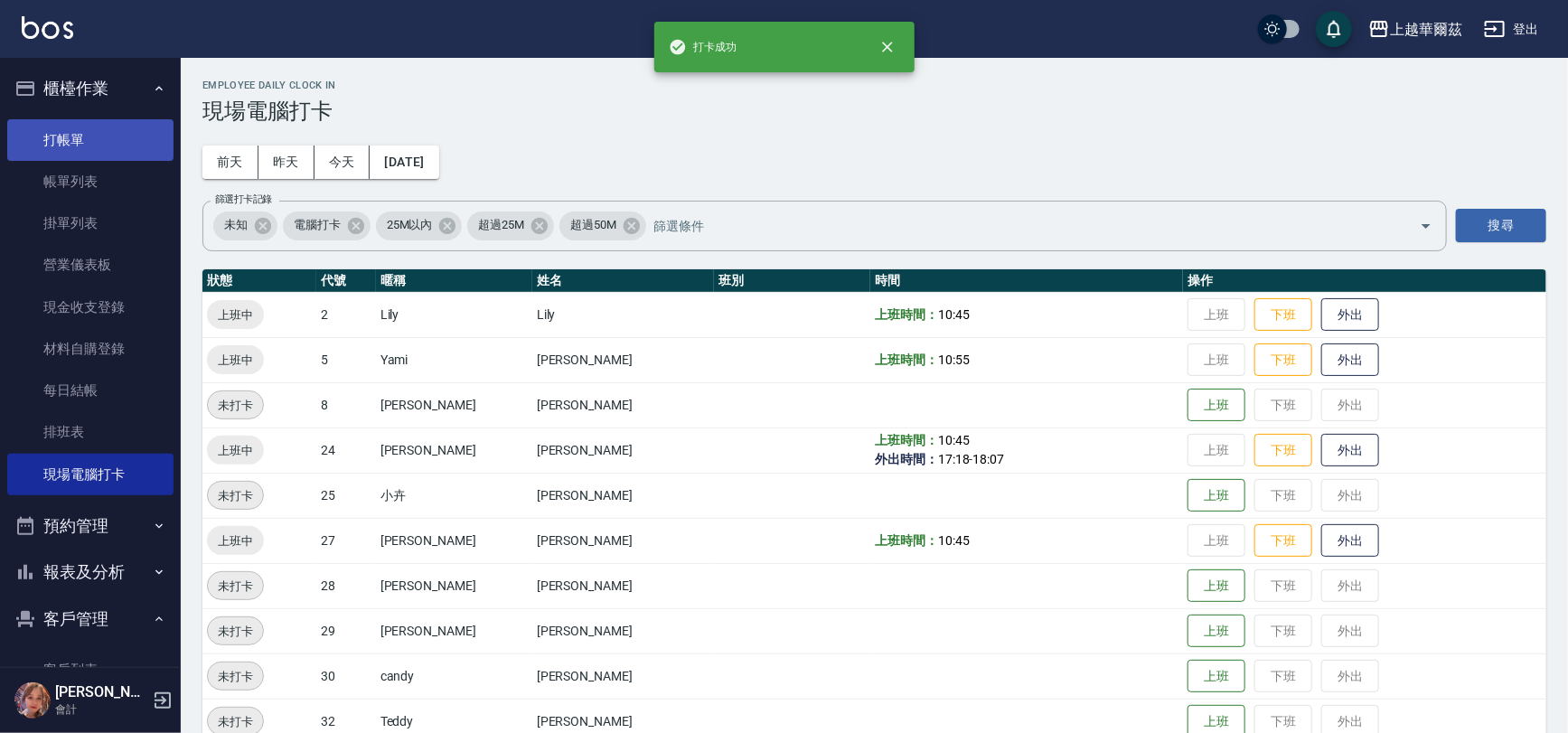
click at [78, 131] on link "打帳單" at bounding box center [90, 140] width 166 height 41
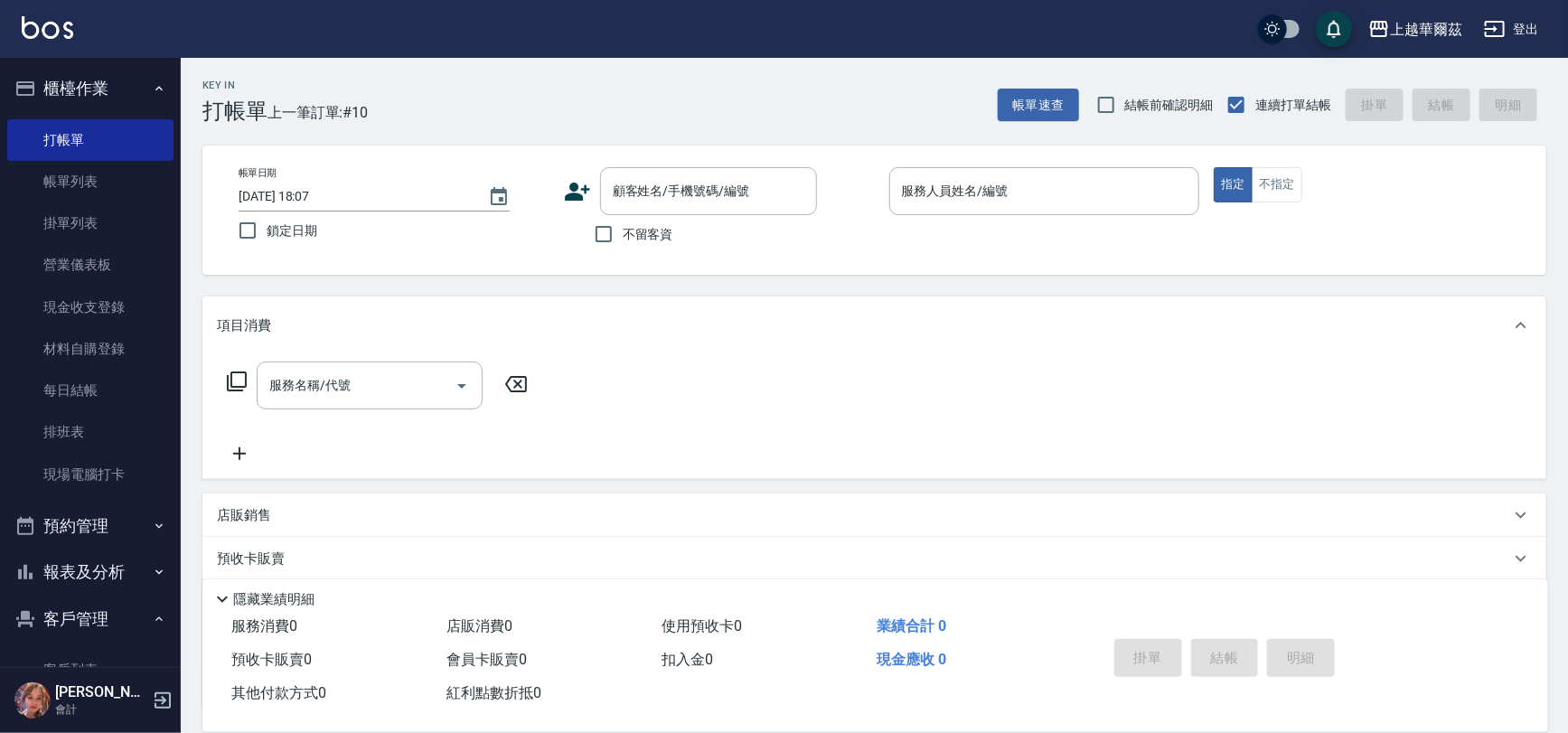
click at [578, 235] on div "不留客資" at bounding box center [690, 233] width 253 height 38
click at [589, 237] on input "不留客資" at bounding box center [604, 233] width 38 height 38
checkbox input "true"
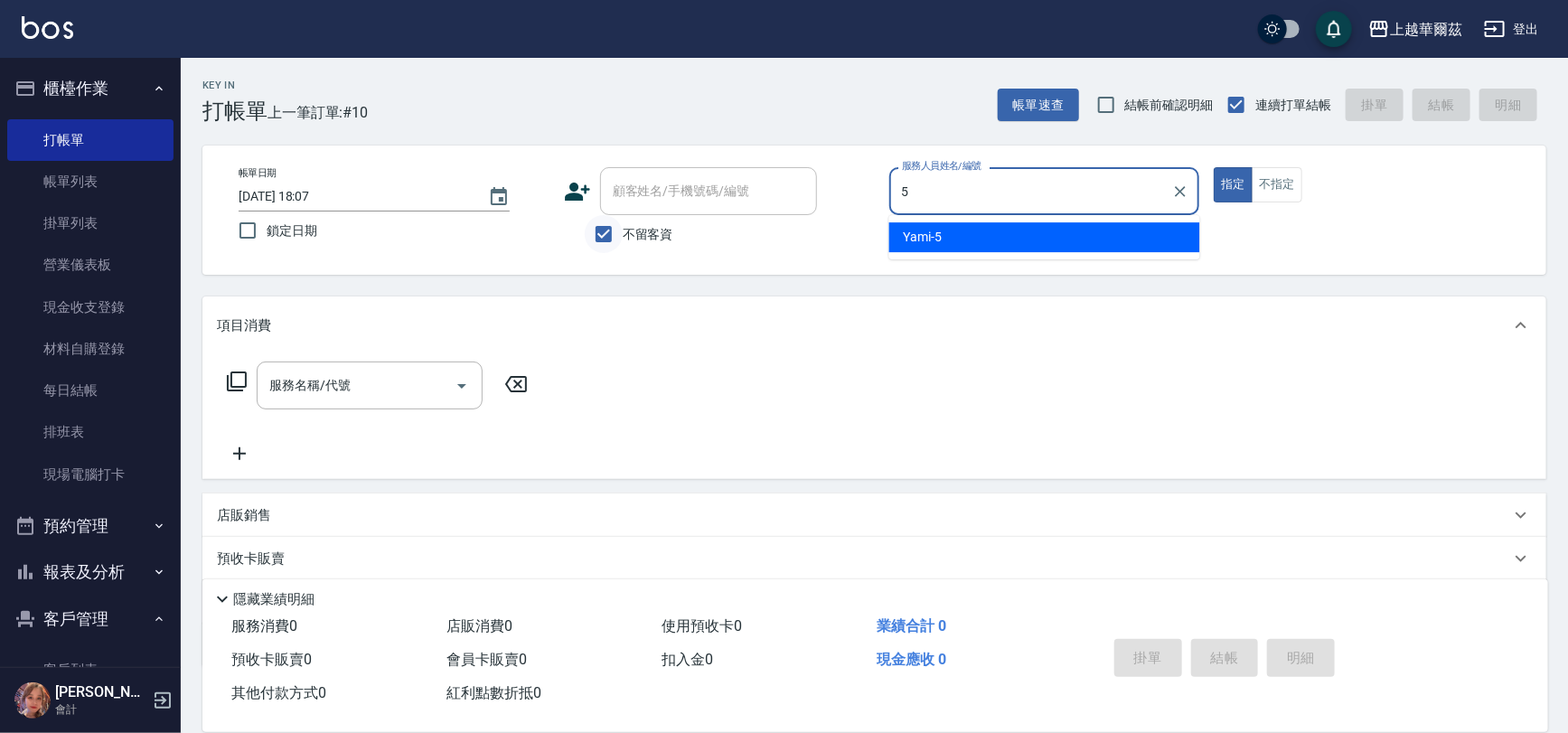
type input "5"
type button "true"
type input "Yami-5"
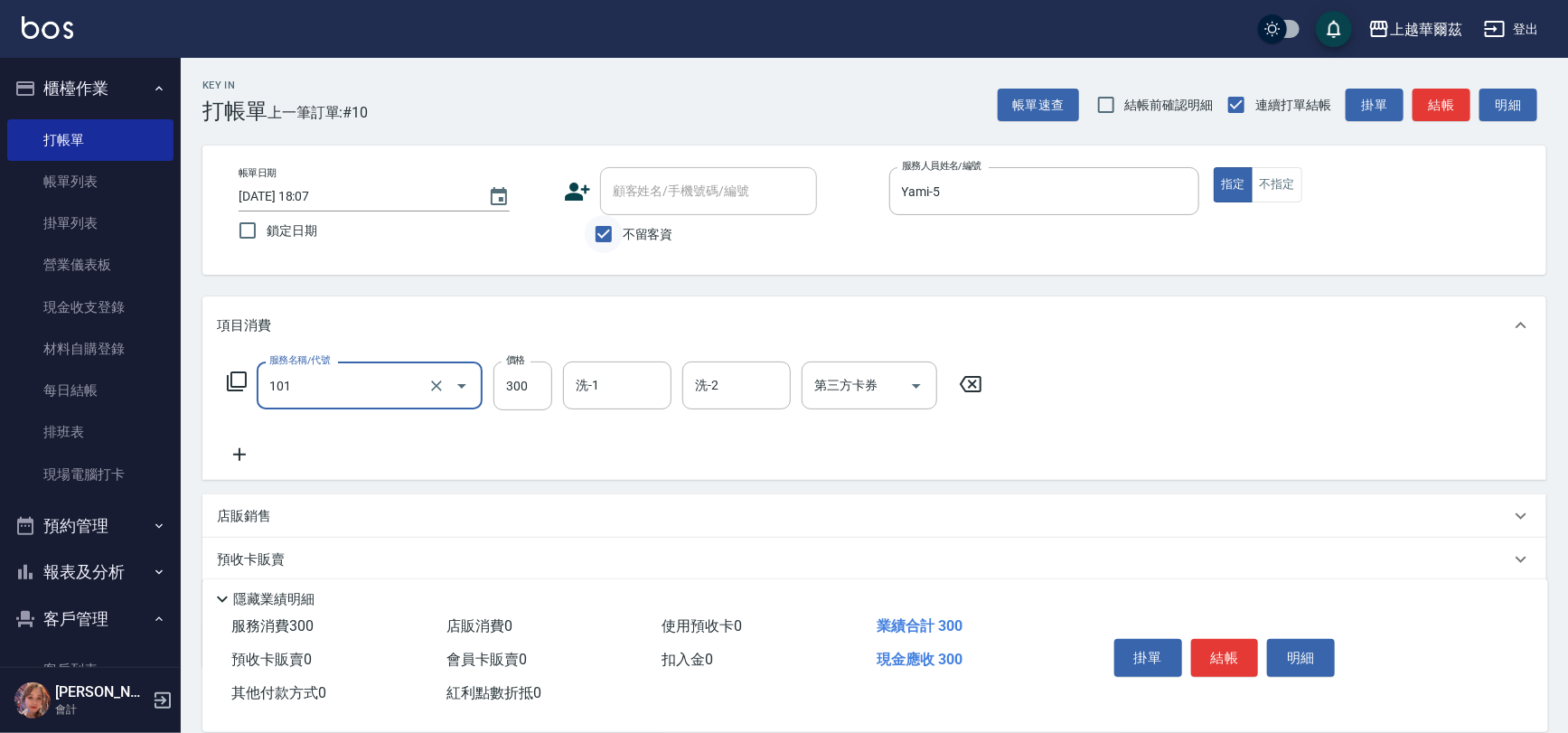
type input "洗髮300(101)"
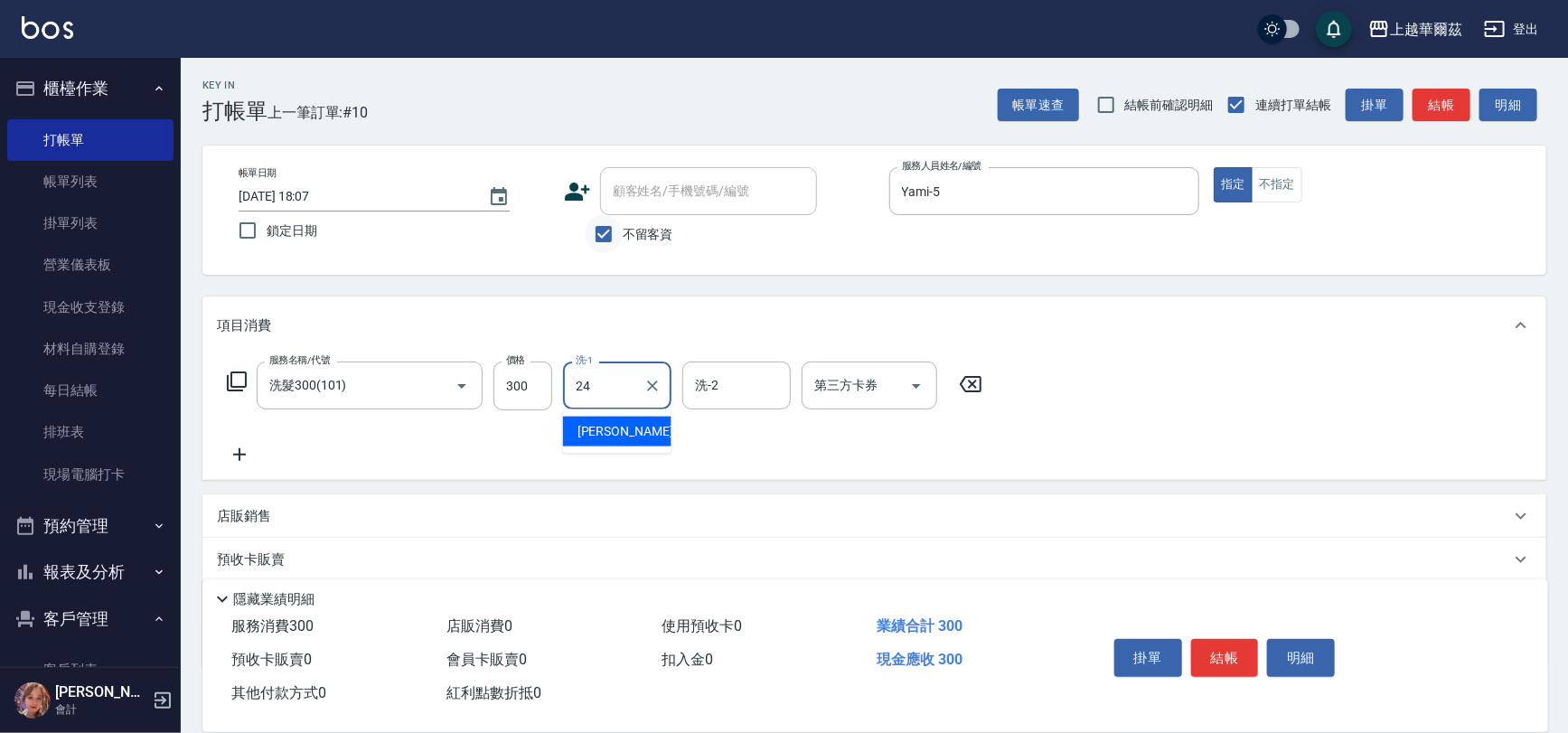
type input "[PERSON_NAME]-24"
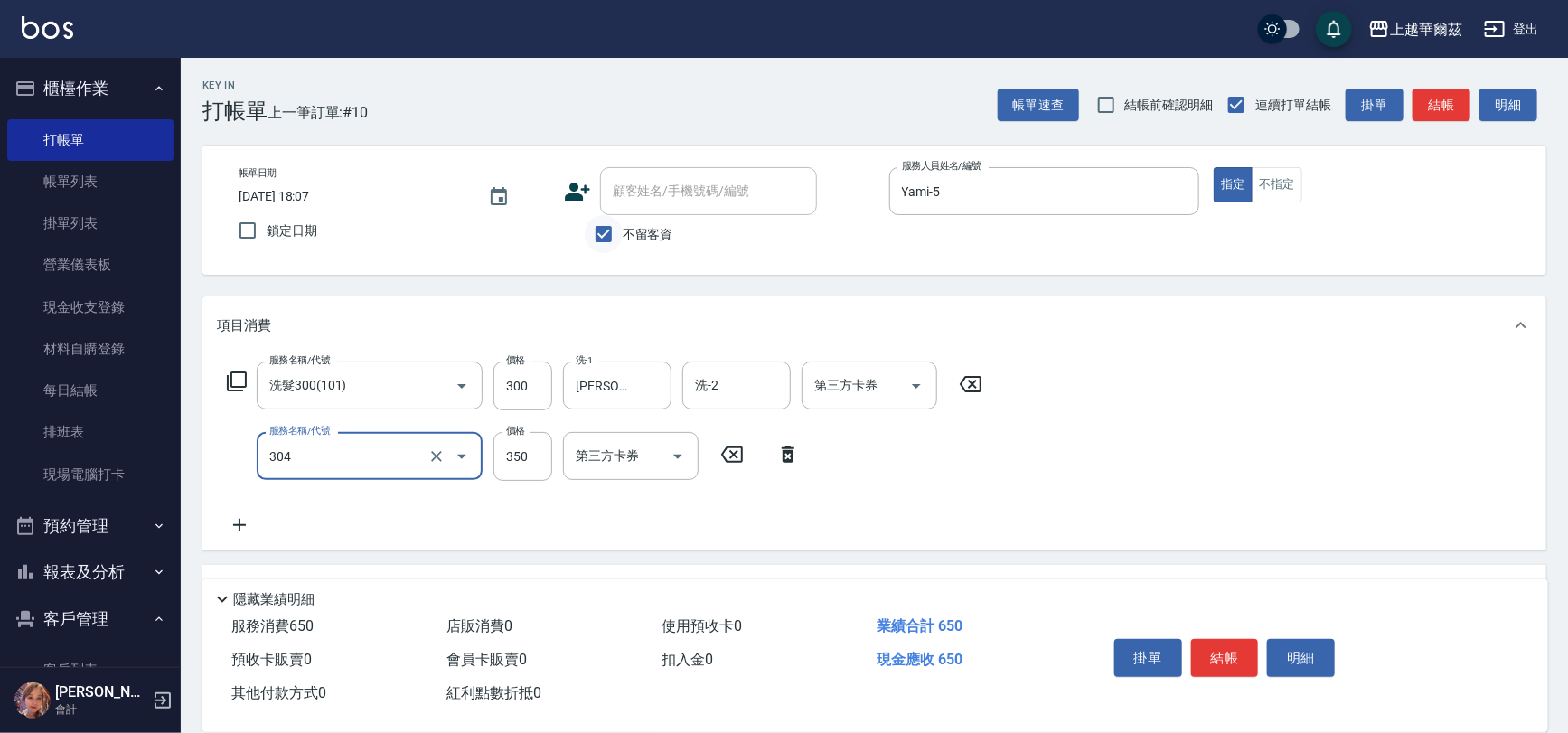
type input "剪髮350(304)"
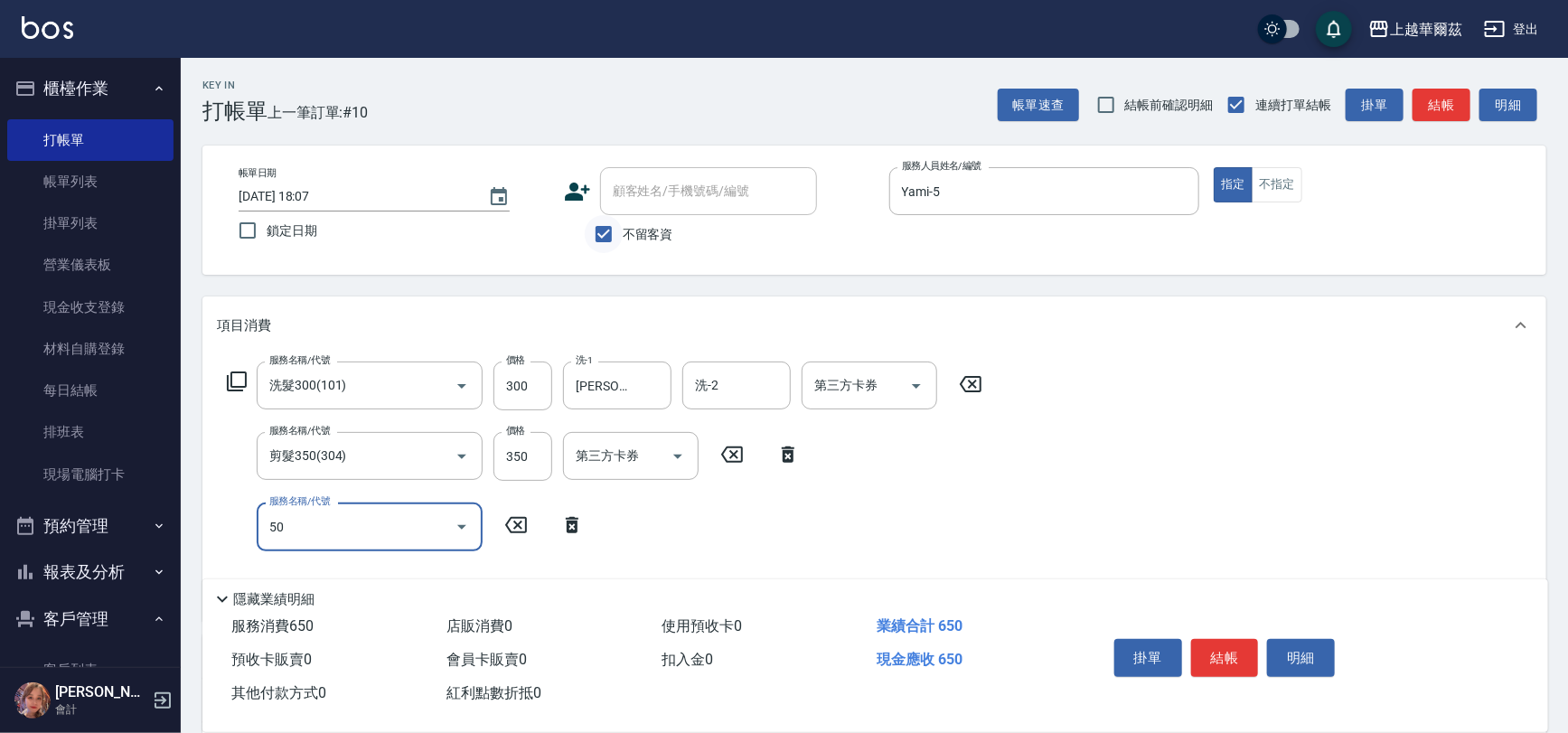
type input "504"
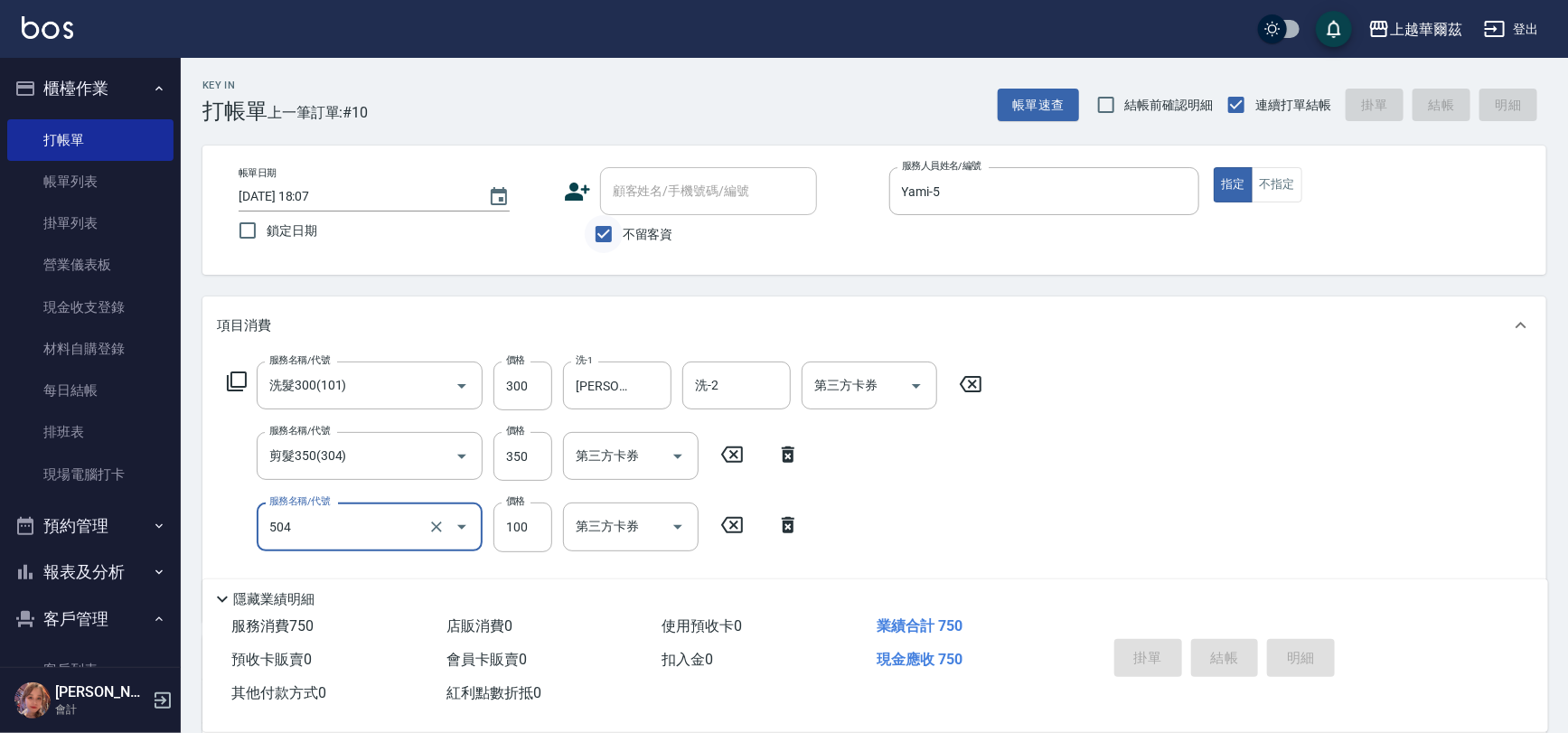
type input "[DATE] 18:08"
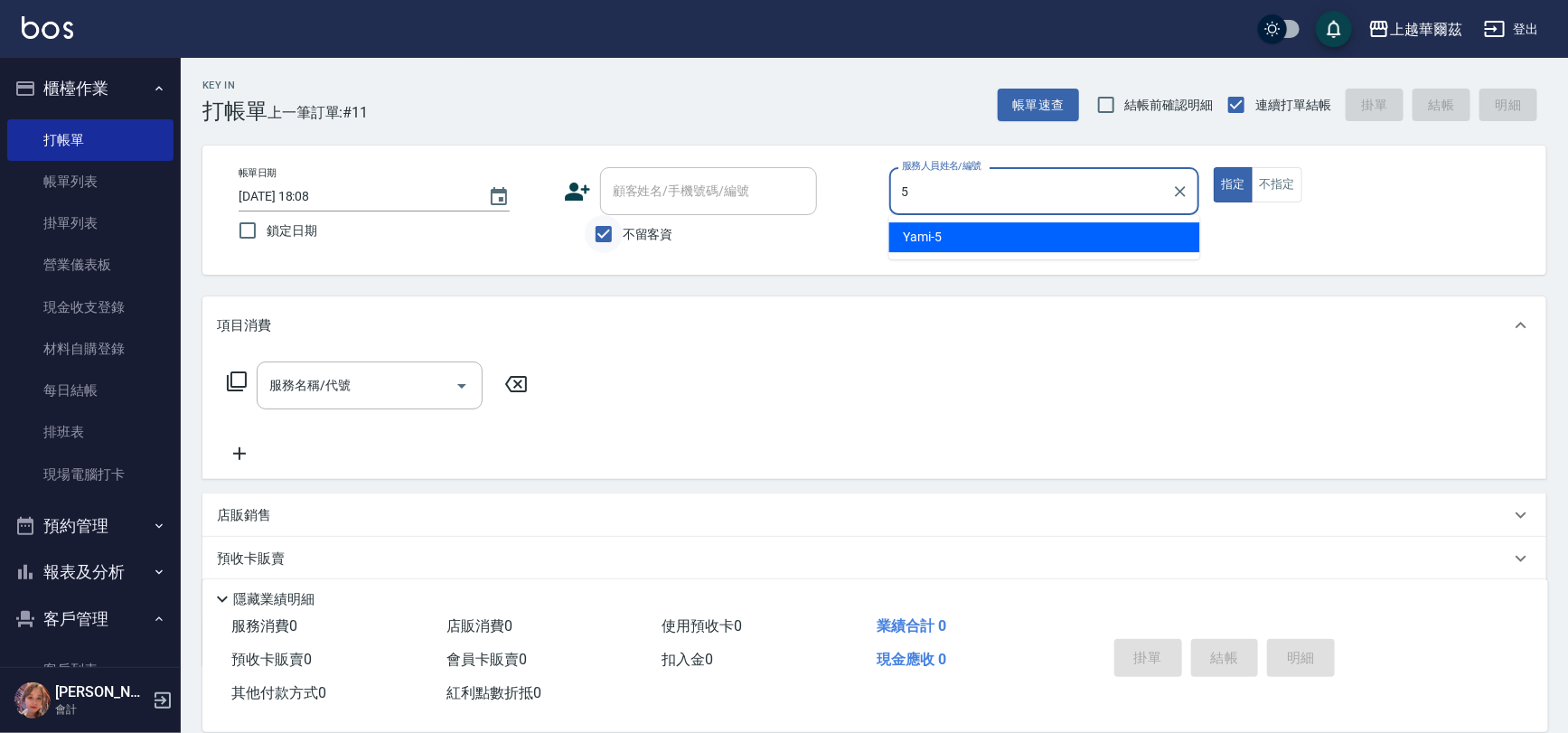
type input "Yami-5"
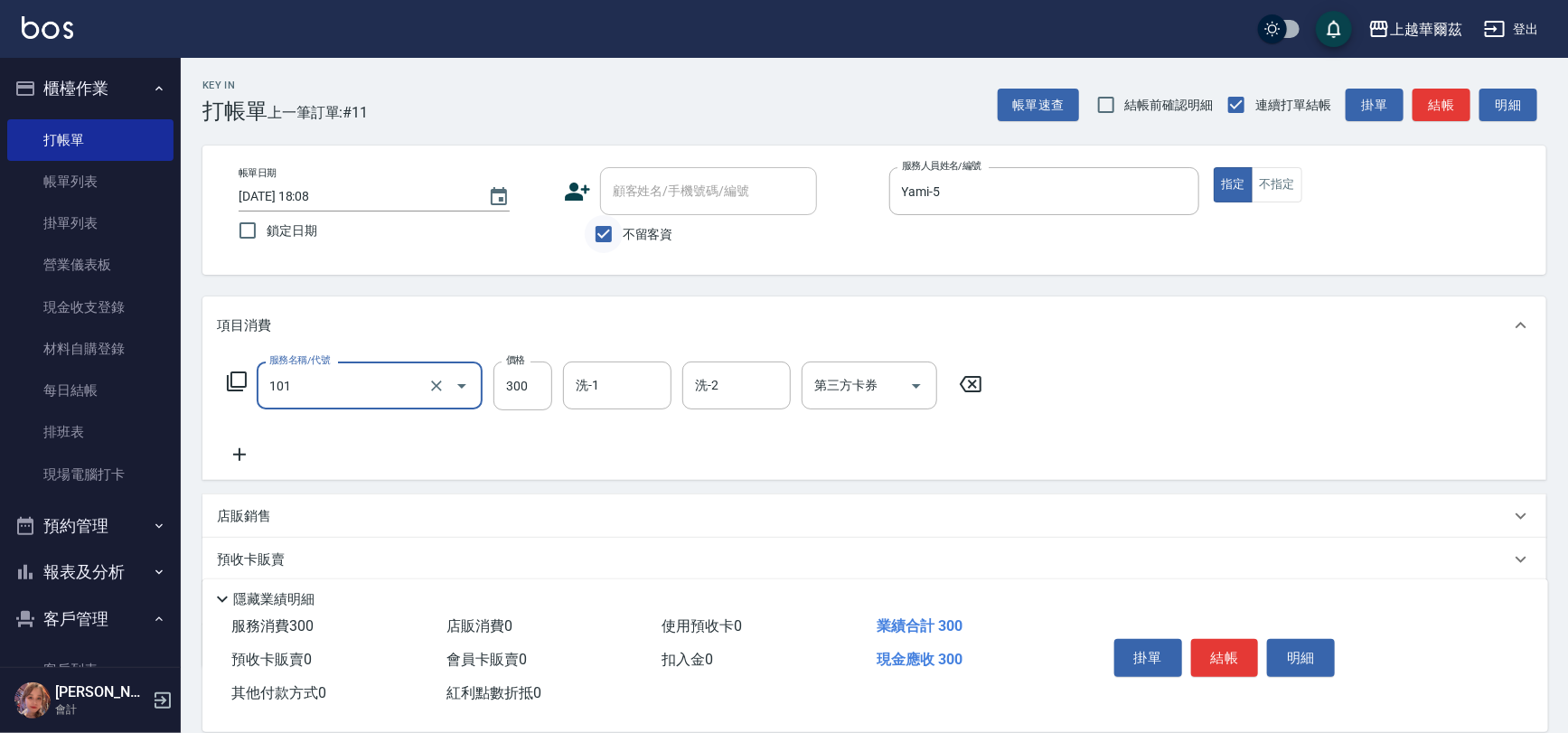
type input "洗髮300(101)"
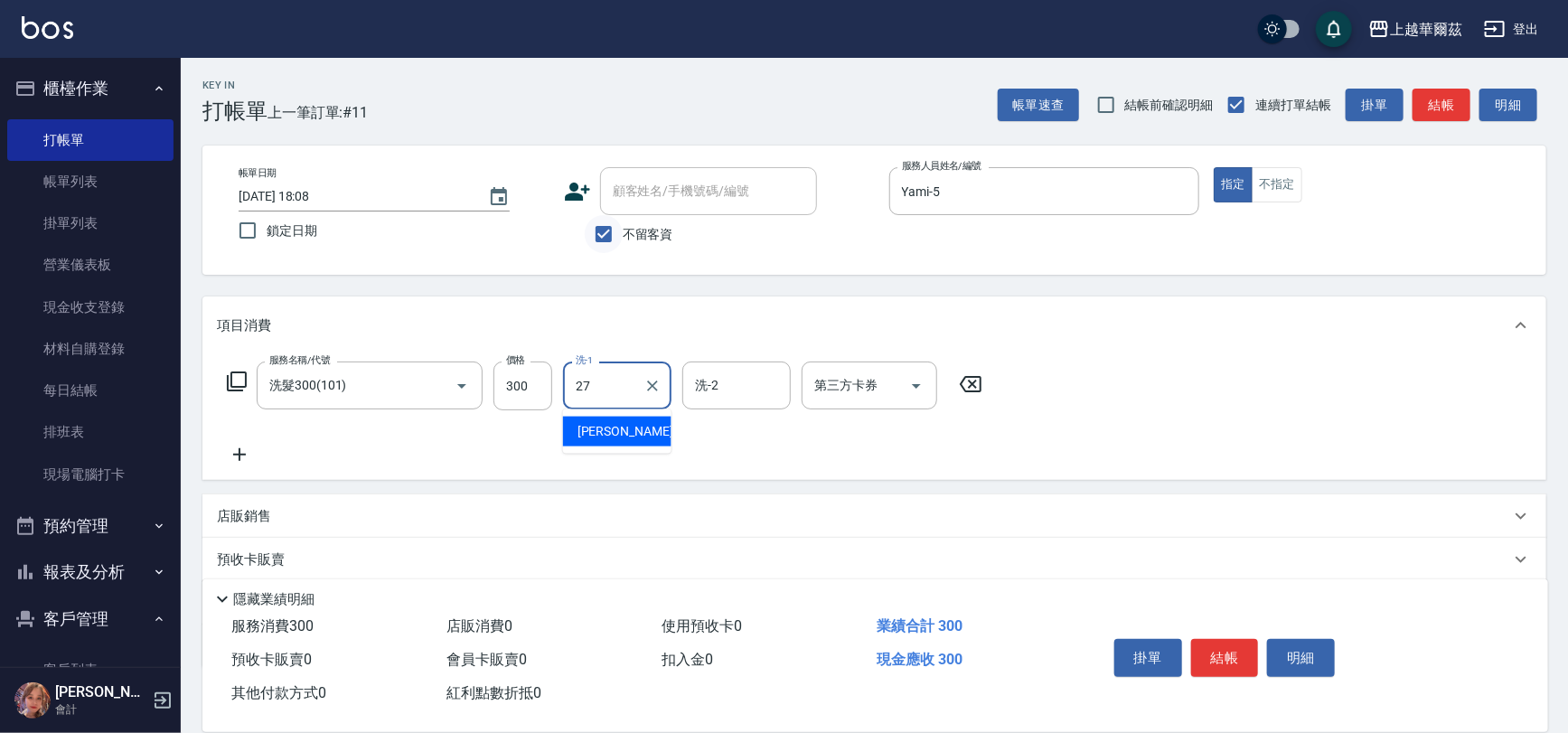
type input "Sandy-27"
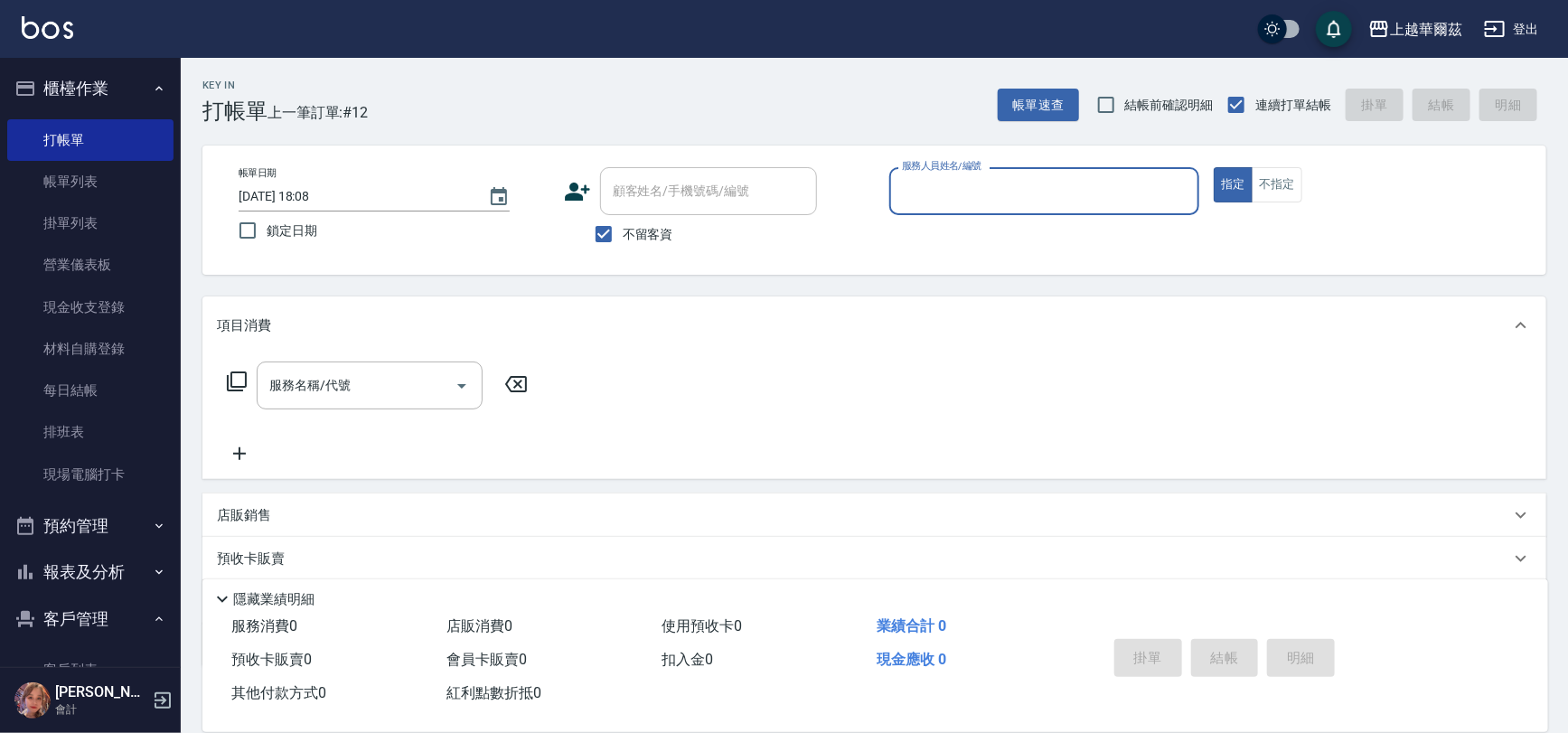
click at [103, 88] on button "櫃檯作業" at bounding box center [90, 89] width 166 height 47
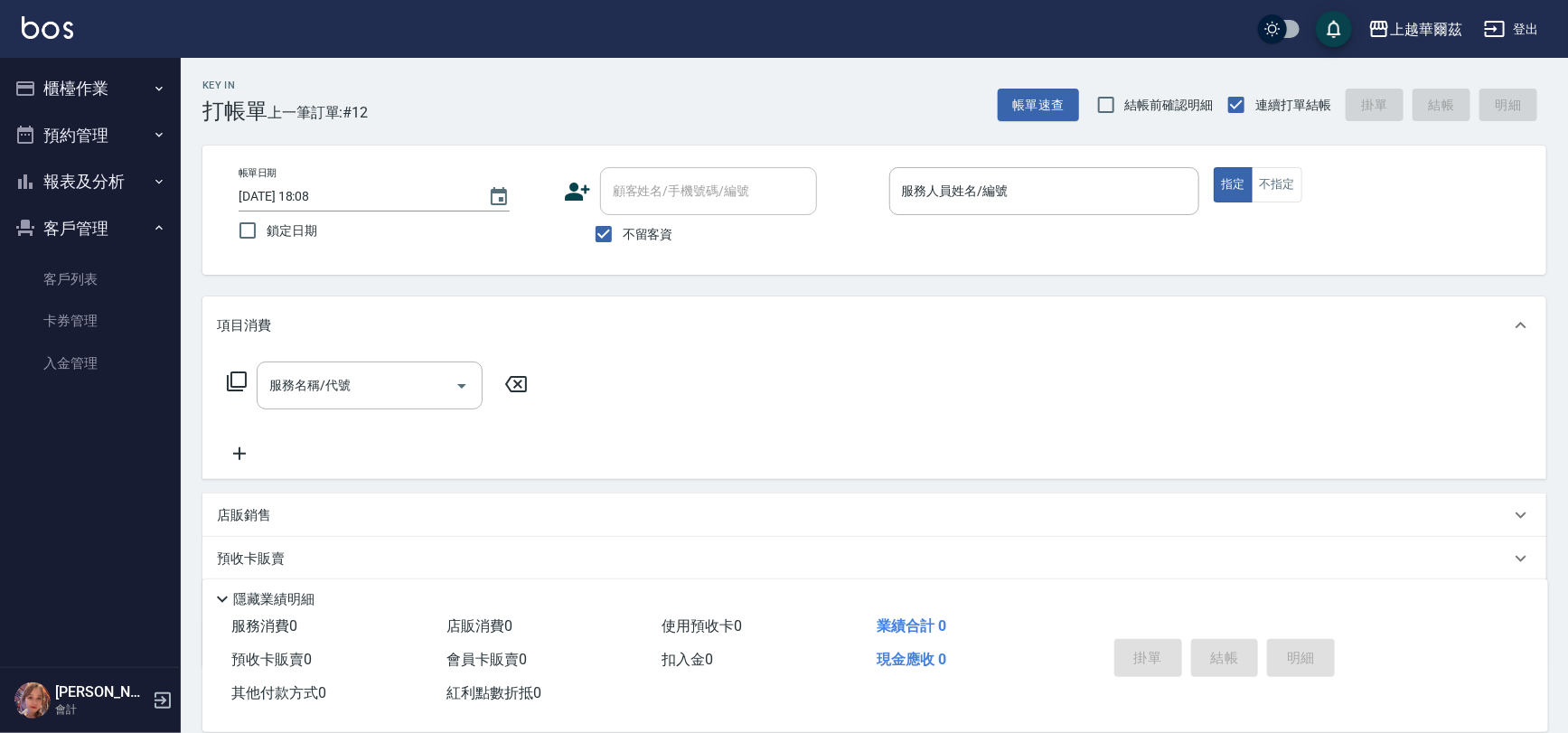
click at [102, 215] on button "客戶管理" at bounding box center [90, 229] width 166 height 47
click at [107, 184] on button "報表及分析" at bounding box center [90, 182] width 166 height 47
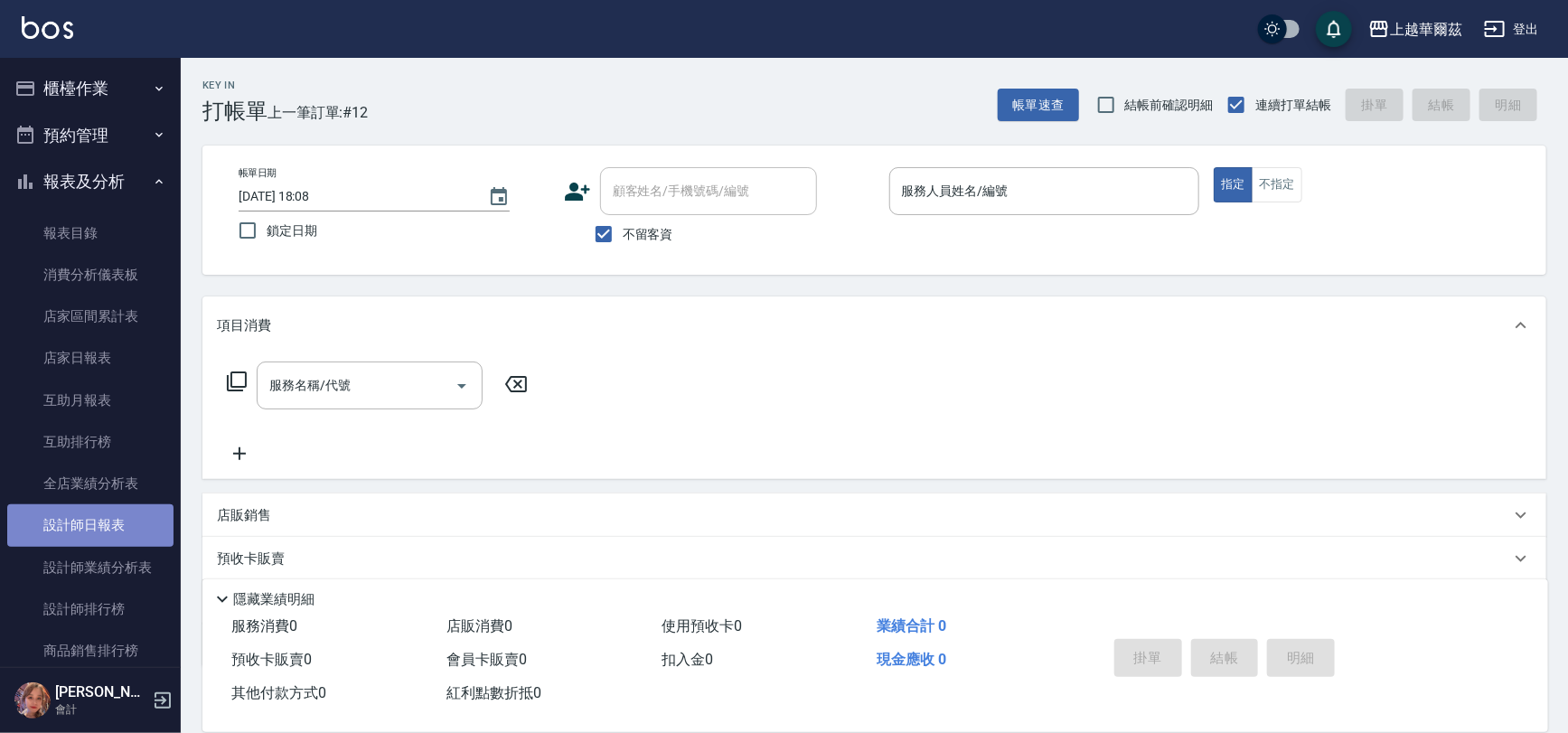
click at [91, 527] on link "設計師日報表" at bounding box center [90, 525] width 166 height 41
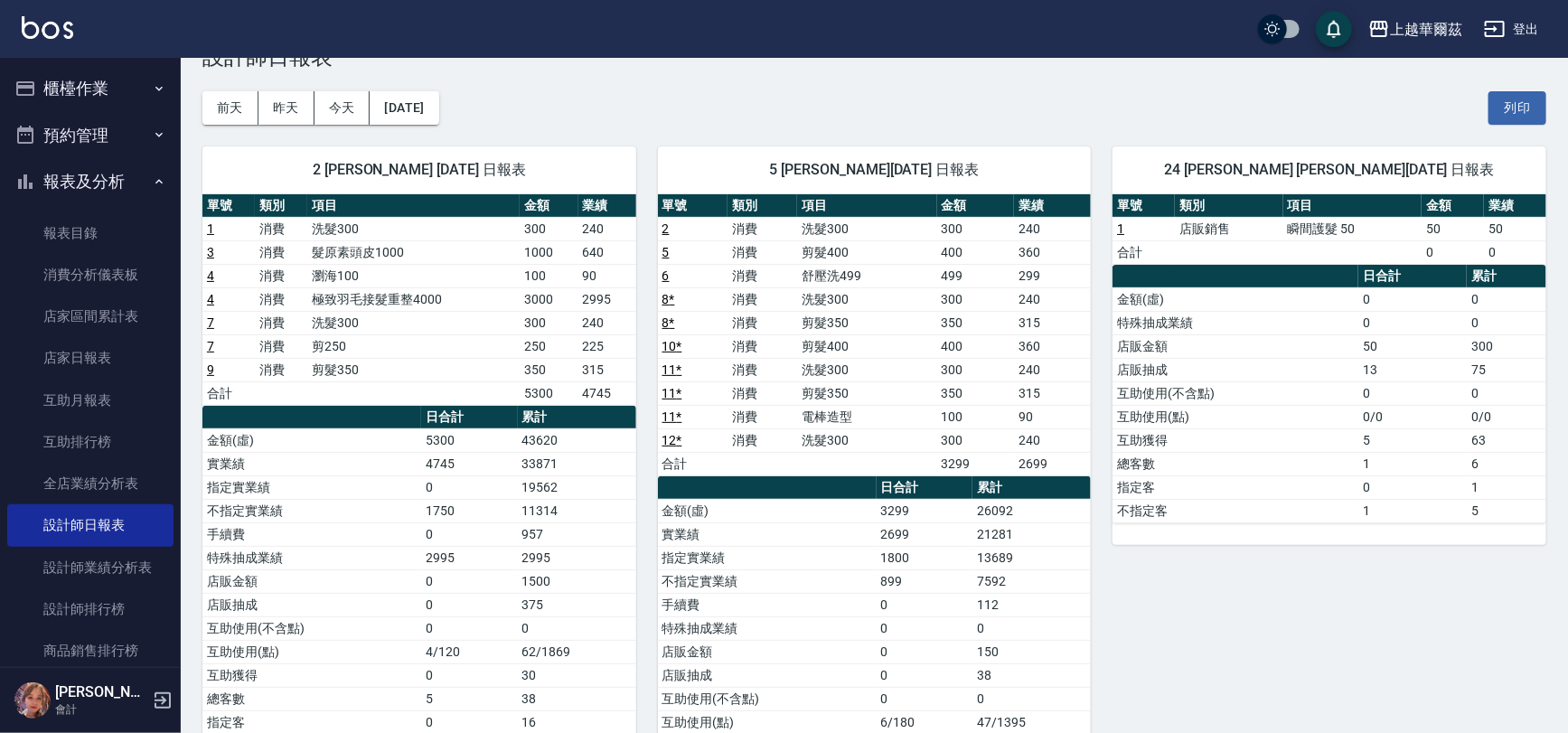
scroll to position [51, 0]
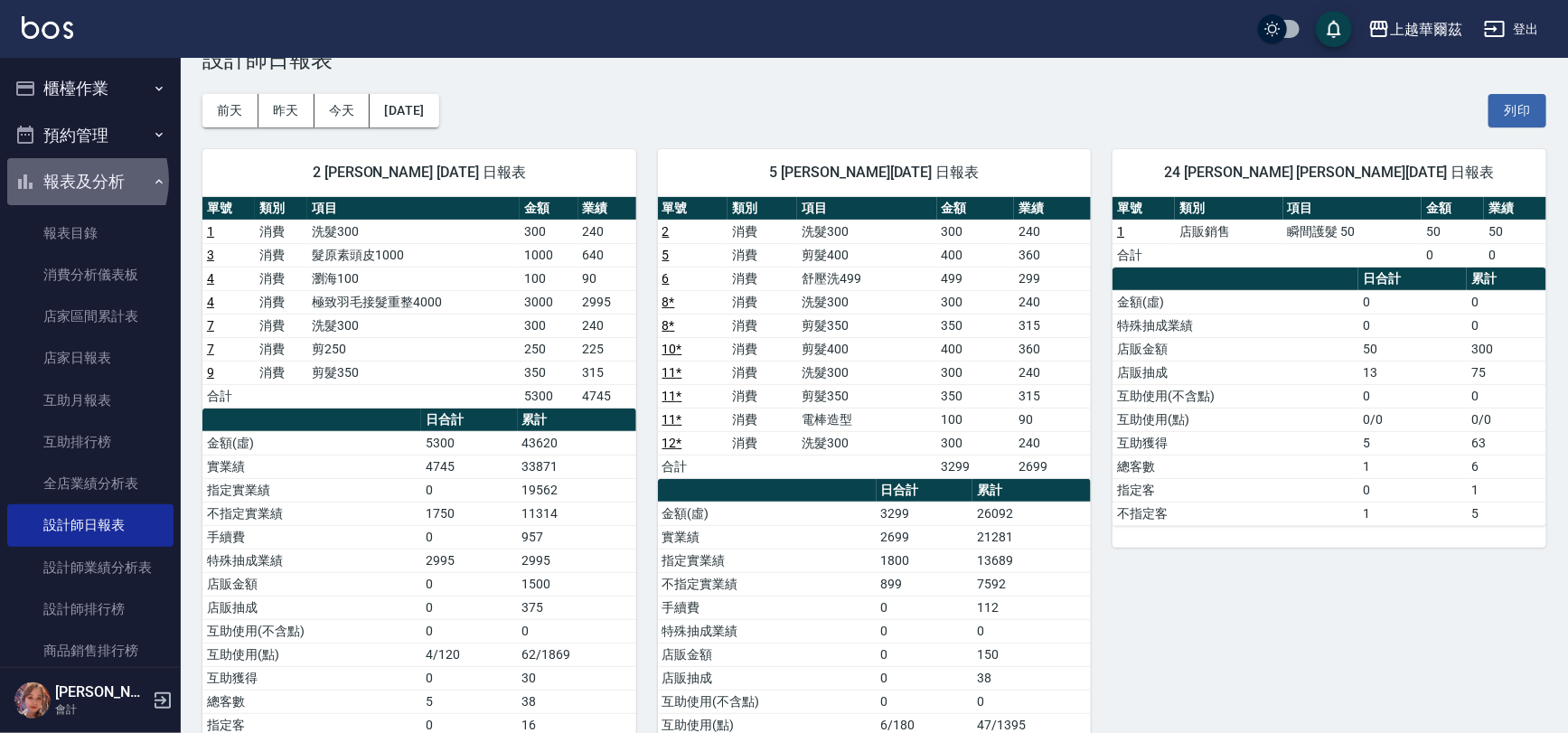
click at [72, 180] on button "報表及分析" at bounding box center [90, 182] width 166 height 47
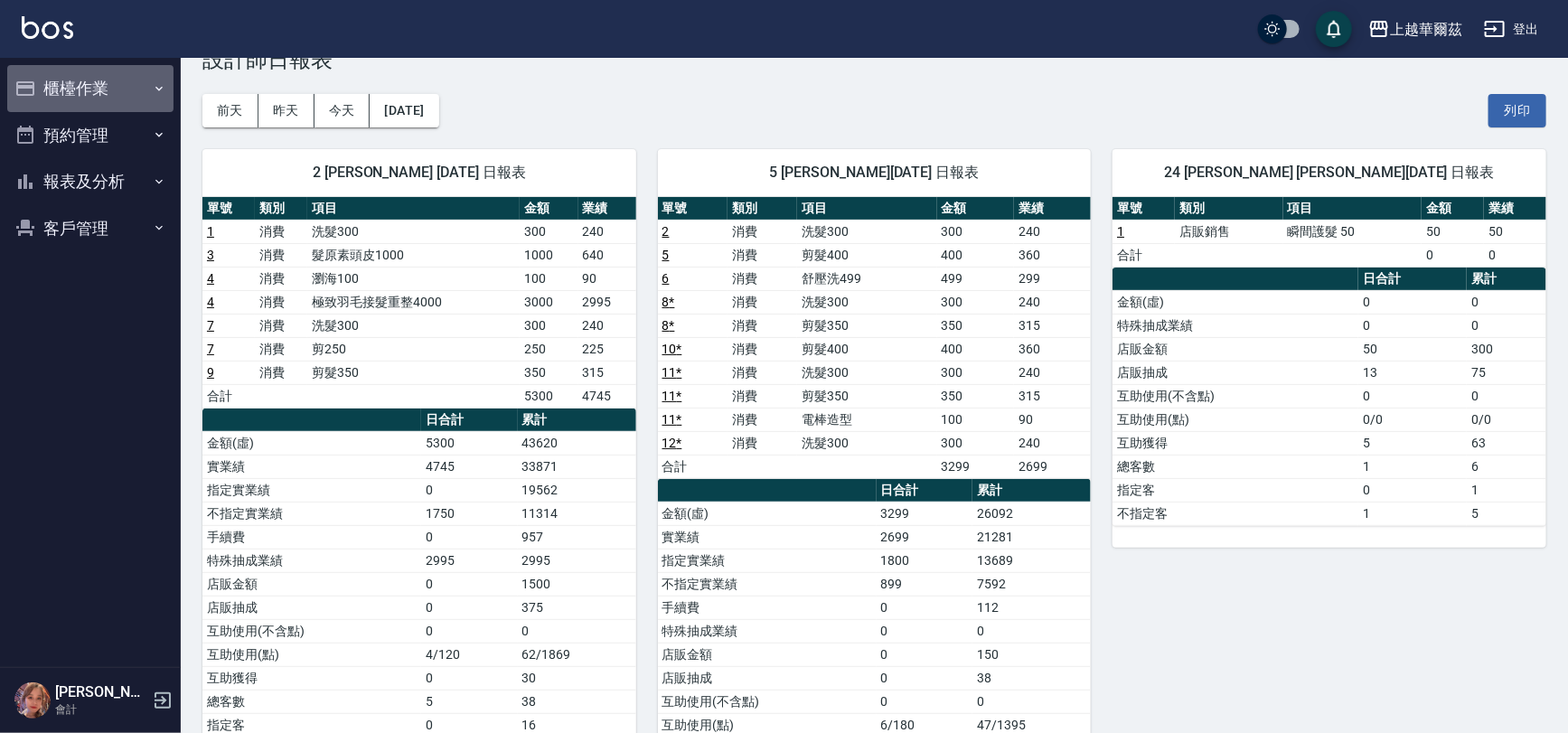
click at [113, 88] on button "櫃檯作業" at bounding box center [90, 89] width 166 height 47
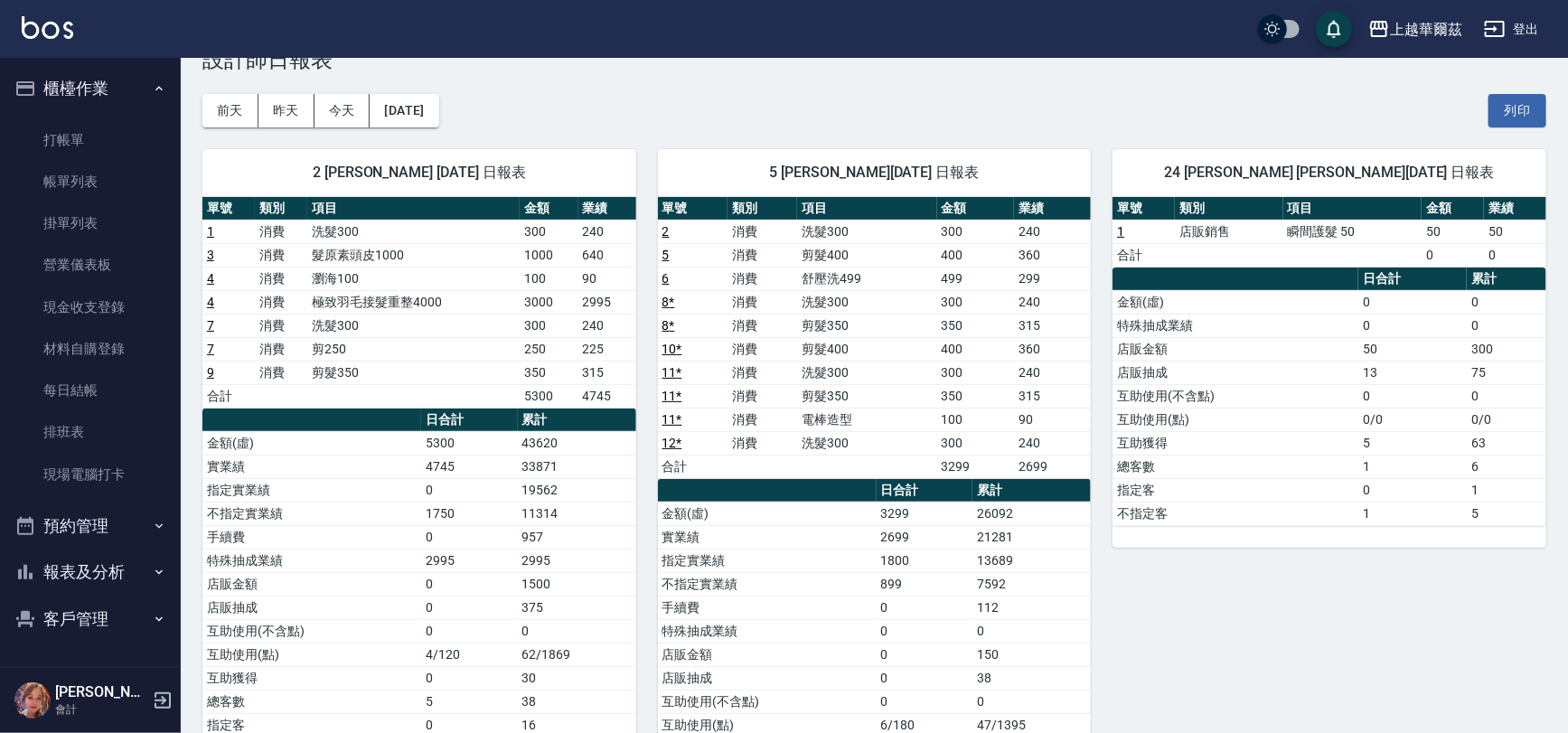
click at [112, 106] on button "櫃檯作業" at bounding box center [90, 89] width 166 height 47
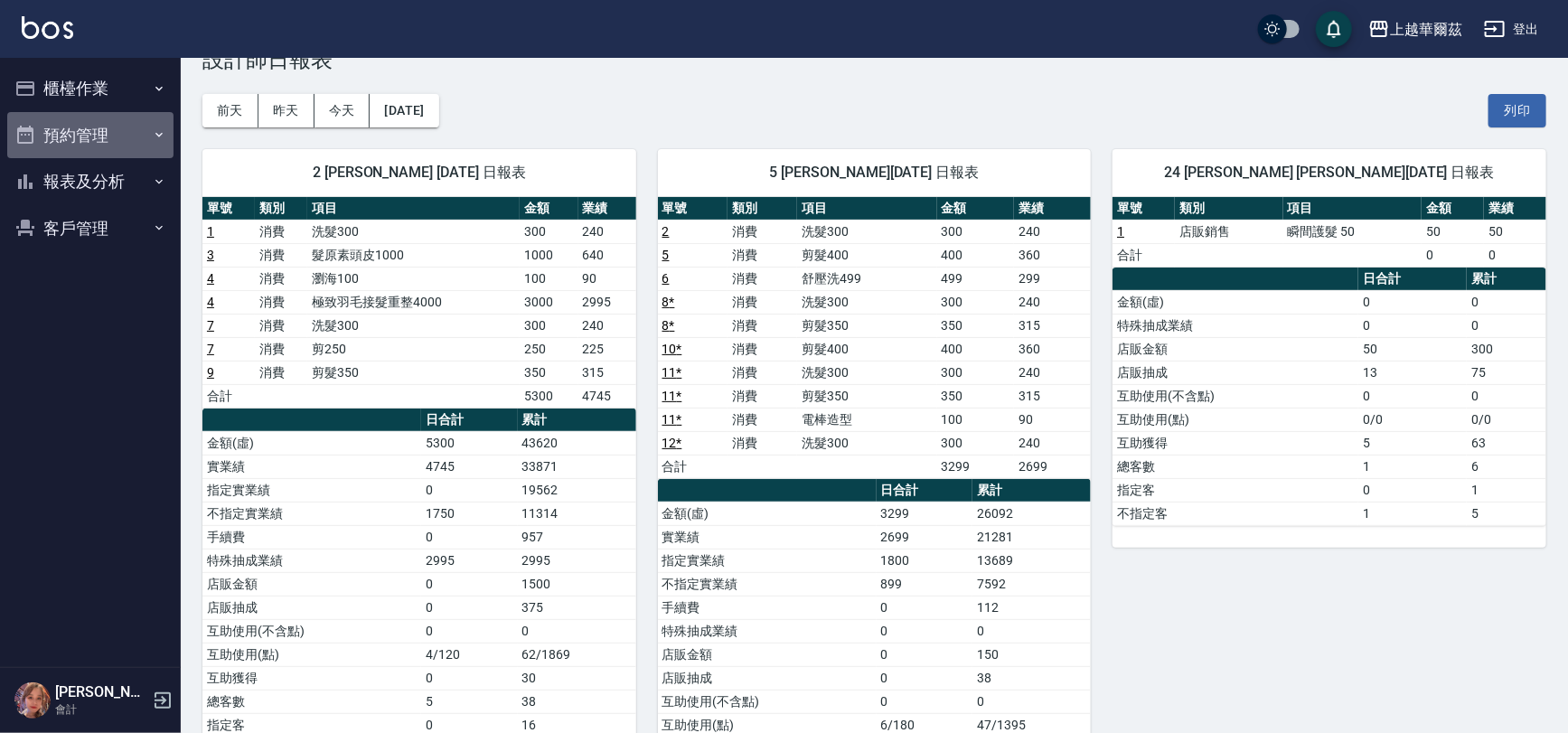
click at [119, 125] on button "預約管理" at bounding box center [90, 136] width 166 height 47
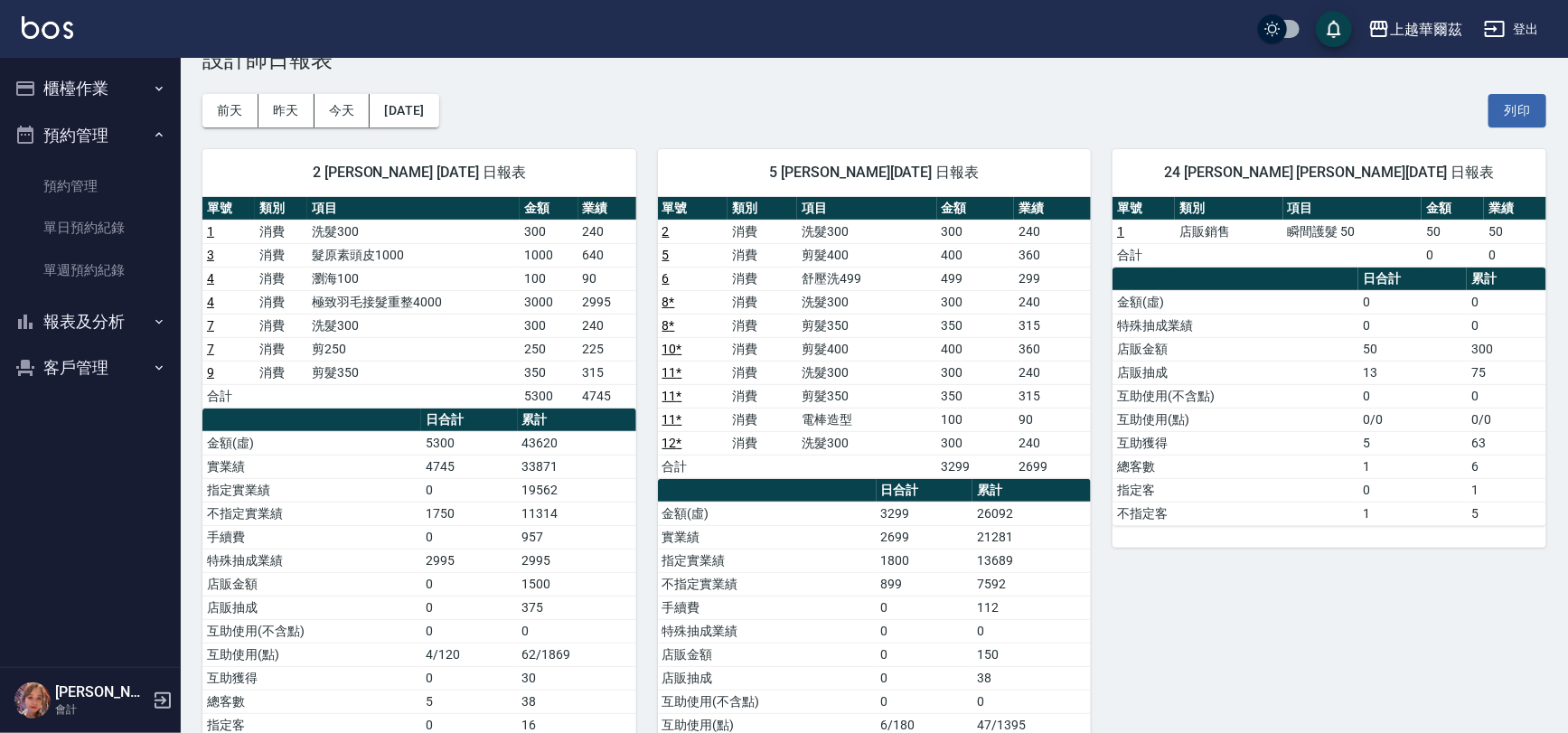
click at [115, 112] on button "預約管理" at bounding box center [90, 136] width 166 height 47
click at [115, 75] on button "櫃檯作業" at bounding box center [90, 89] width 166 height 47
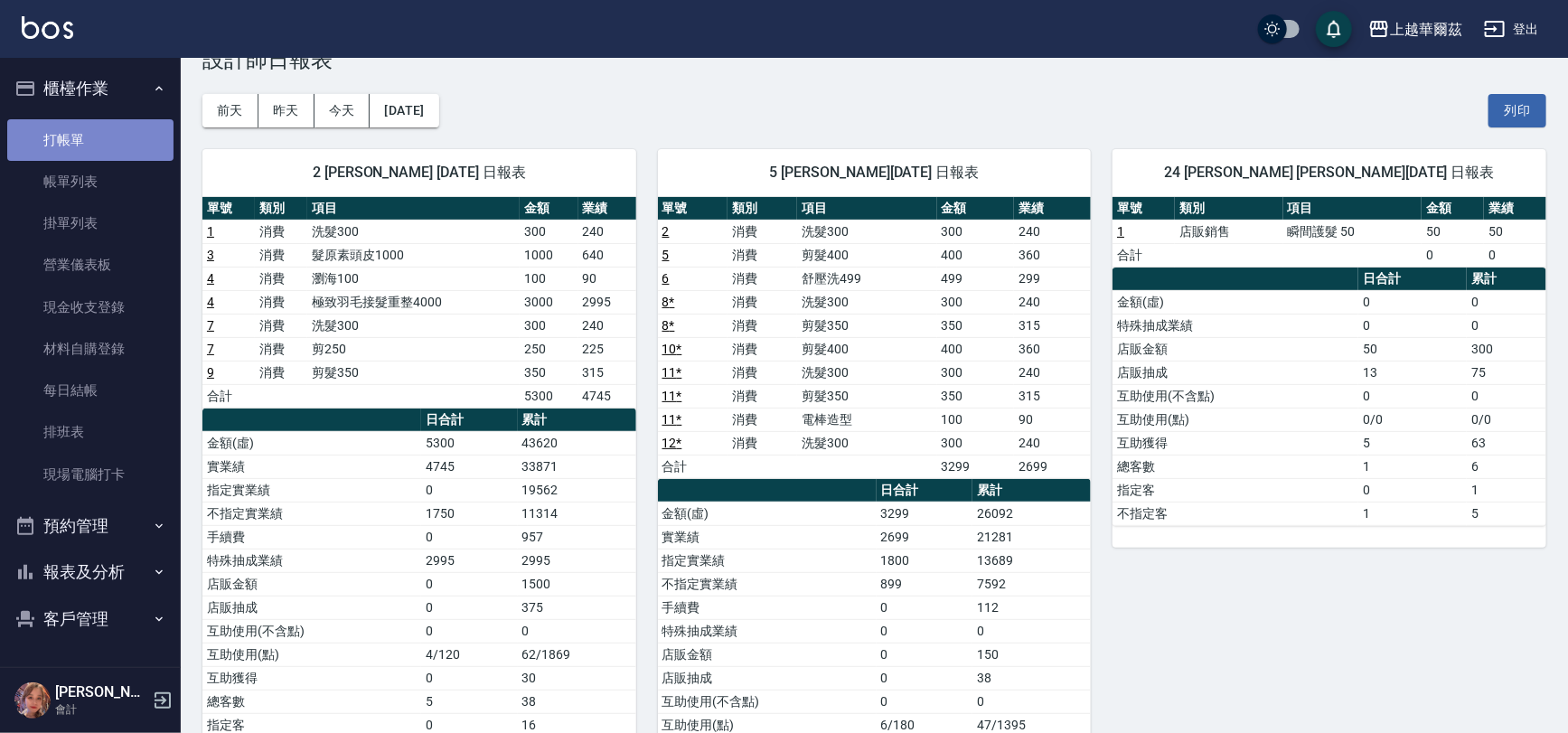
click at [104, 129] on link "打帳單" at bounding box center [90, 140] width 166 height 41
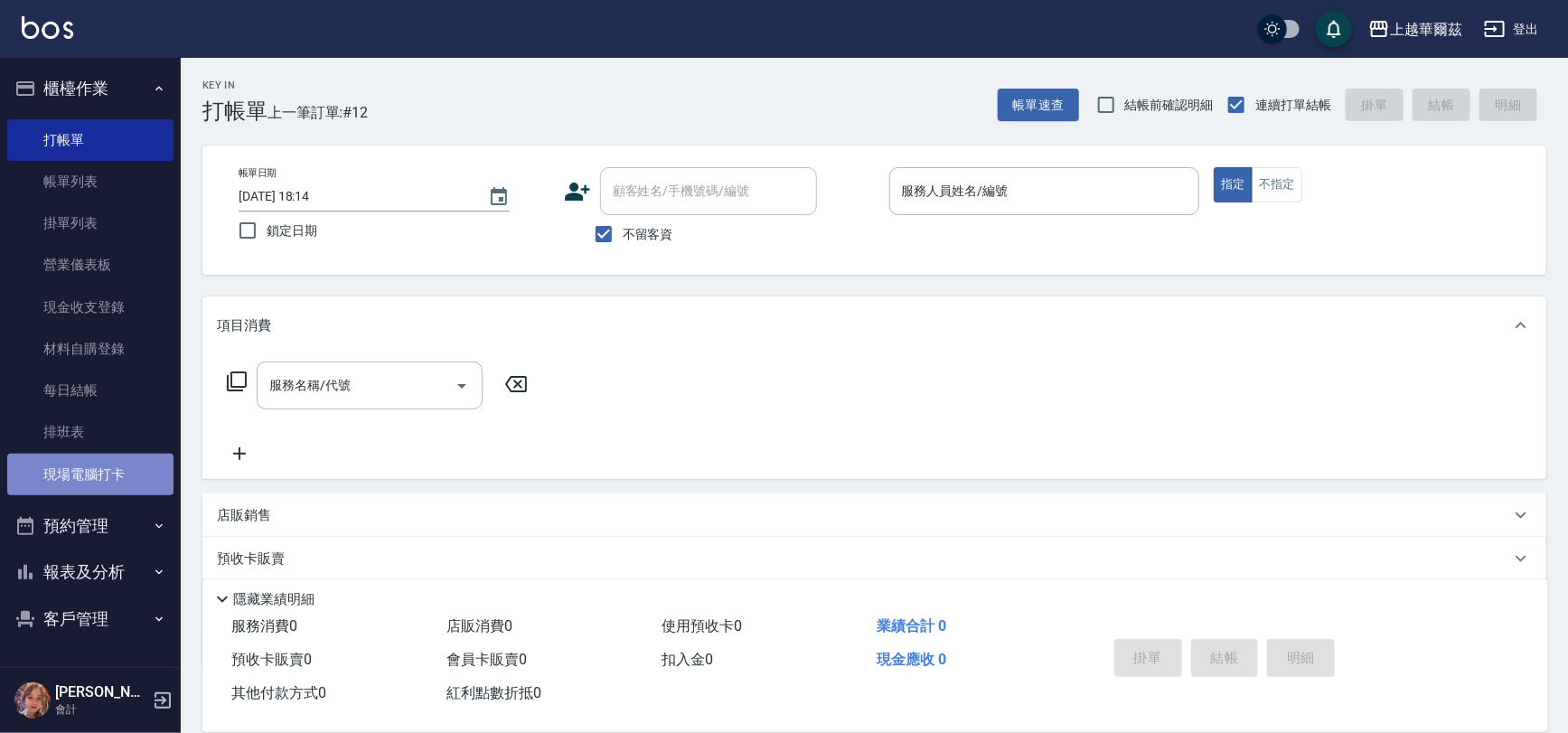
click at [121, 489] on link "現場電腦打卡" at bounding box center [90, 475] width 166 height 41
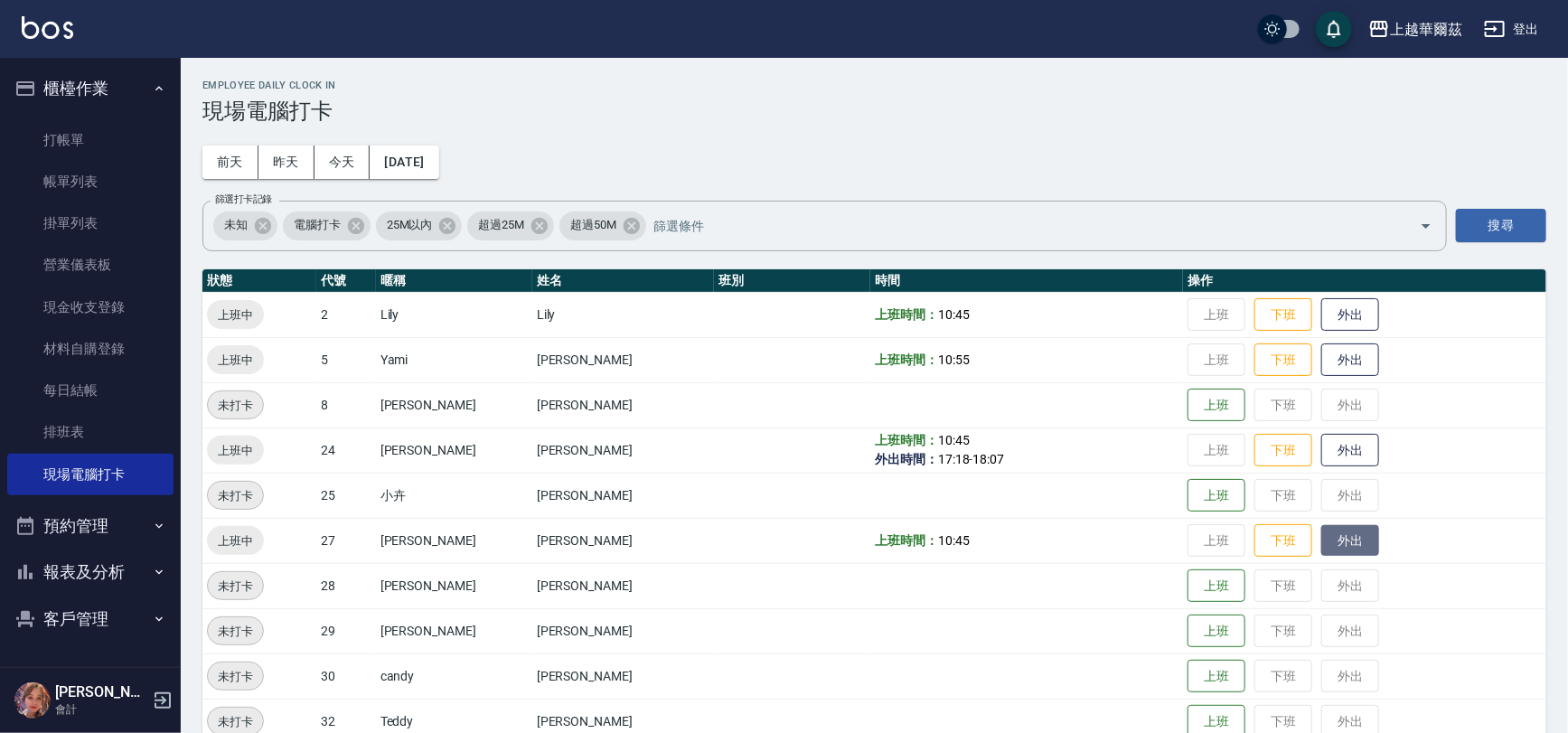
click at [1322, 526] on button "外出" at bounding box center [1350, 541] width 58 height 32
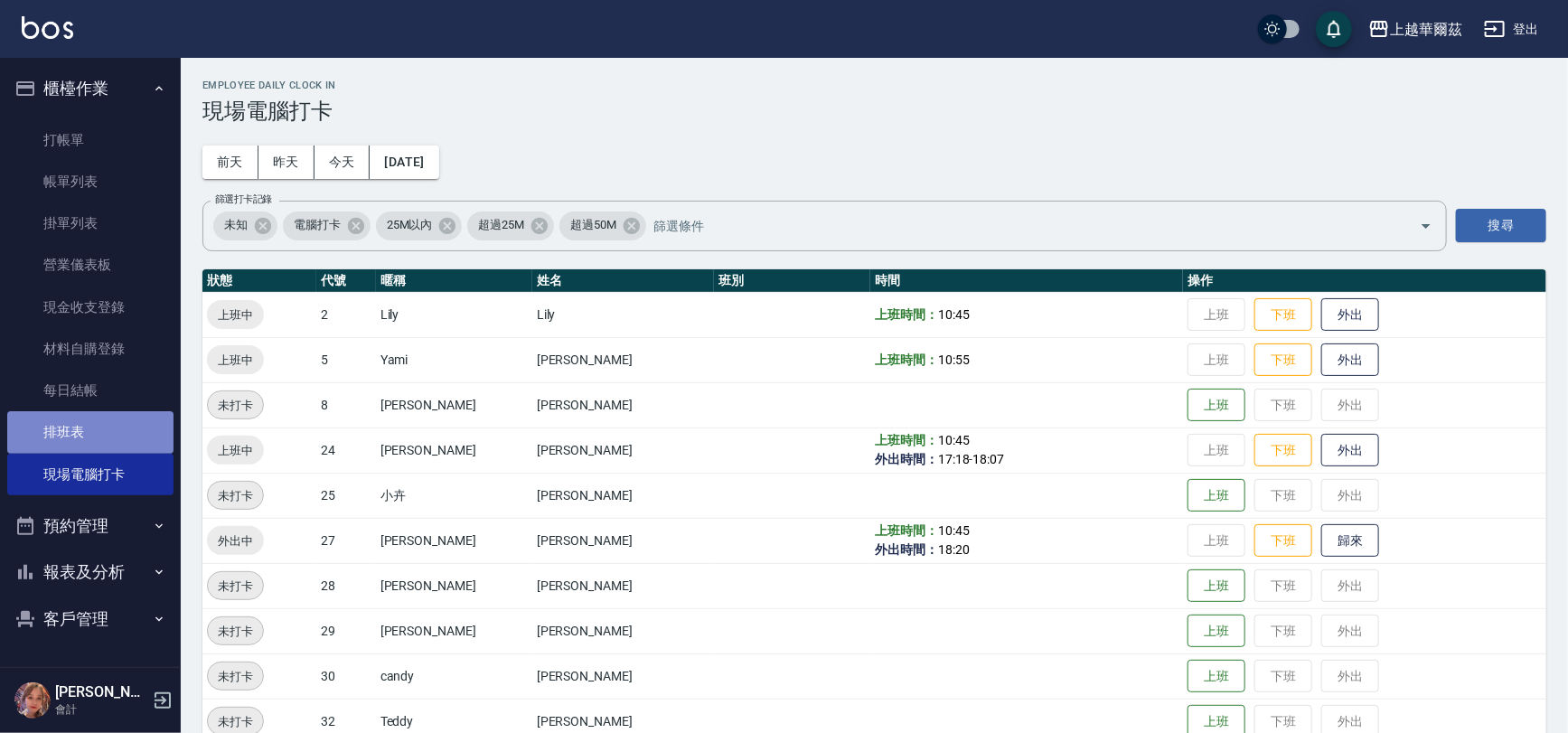
click at [63, 422] on link "排班表" at bounding box center [90, 433] width 166 height 41
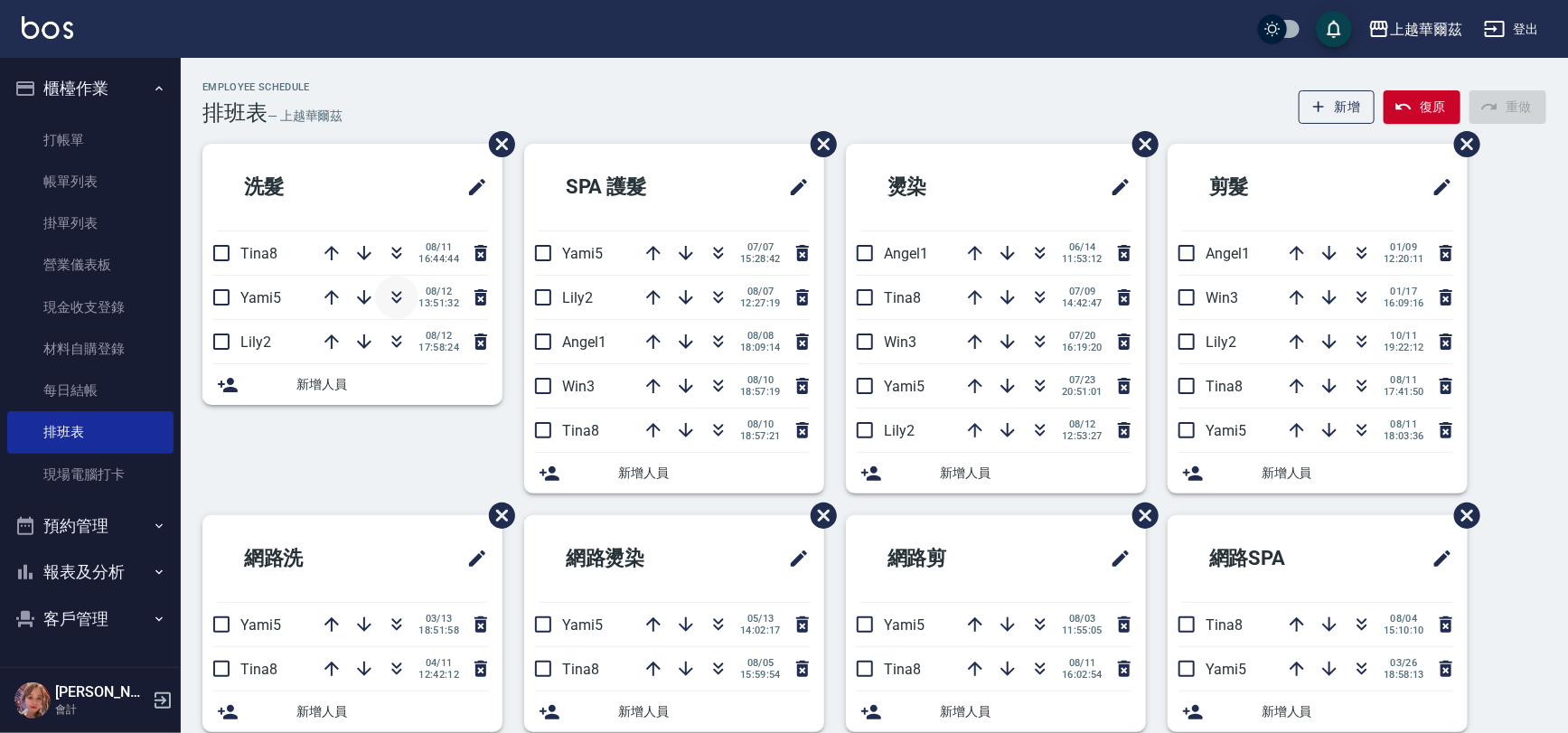
click at [394, 301] on icon "button" at bounding box center [397, 300] width 10 height 6
